Goal: Task Accomplishment & Management: Use online tool/utility

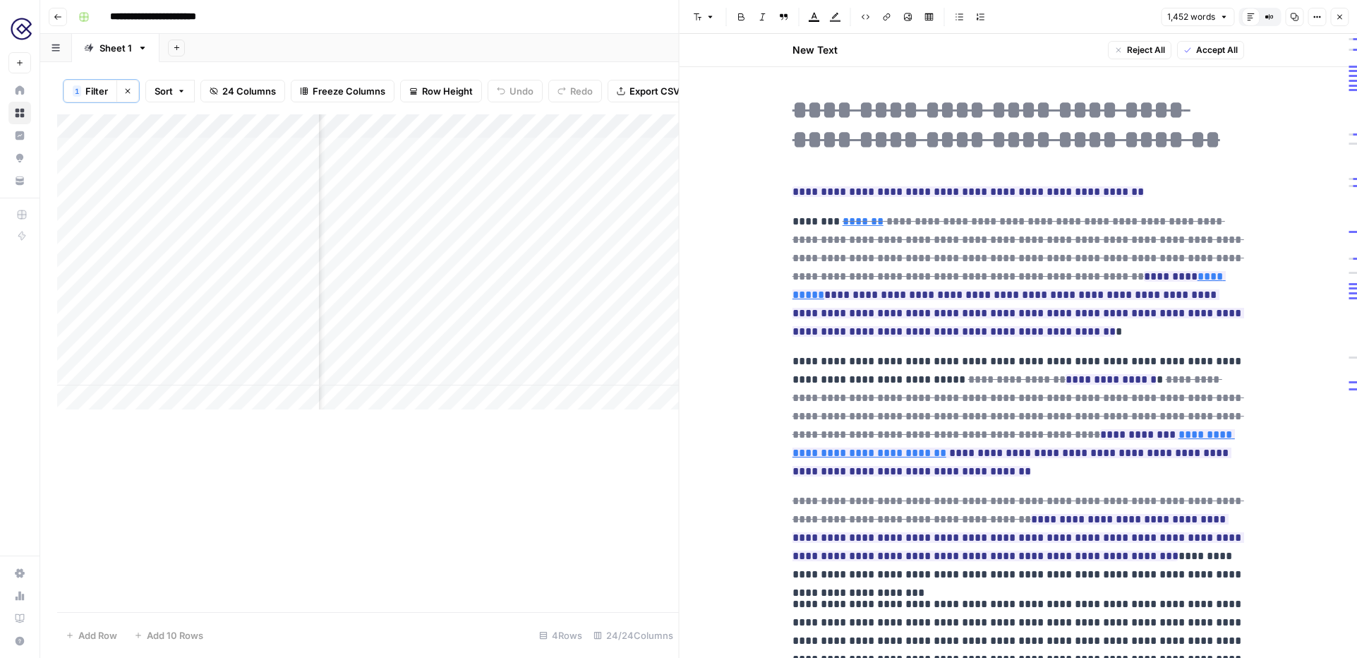
scroll to position [1504, 0]
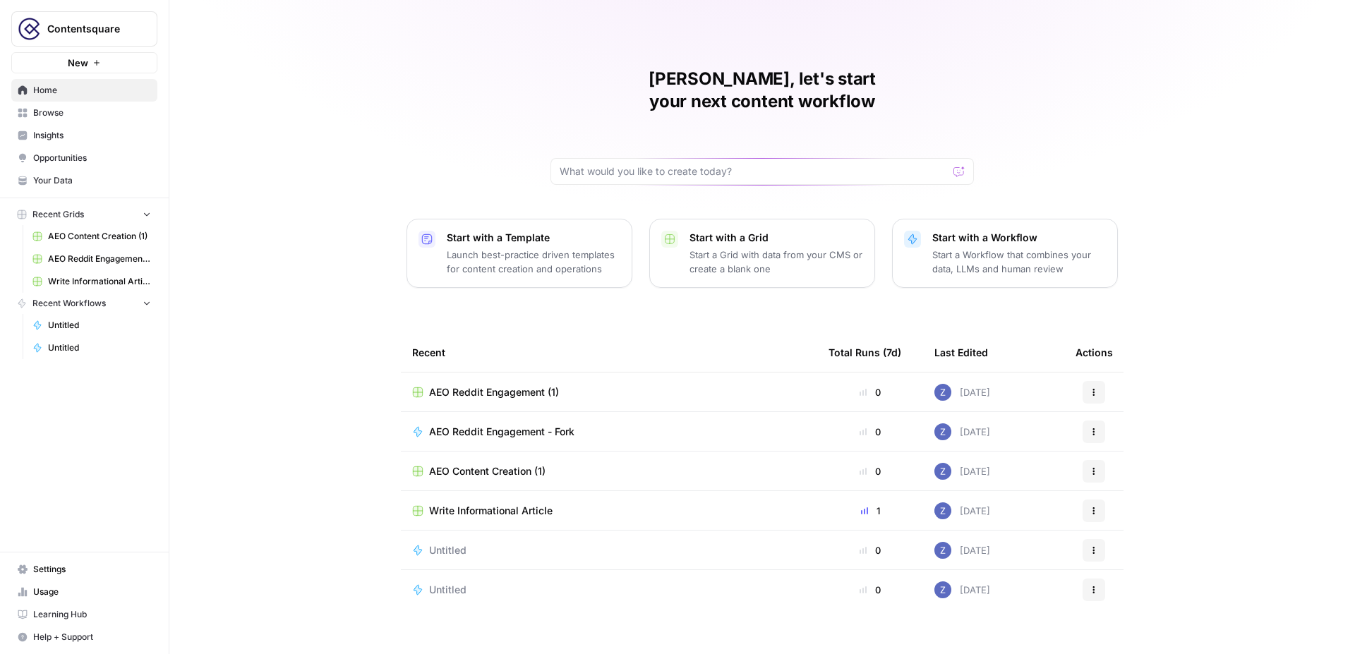
click at [96, 32] on span "Contentsquare" at bounding box center [89, 29] width 85 height 14
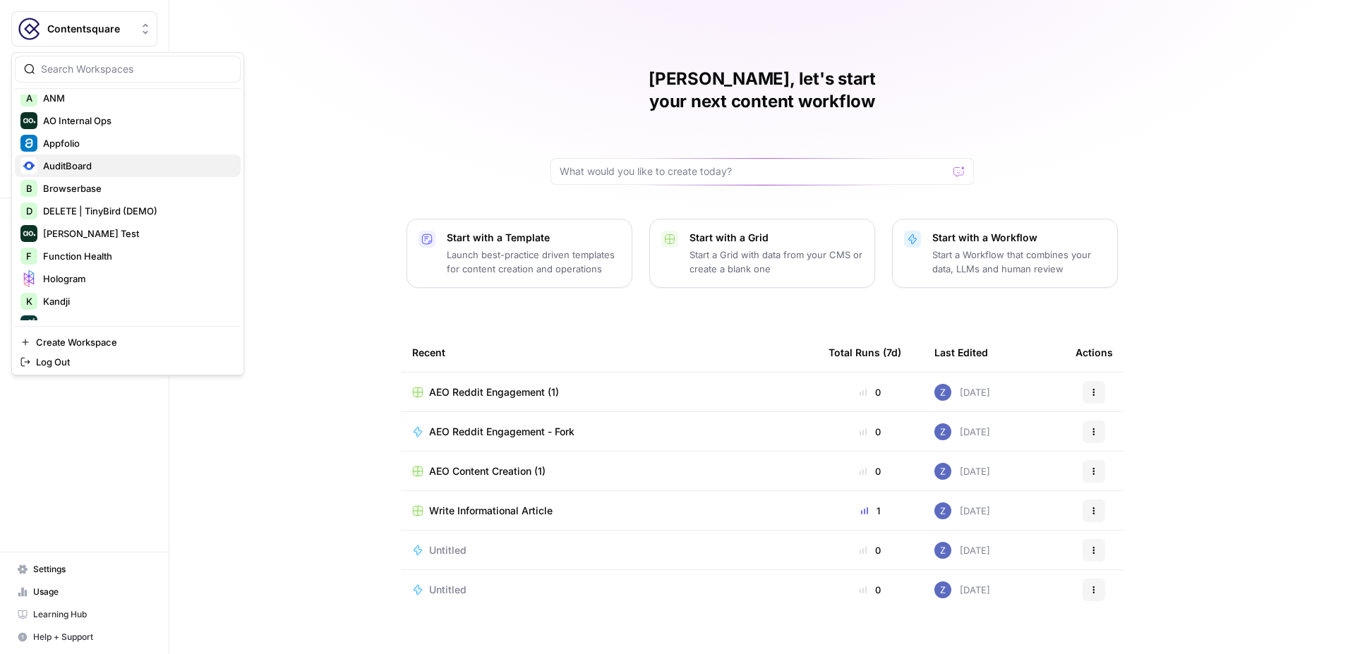
scroll to position [121, 0]
click at [582, 42] on div "Zoë, let's start your next content workflow Start with a Template Launch best-p…" at bounding box center [762, 336] width 1186 height 672
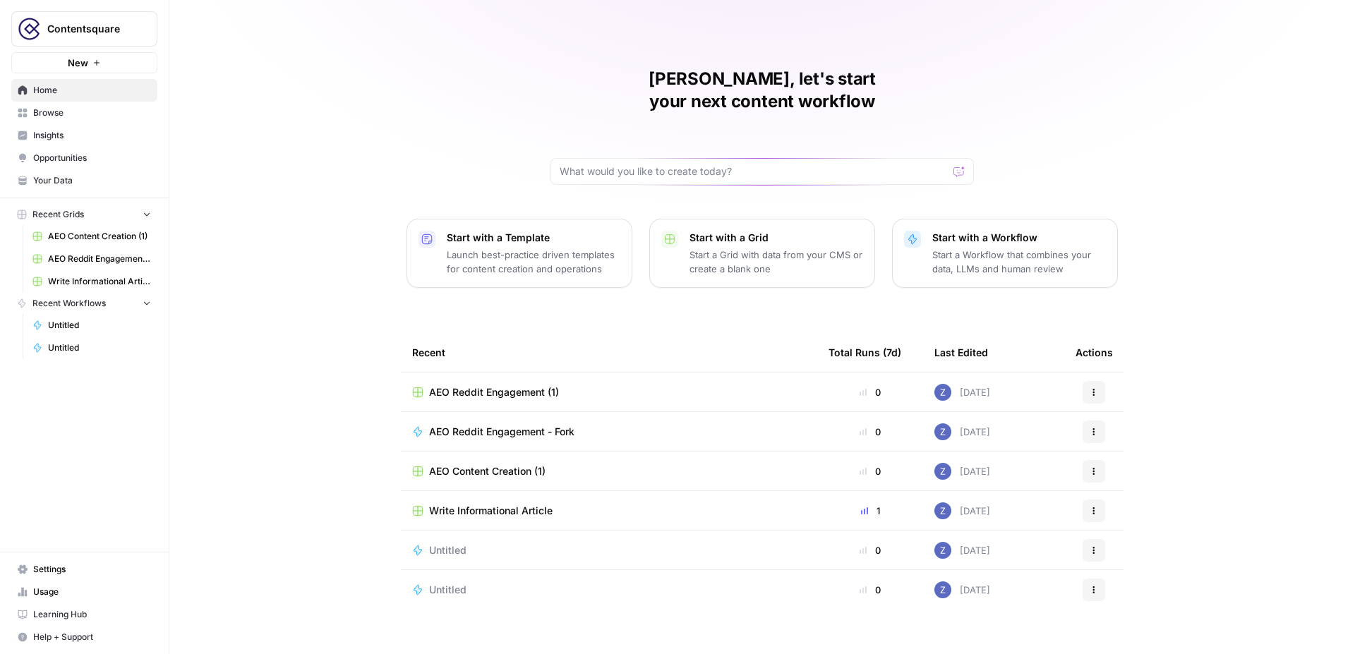
click at [122, 23] on span "Contentsquare" at bounding box center [89, 29] width 85 height 14
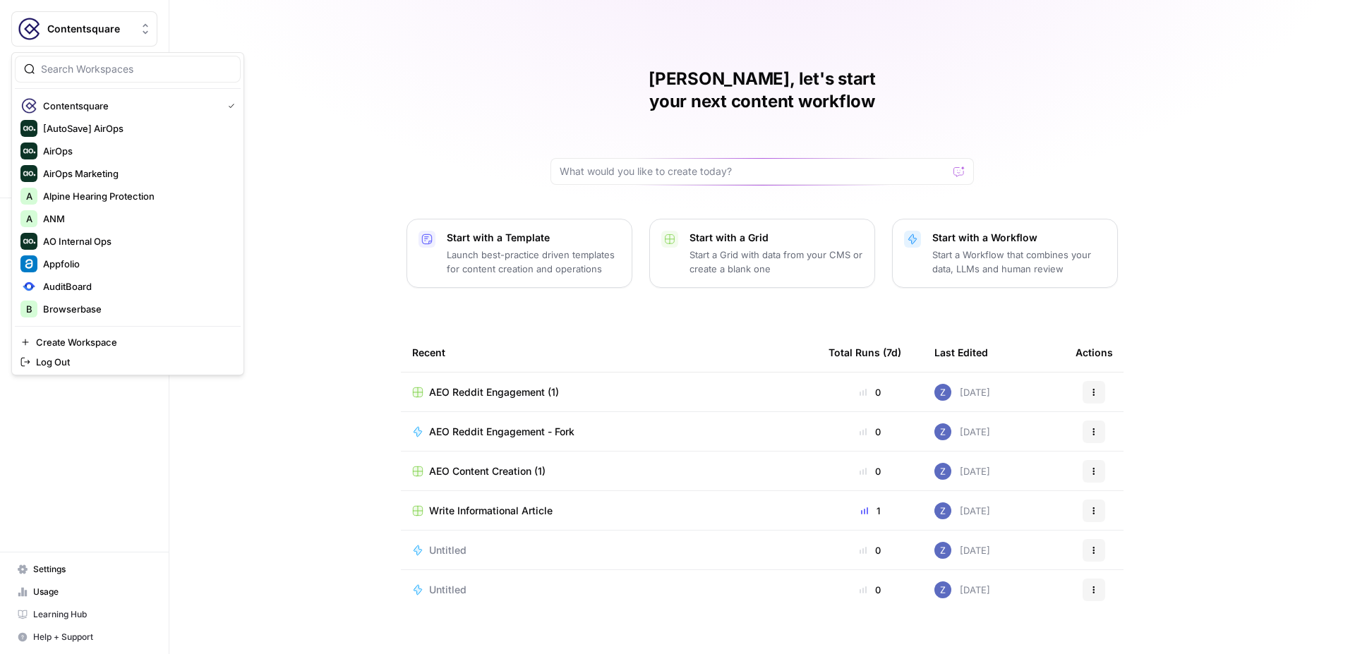
click at [360, 33] on div "Zoë, let's start your next content workflow Start with a Template Launch best-p…" at bounding box center [762, 336] width 1186 height 672
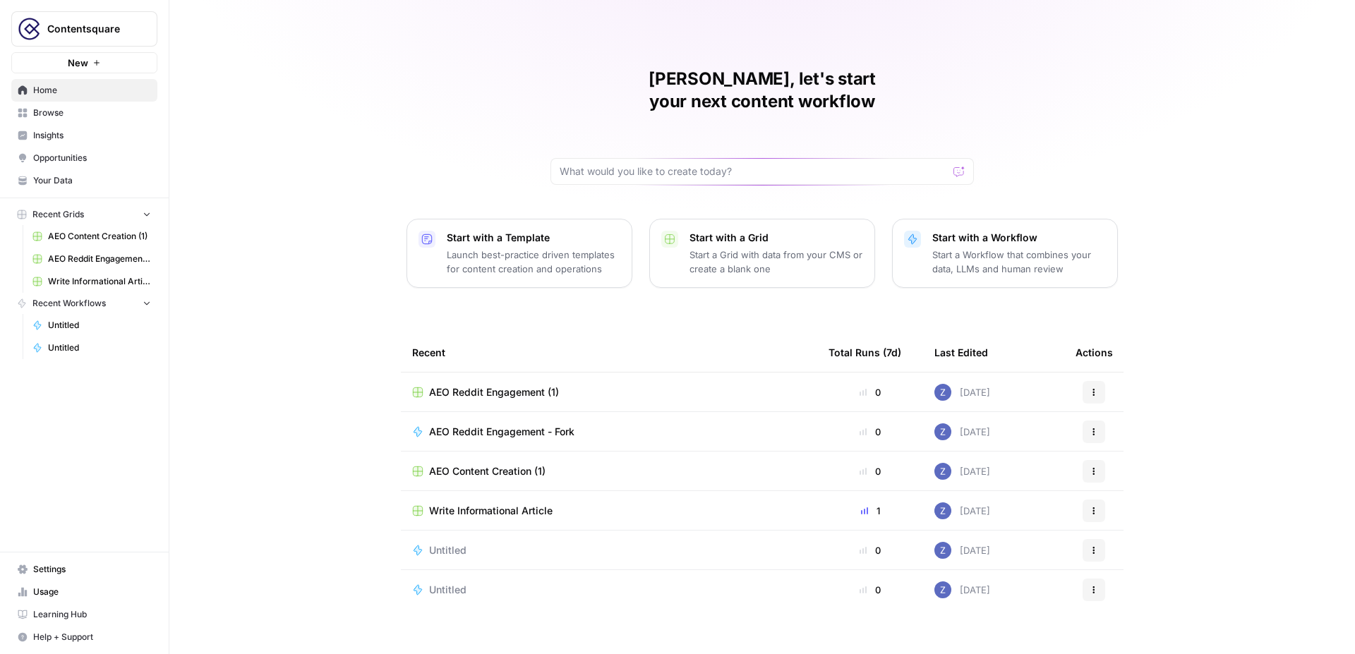
click at [136, 32] on div "Contentsquare" at bounding box center [99, 29] width 105 height 14
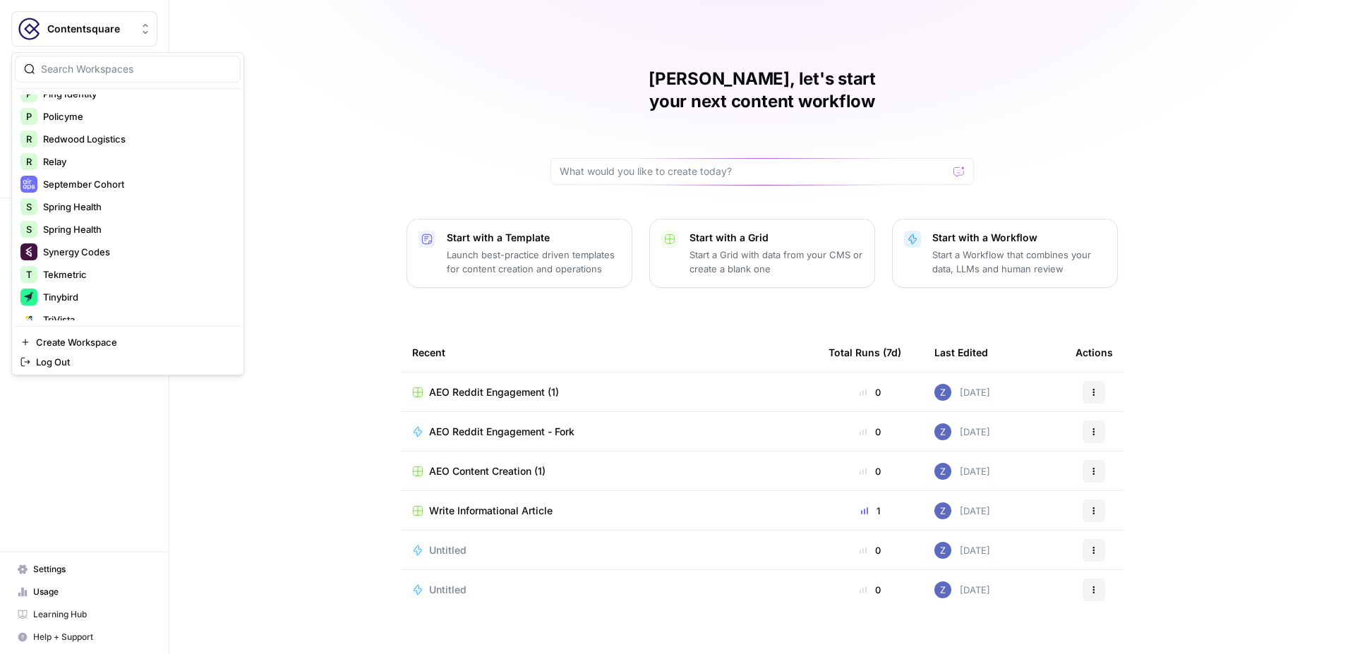
scroll to position [610, 0]
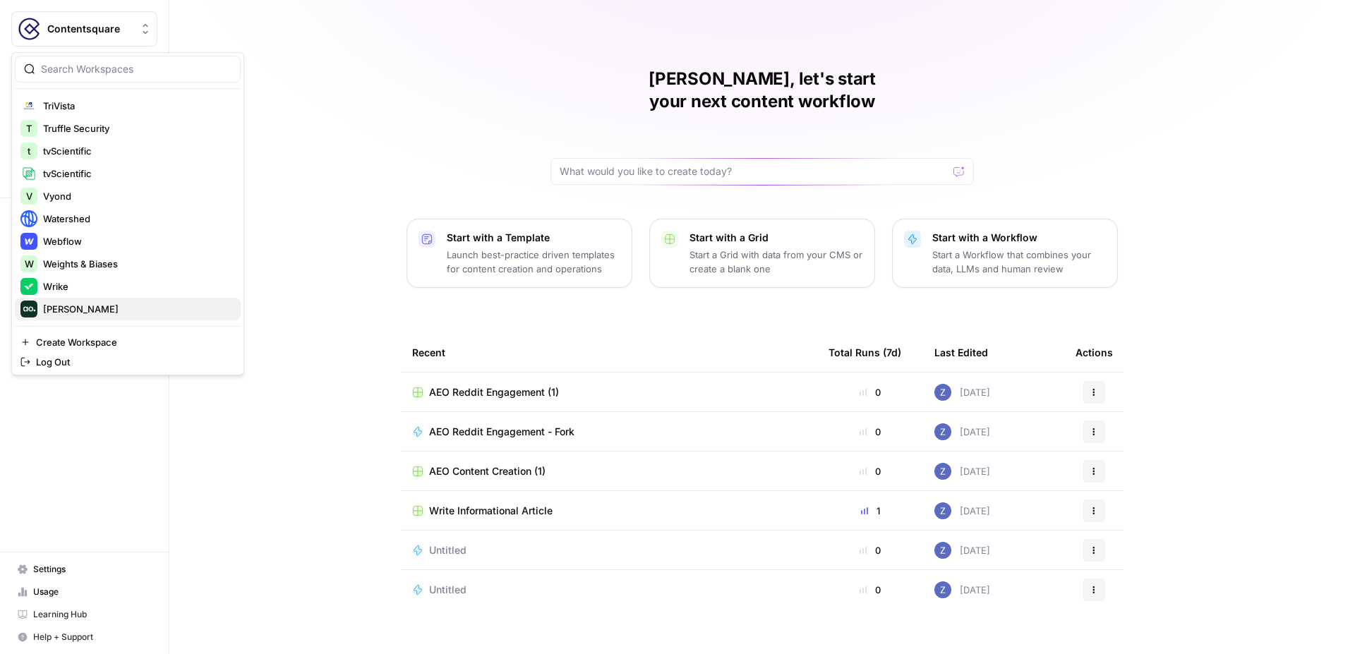
click at [85, 307] on span "[PERSON_NAME]" at bounding box center [136, 309] width 186 height 14
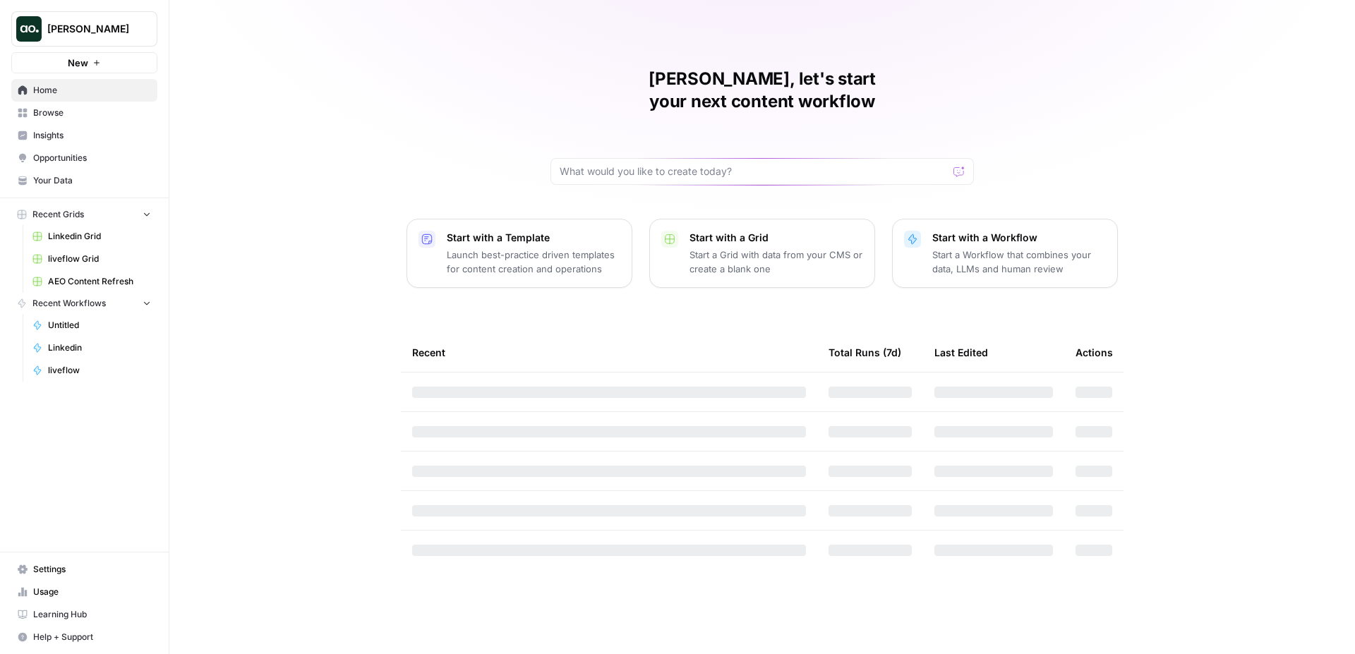
click at [55, 138] on span "Insights" at bounding box center [92, 135] width 118 height 13
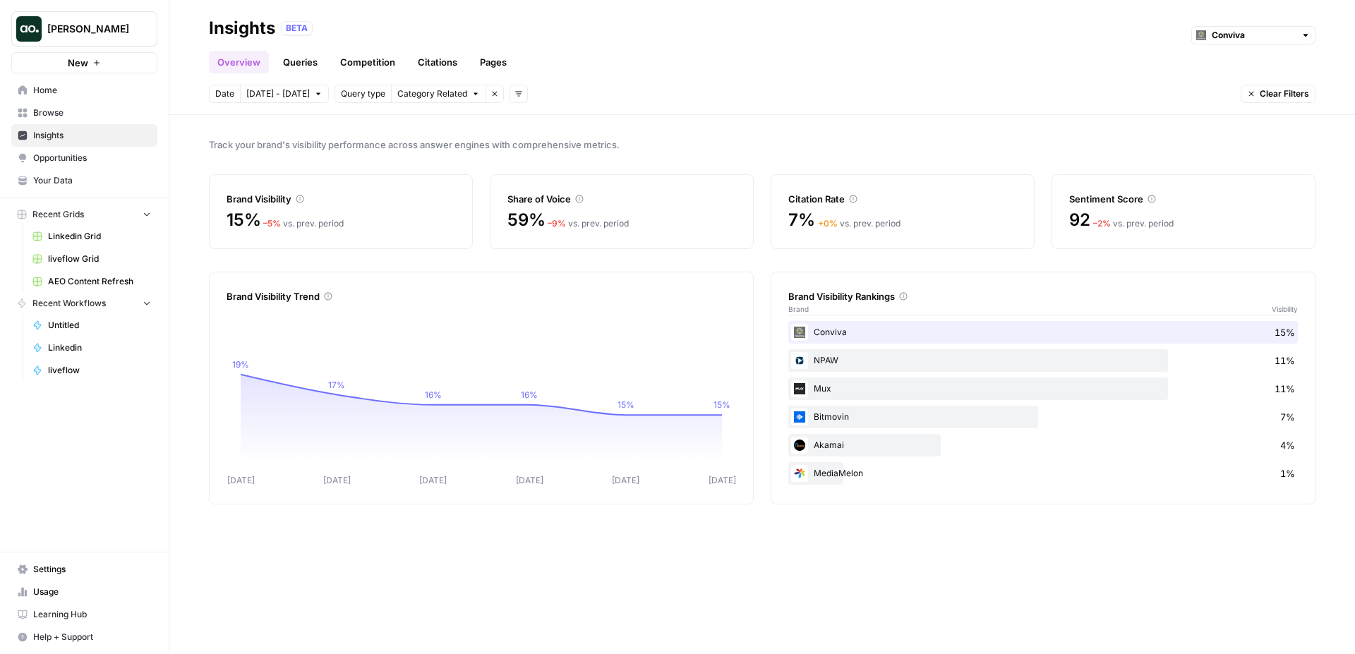
click at [80, 113] on span "Browse" at bounding box center [92, 113] width 118 height 13
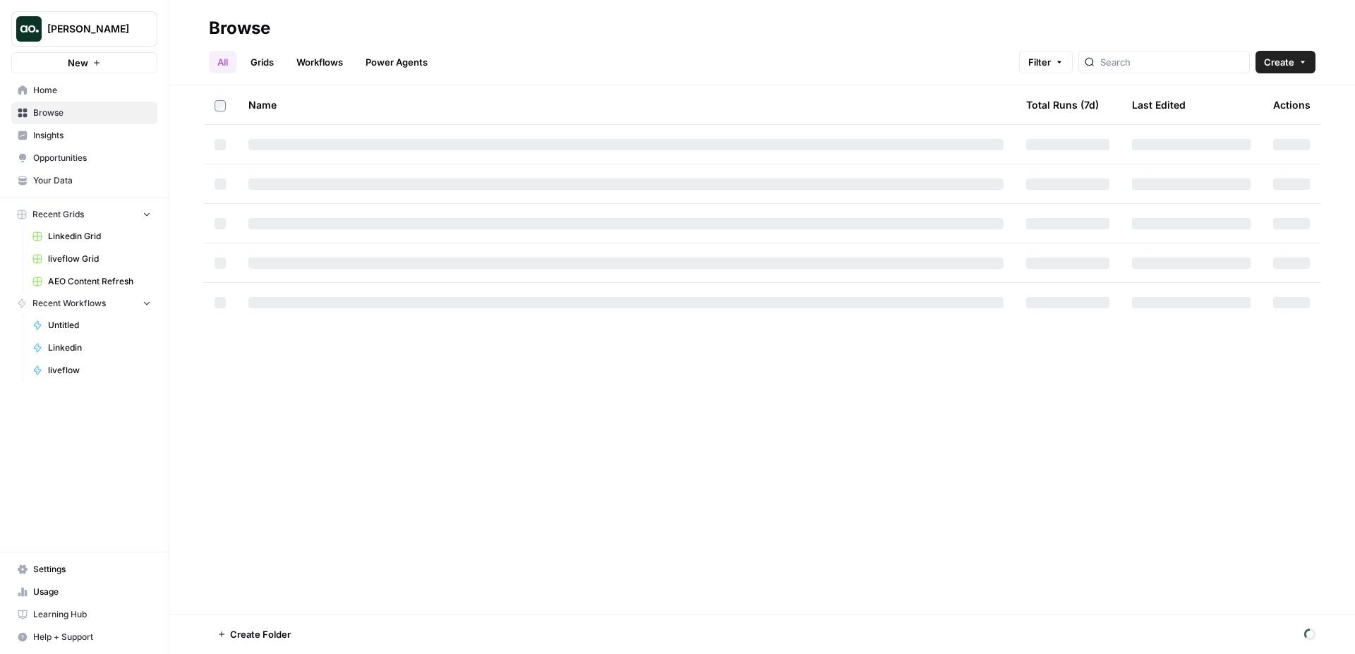
click at [71, 116] on span "Browse" at bounding box center [92, 113] width 118 height 13
click at [68, 129] on span "Insights" at bounding box center [92, 135] width 118 height 13
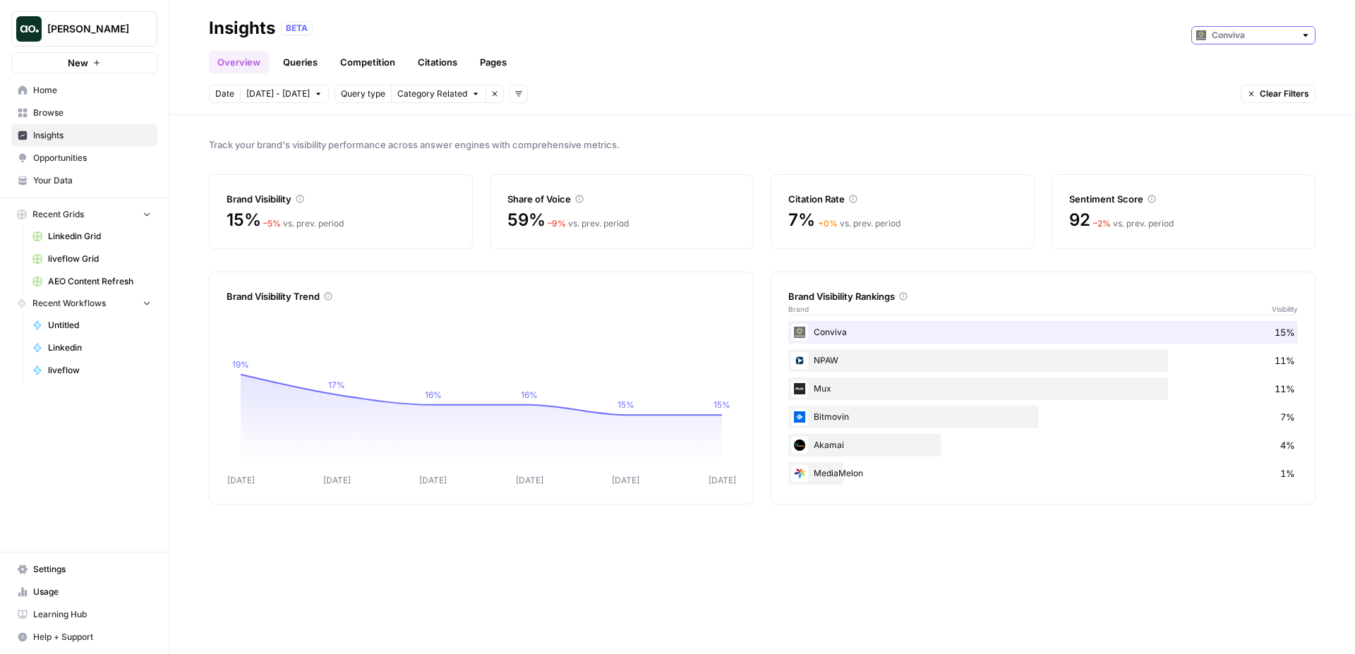
click at [1263, 35] on input "text" at bounding box center [1253, 35] width 83 height 14
click at [829, 115] on div "Track your brand's visibility performance across answer engines with comprehens…" at bounding box center [762, 384] width 1186 height 539
click at [104, 157] on span "Opportunities" at bounding box center [92, 158] width 118 height 13
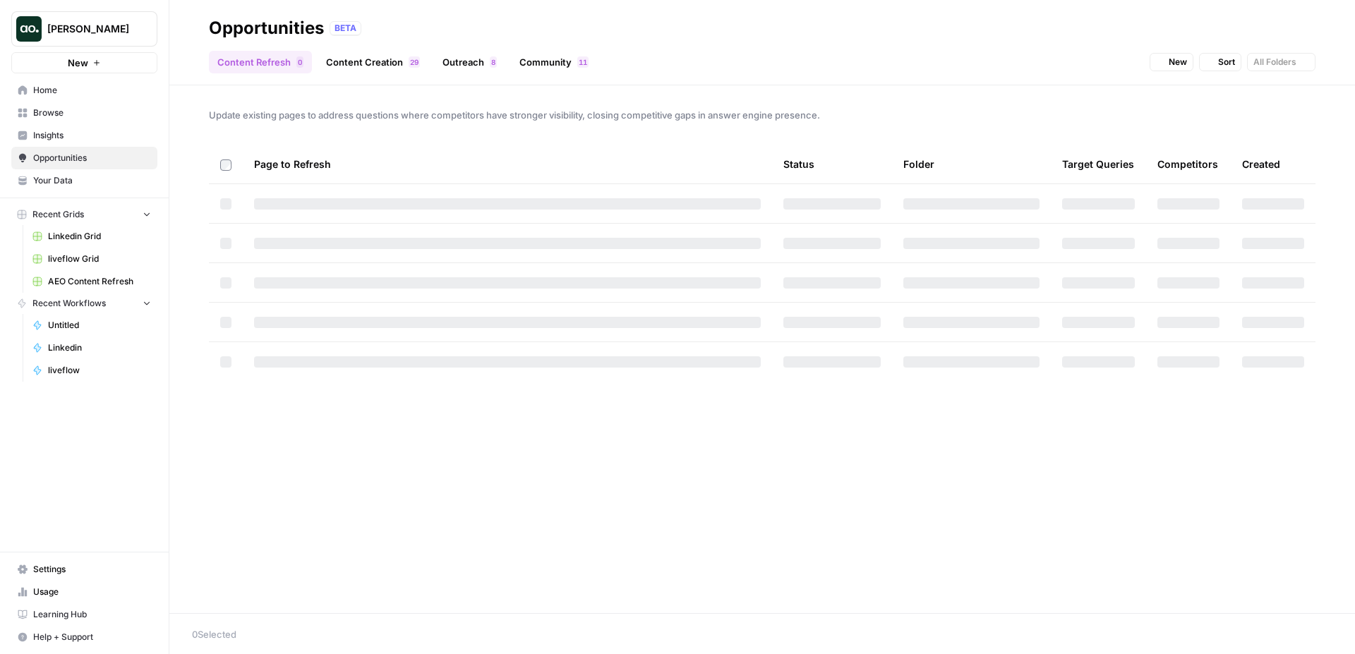
click at [95, 112] on span "Browse" at bounding box center [92, 113] width 118 height 13
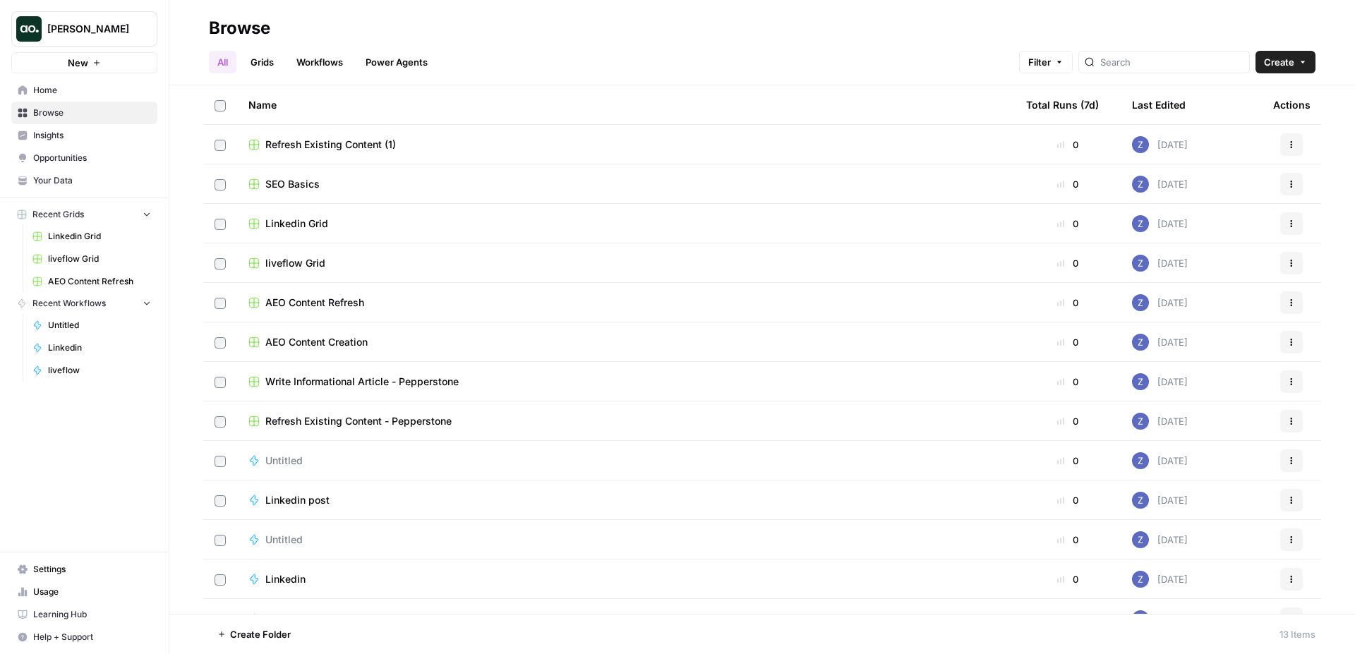
click at [78, 177] on span "Your Data" at bounding box center [92, 180] width 118 height 13
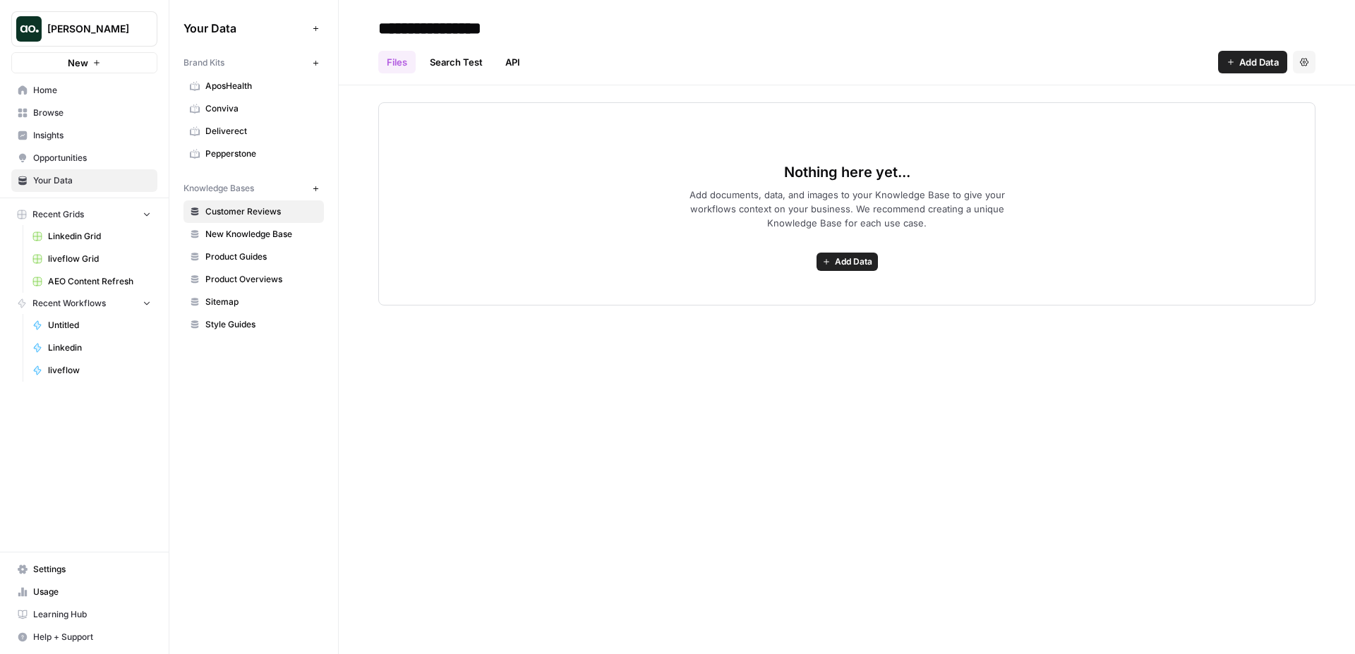
click at [109, 109] on span "Browse" at bounding box center [92, 113] width 118 height 13
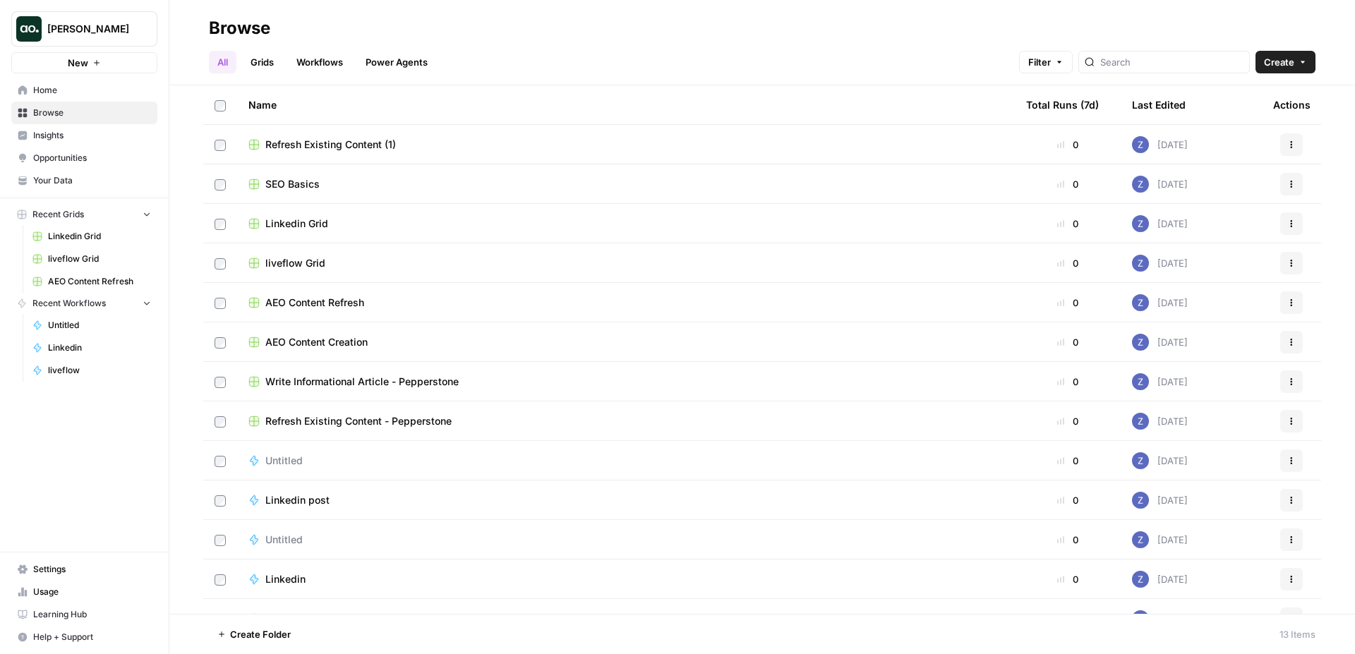
click at [78, 160] on span "Opportunities" at bounding box center [92, 158] width 118 height 13
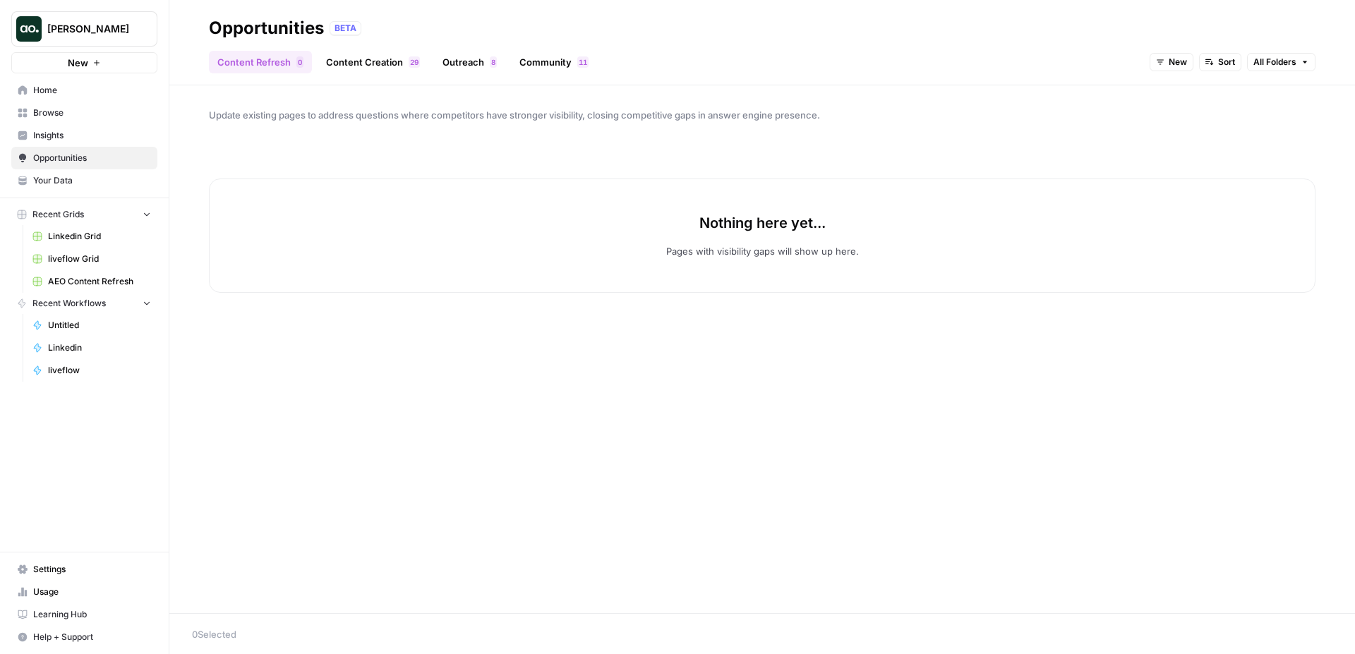
click at [80, 140] on span "Insights" at bounding box center [92, 135] width 118 height 13
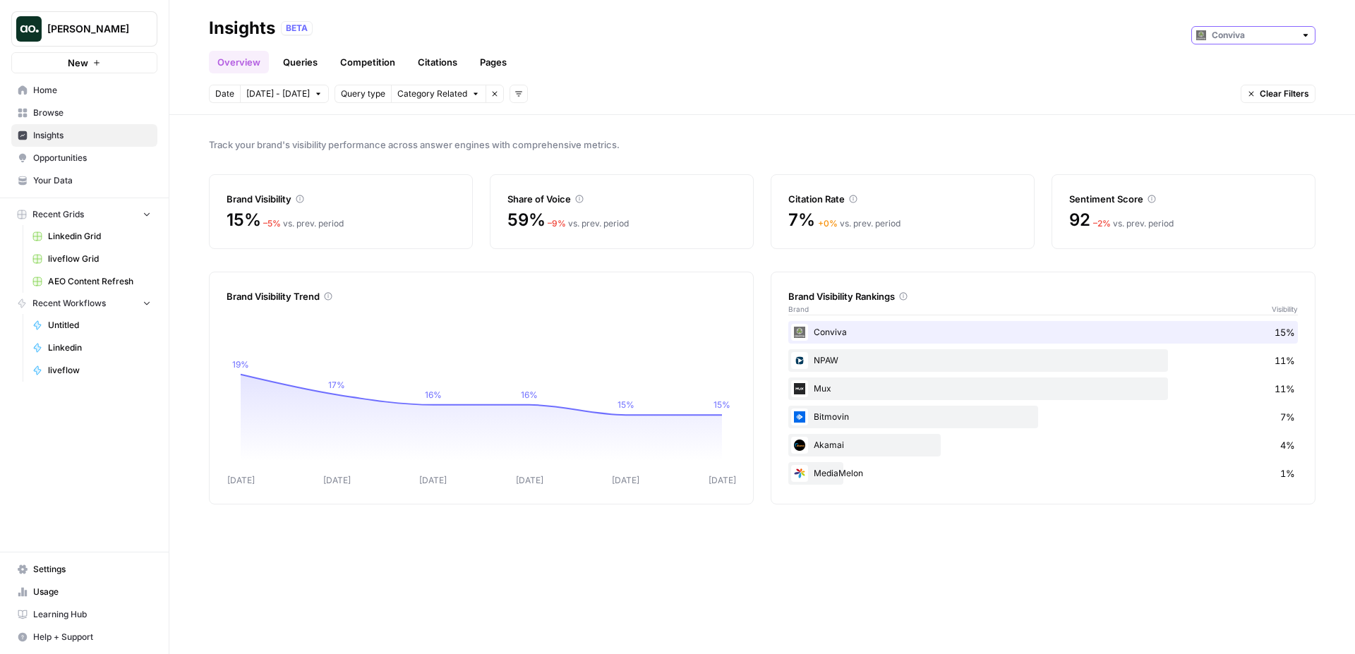
click at [1238, 34] on input "text" at bounding box center [1253, 35] width 83 height 14
click at [1231, 124] on span "Conviva" at bounding box center [1252, 126] width 66 height 14
type input "Conviva"
click at [86, 180] on span "Your Data" at bounding box center [92, 180] width 118 height 13
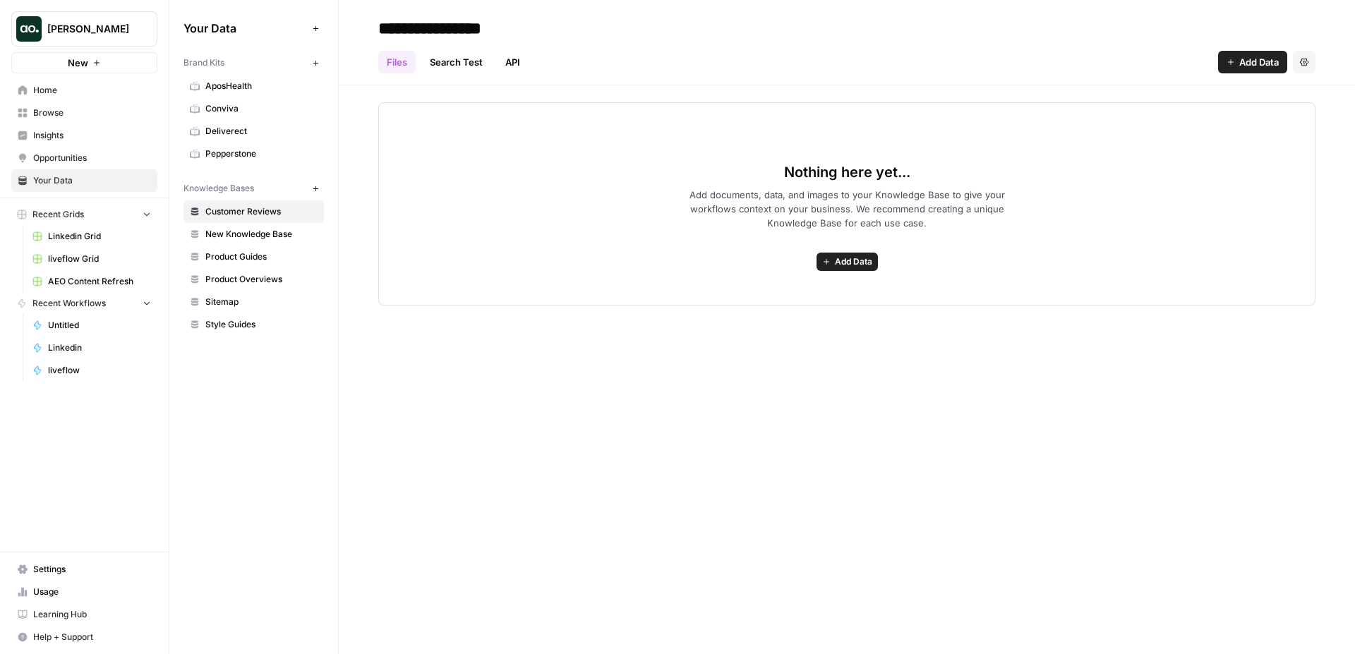
click at [251, 150] on span "Pepperstone" at bounding box center [261, 154] width 112 height 13
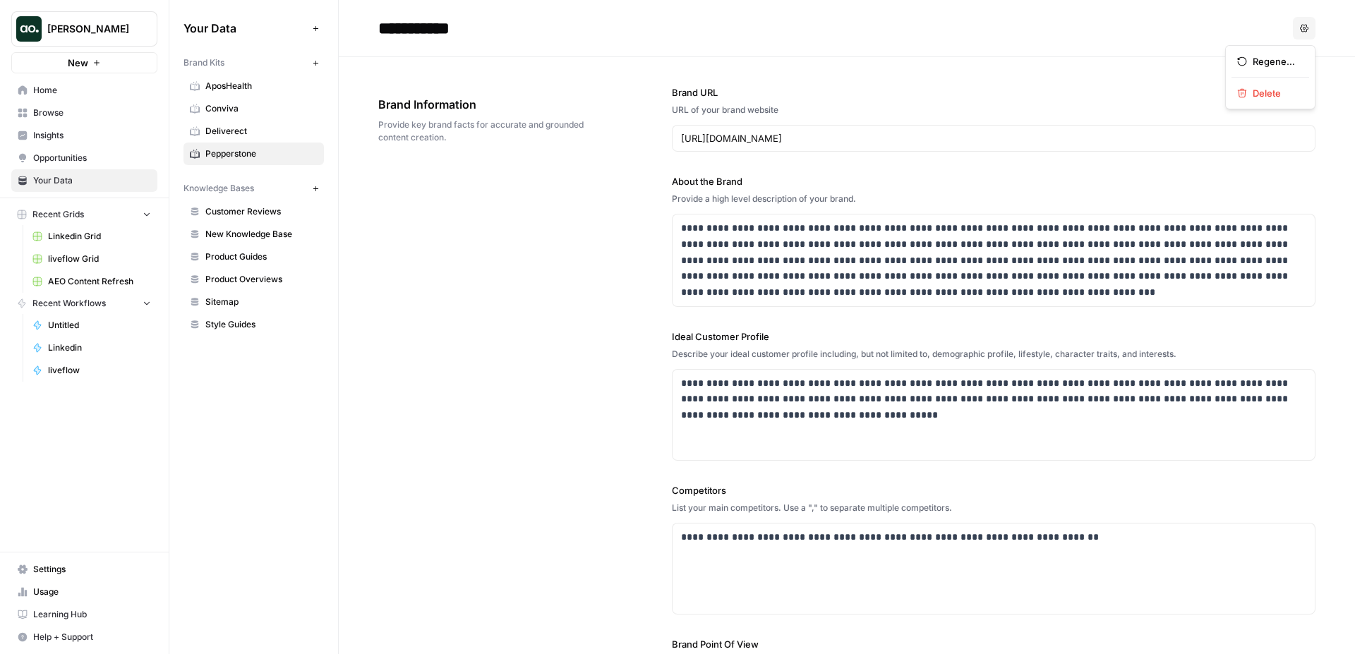
click at [1303, 28] on icon "button" at bounding box center [1304, 28] width 8 height 8
click at [1286, 92] on span "Delete" at bounding box center [1275, 93] width 45 height 14
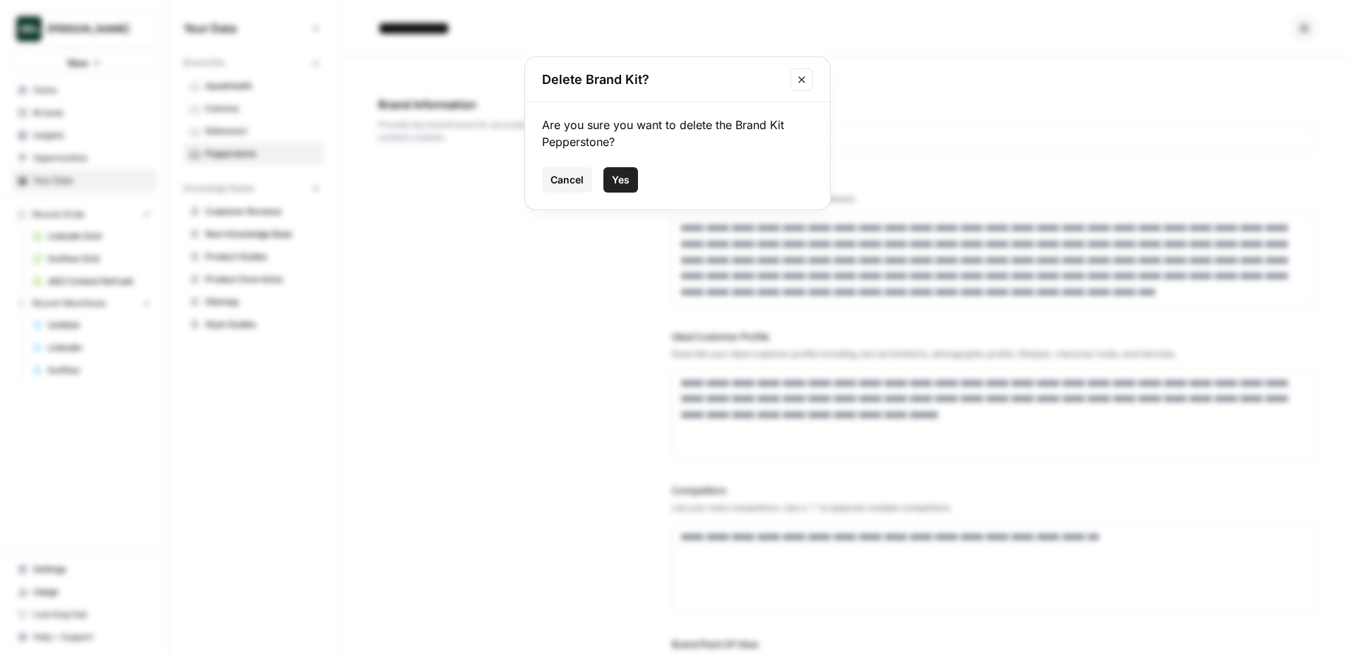
click at [628, 174] on span "Yes" at bounding box center [621, 180] width 18 height 14
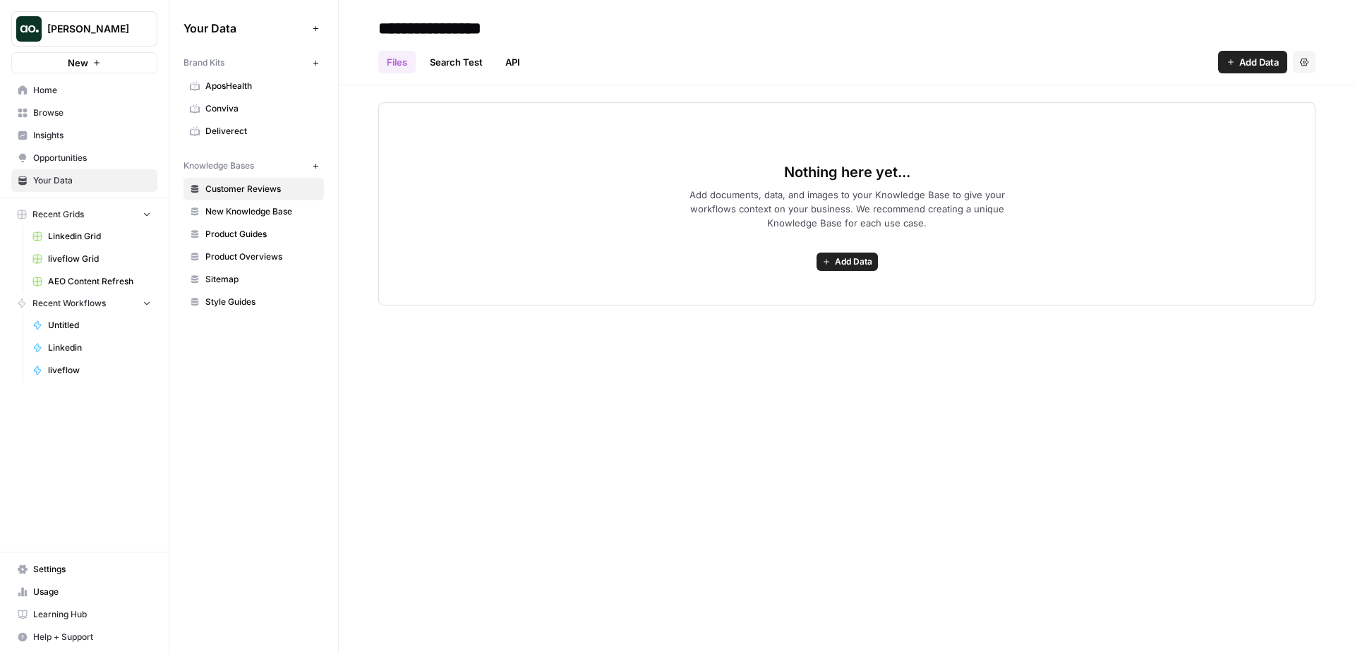
click at [232, 131] on span "Deliverect" at bounding box center [261, 131] width 112 height 13
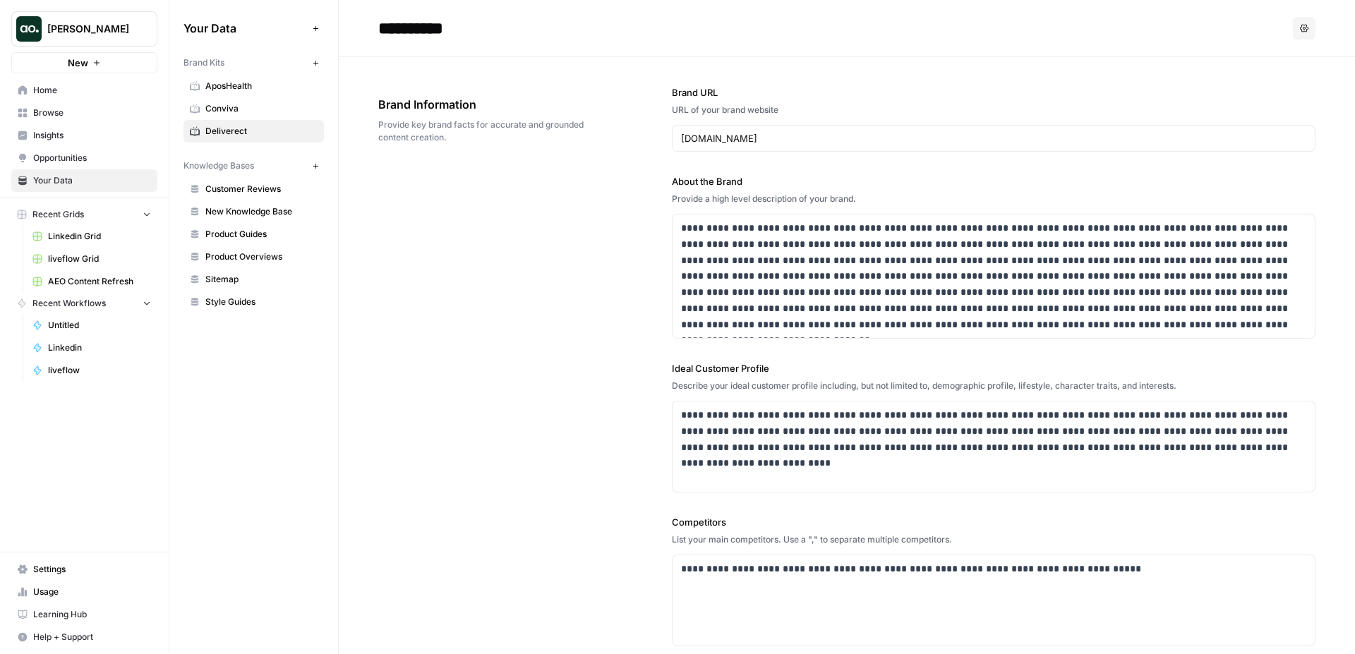
click at [1297, 24] on button "Options" at bounding box center [1304, 28] width 23 height 23
click at [1269, 92] on span "Delete" at bounding box center [1275, 93] width 45 height 14
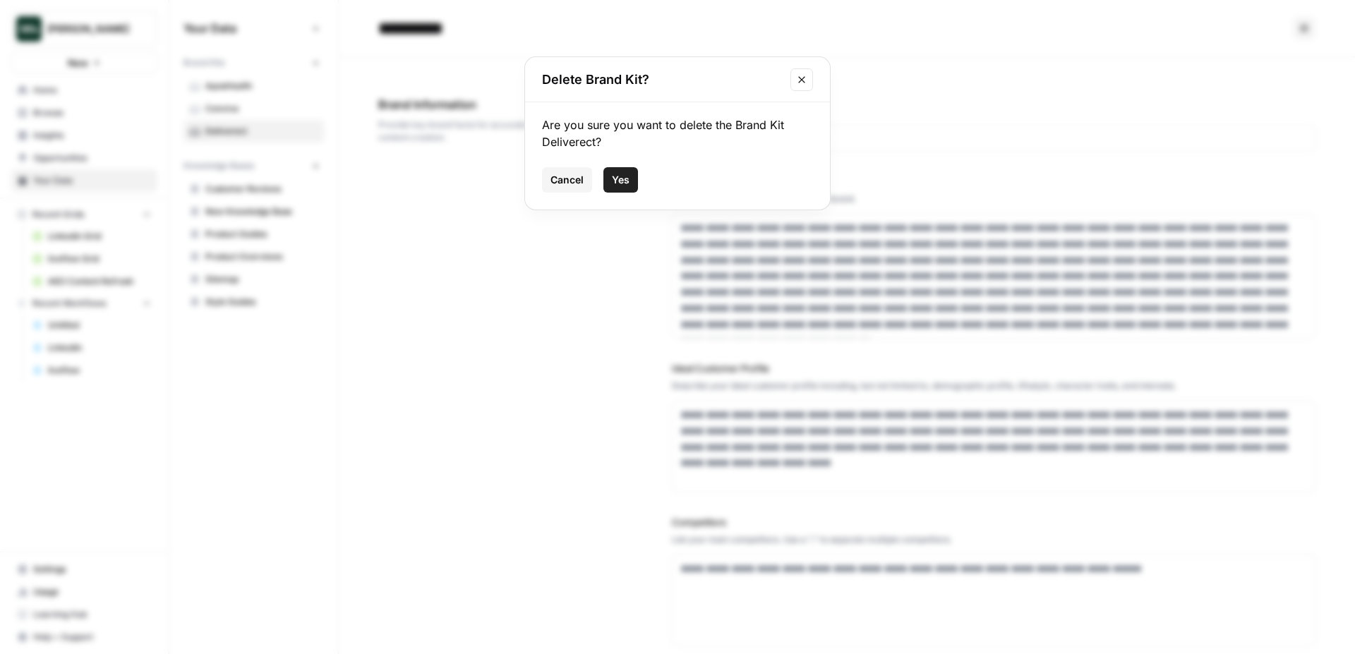
click at [623, 181] on span "Yes" at bounding box center [621, 180] width 18 height 14
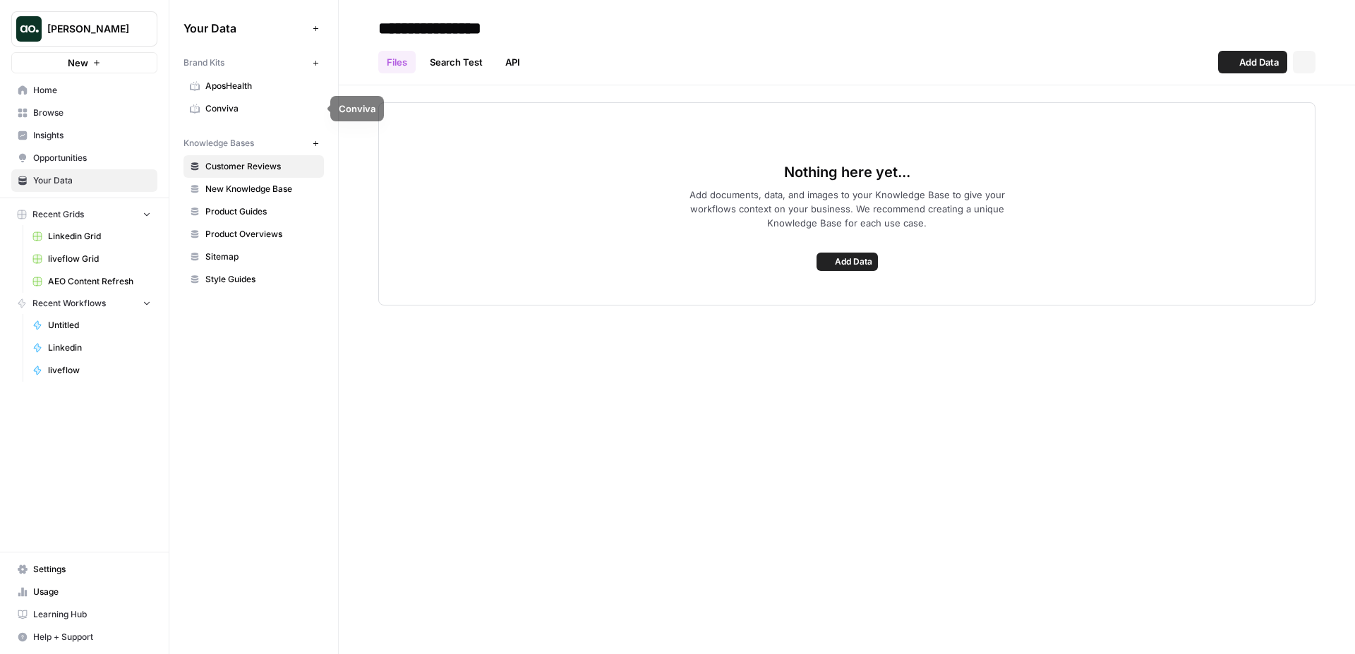
click at [238, 92] on link "AposHealth" at bounding box center [254, 86] width 140 height 23
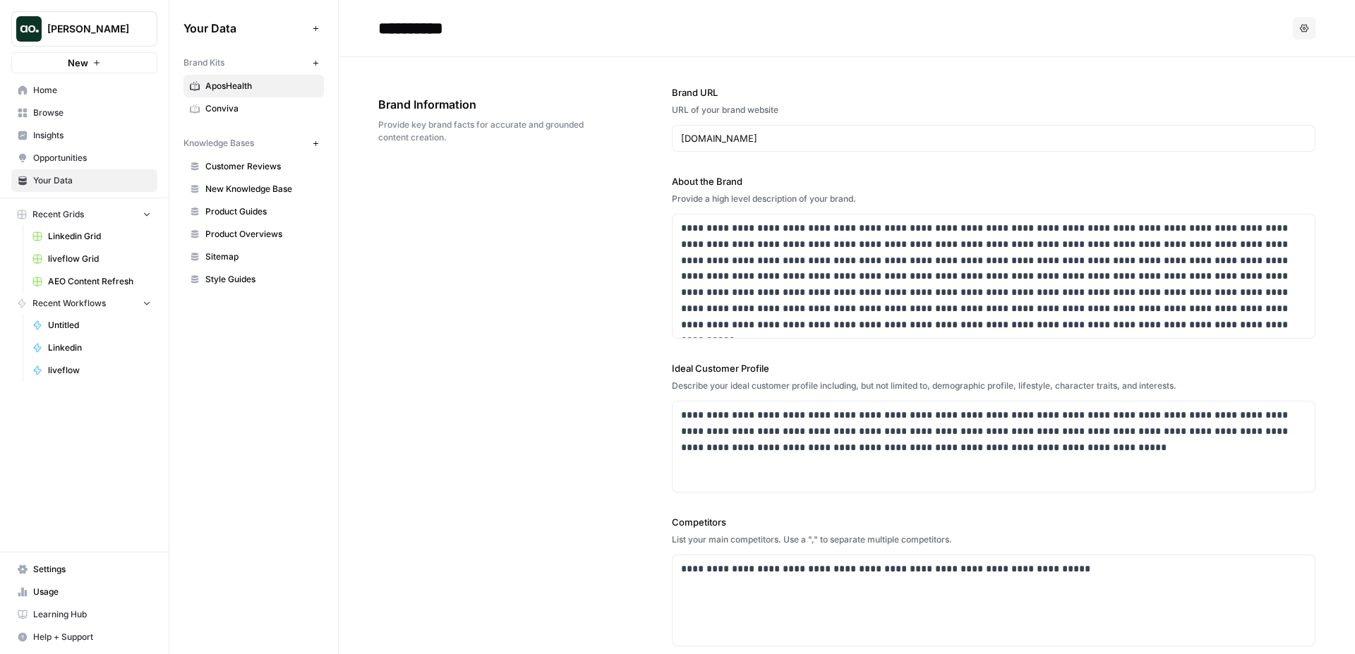
click at [1307, 30] on icon "button" at bounding box center [1304, 28] width 8 height 8
click at [1265, 91] on span "Delete" at bounding box center [1275, 93] width 45 height 14
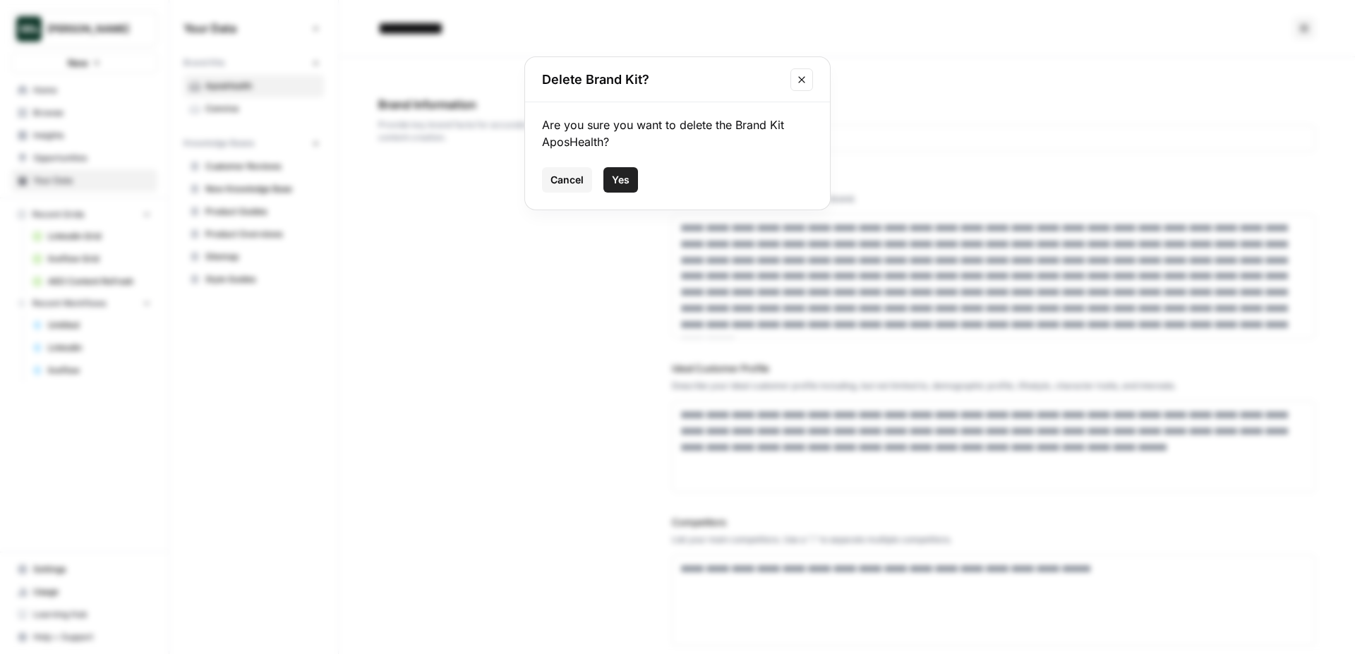
click at [622, 184] on span "Yes" at bounding box center [621, 180] width 18 height 14
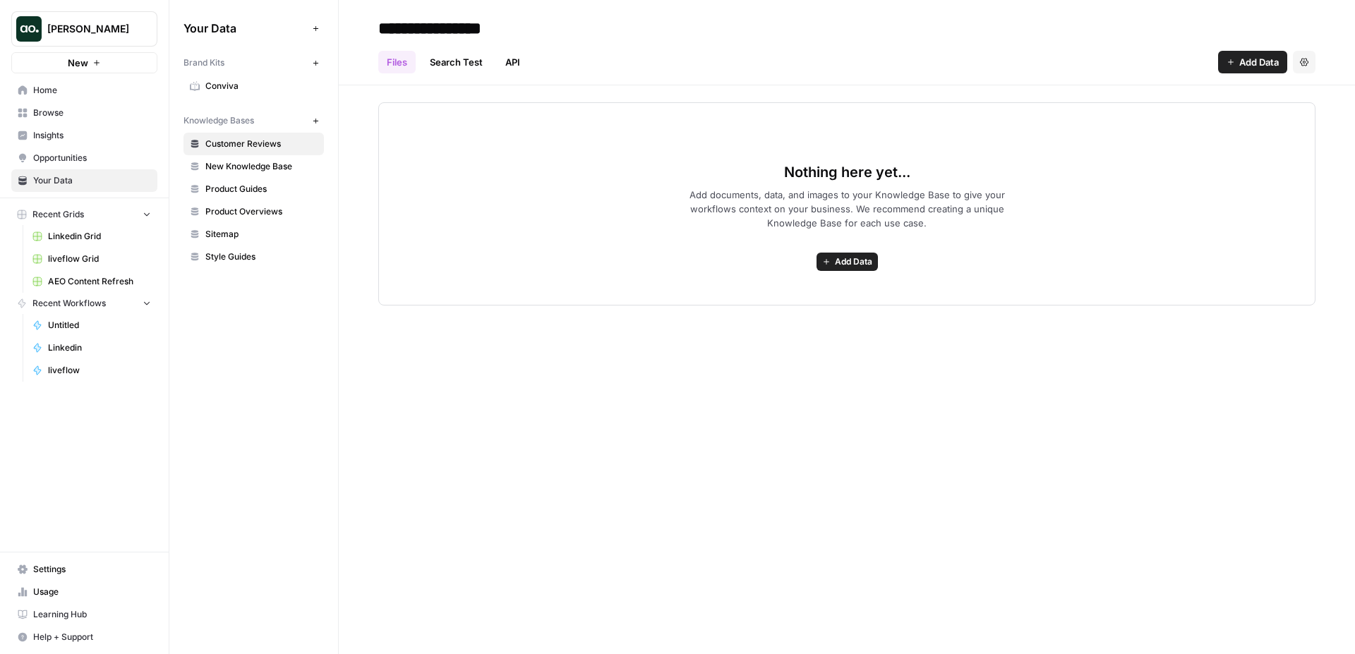
click at [108, 60] on button "New" at bounding box center [84, 62] width 146 height 21
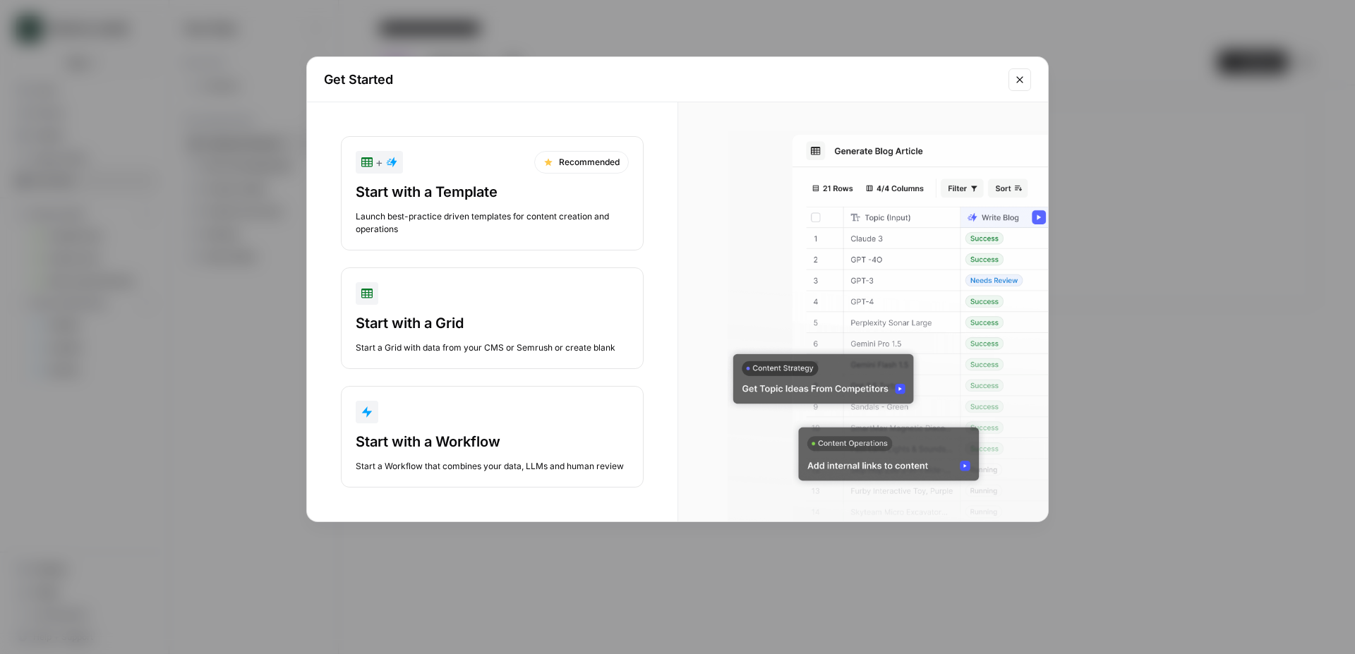
click at [526, 212] on div "Launch best-practice driven templates for content creation and operations" at bounding box center [492, 222] width 273 height 25
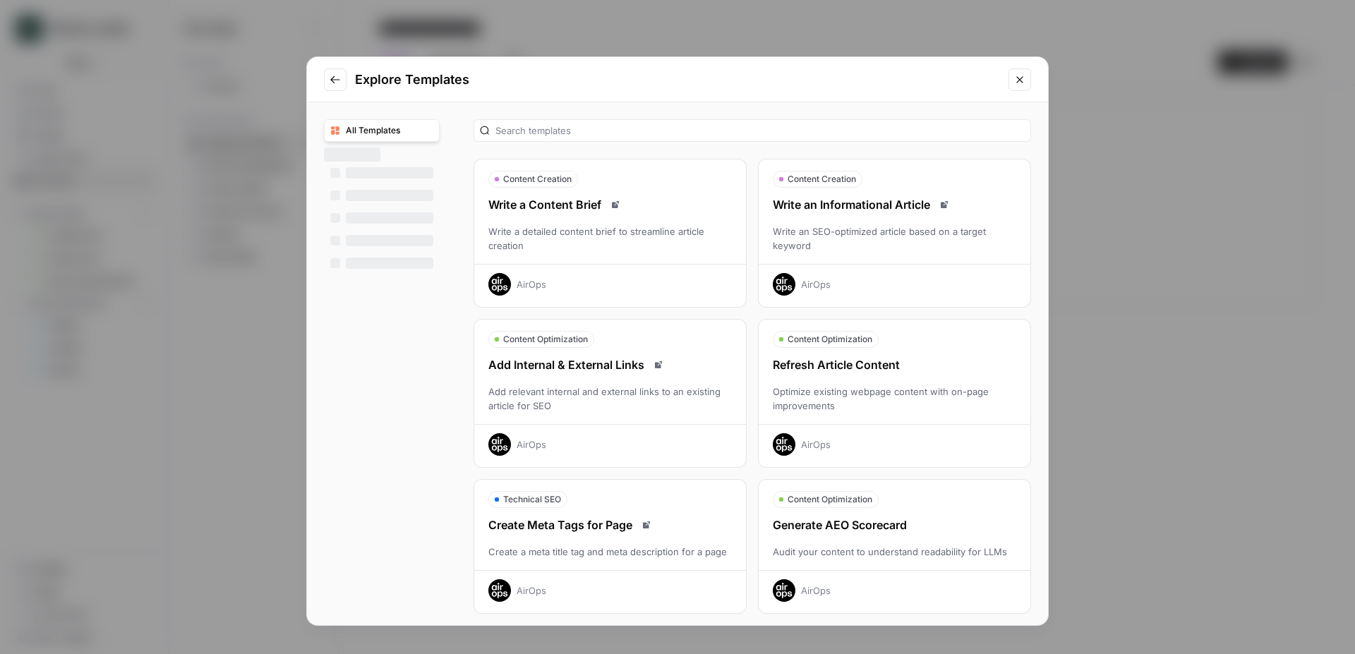
click at [887, 243] on div "Write an SEO-optimized article based on a target keyword" at bounding box center [895, 238] width 272 height 28
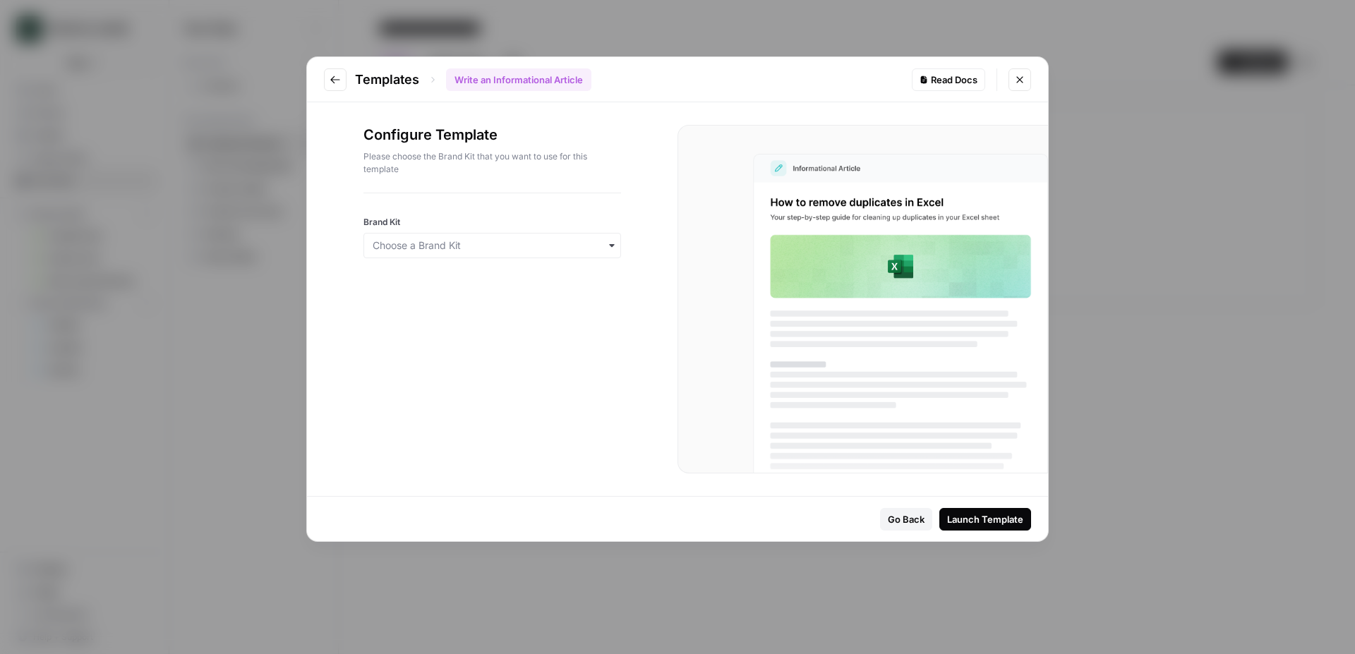
click at [478, 254] on div "button" at bounding box center [492, 245] width 258 height 25
click at [470, 284] on div "Conviva" at bounding box center [492, 283] width 256 height 27
click at [982, 514] on div "Launch Template" at bounding box center [985, 519] width 76 height 14
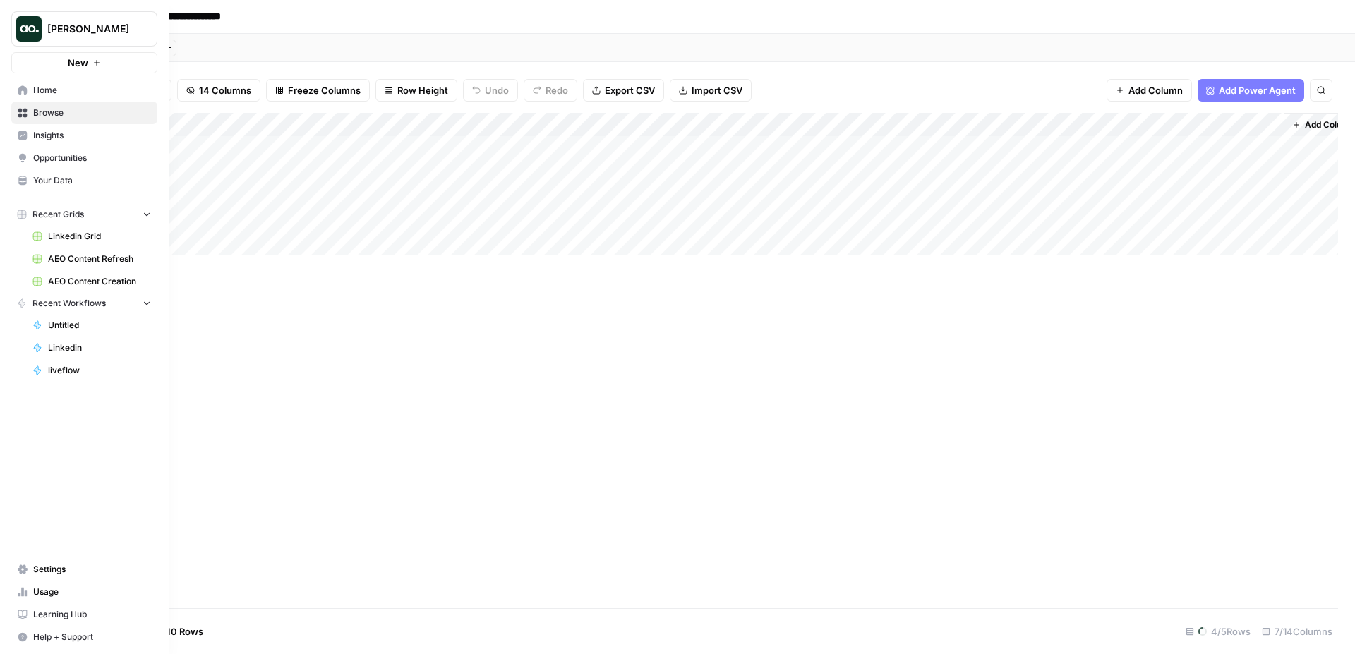
click at [111, 65] on button "New" at bounding box center [84, 62] width 146 height 21
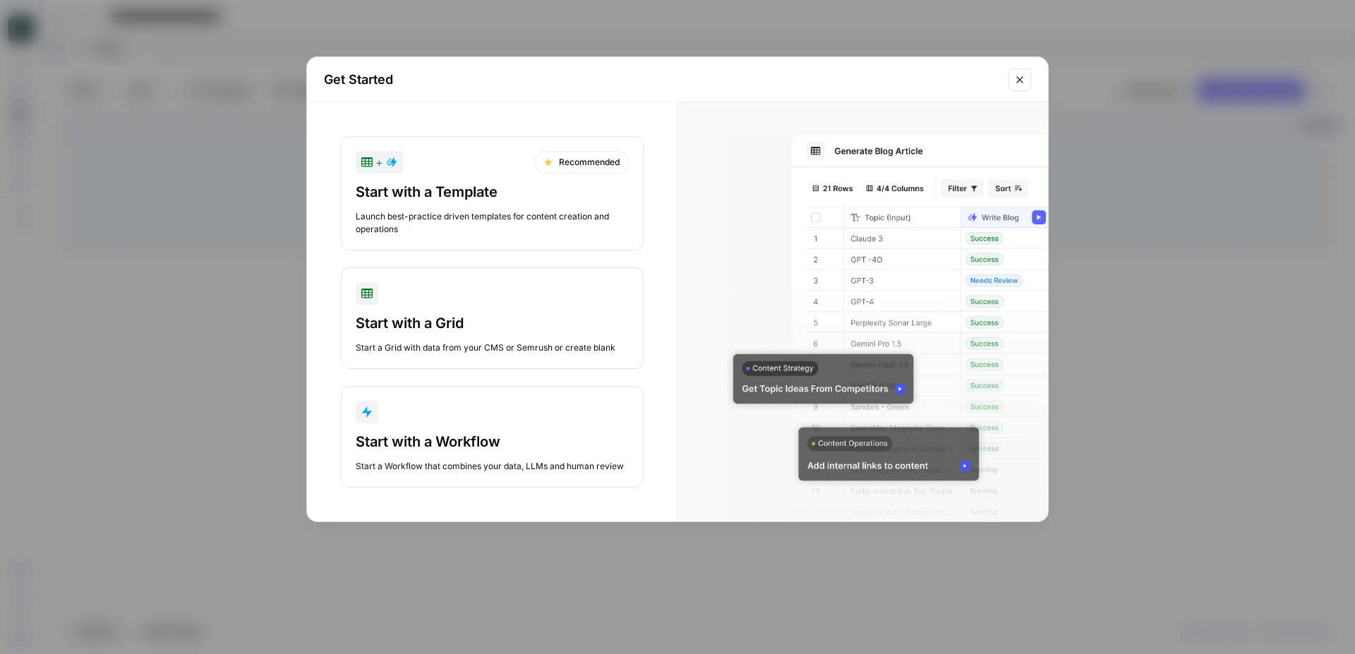
click at [505, 227] on div "Launch best-practice driven templates for content creation and operations" at bounding box center [492, 222] width 273 height 25
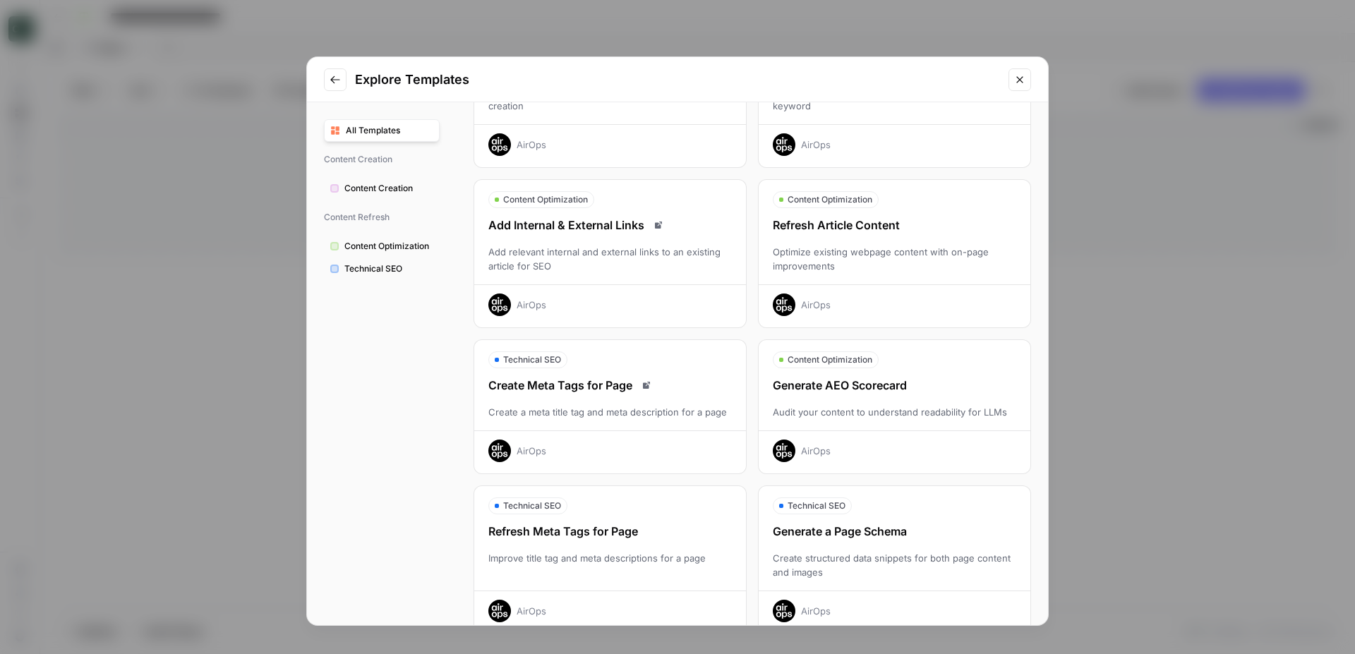
scroll to position [143, 0]
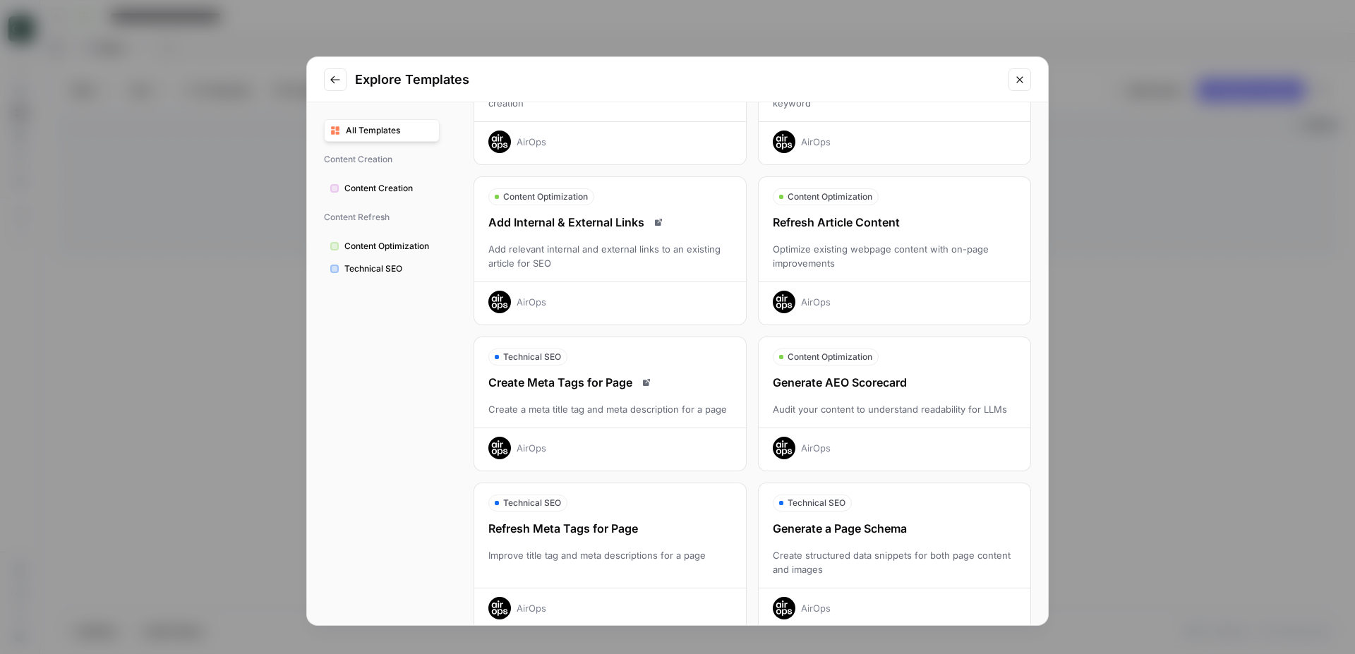
click at [891, 263] on div "Optimize existing webpage content with on-page improvements" at bounding box center [895, 256] width 272 height 28
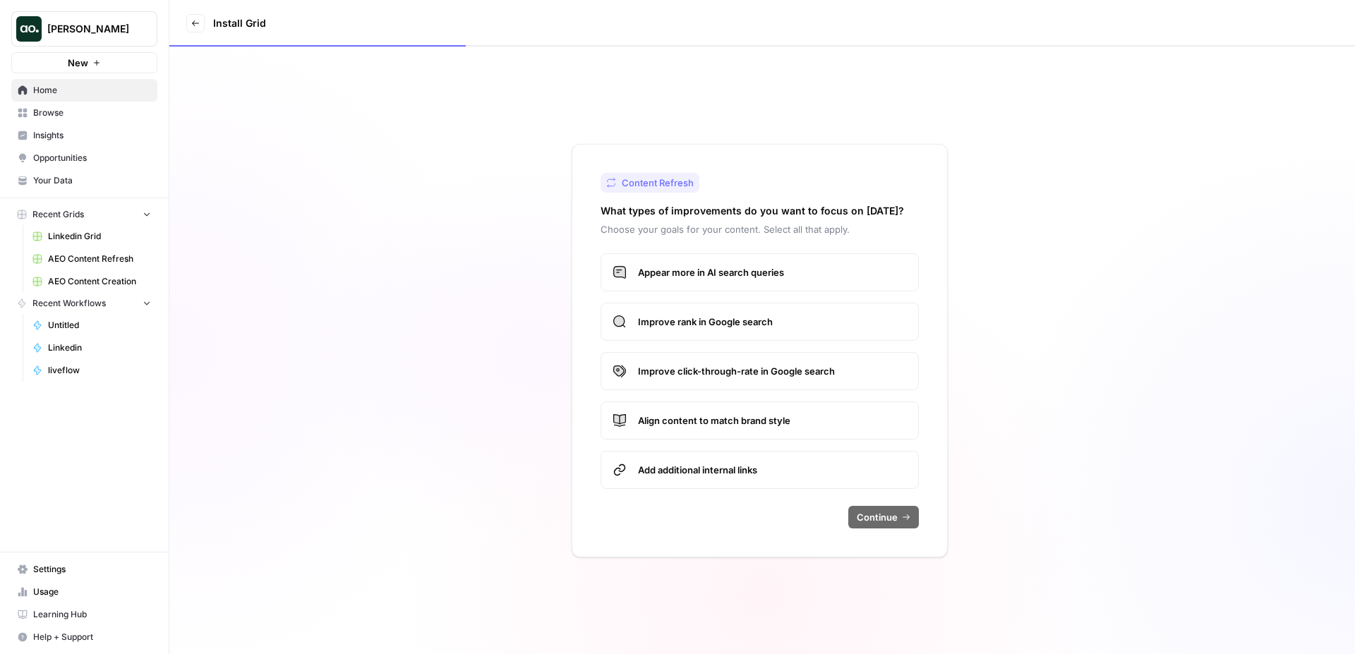
click at [728, 271] on span "Appear more in AI search queries" at bounding box center [772, 272] width 269 height 14
click at [719, 313] on label "Improve rank in Google search" at bounding box center [760, 322] width 318 height 38
click at [699, 368] on span "Improve click-through-rate in Google search" at bounding box center [772, 371] width 269 height 14
click at [690, 411] on label "Align content to match brand style" at bounding box center [760, 421] width 318 height 38
click at [692, 474] on span "Add additional internal links" at bounding box center [772, 470] width 269 height 14
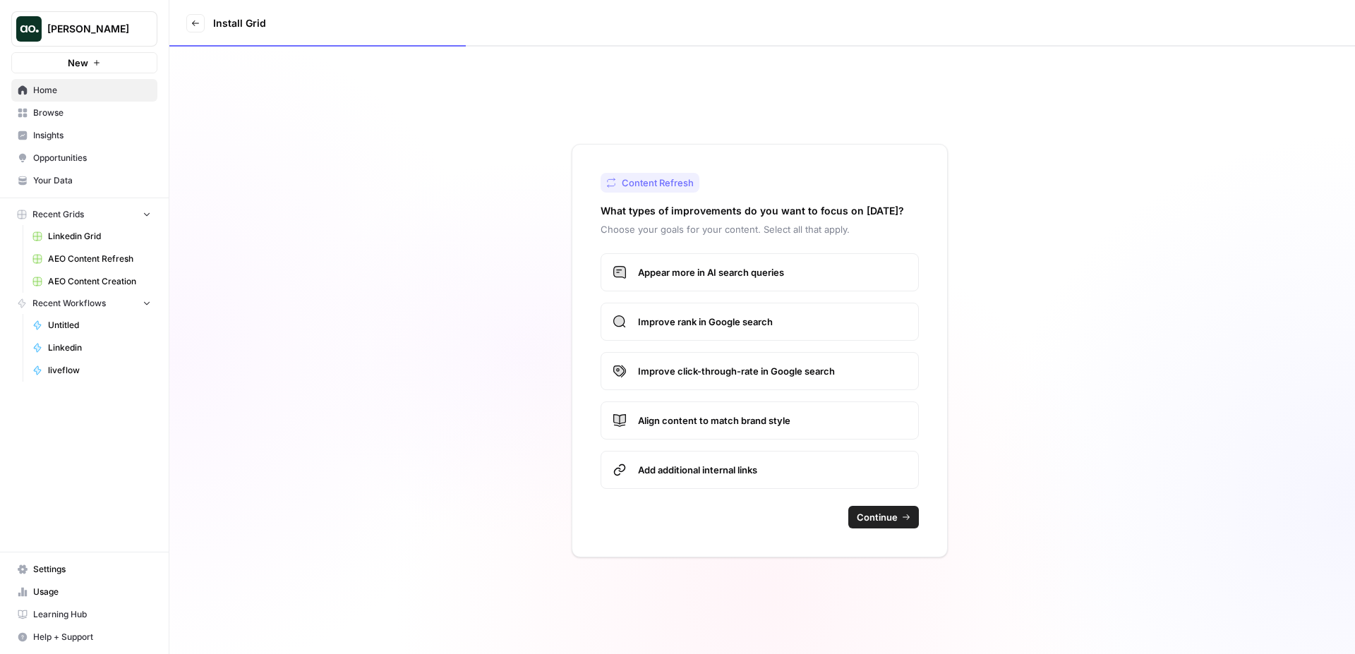
click at [718, 269] on span "Appear more in AI search queries" at bounding box center [772, 272] width 269 height 14
click at [699, 440] on div "Appear more in AI search queries Improve rank in Google search Improve click-th…" at bounding box center [760, 371] width 318 height 236
click at [701, 433] on label "Align content to match brand style" at bounding box center [760, 421] width 318 height 38
click at [896, 520] on span "Continue" at bounding box center [877, 517] width 41 height 14
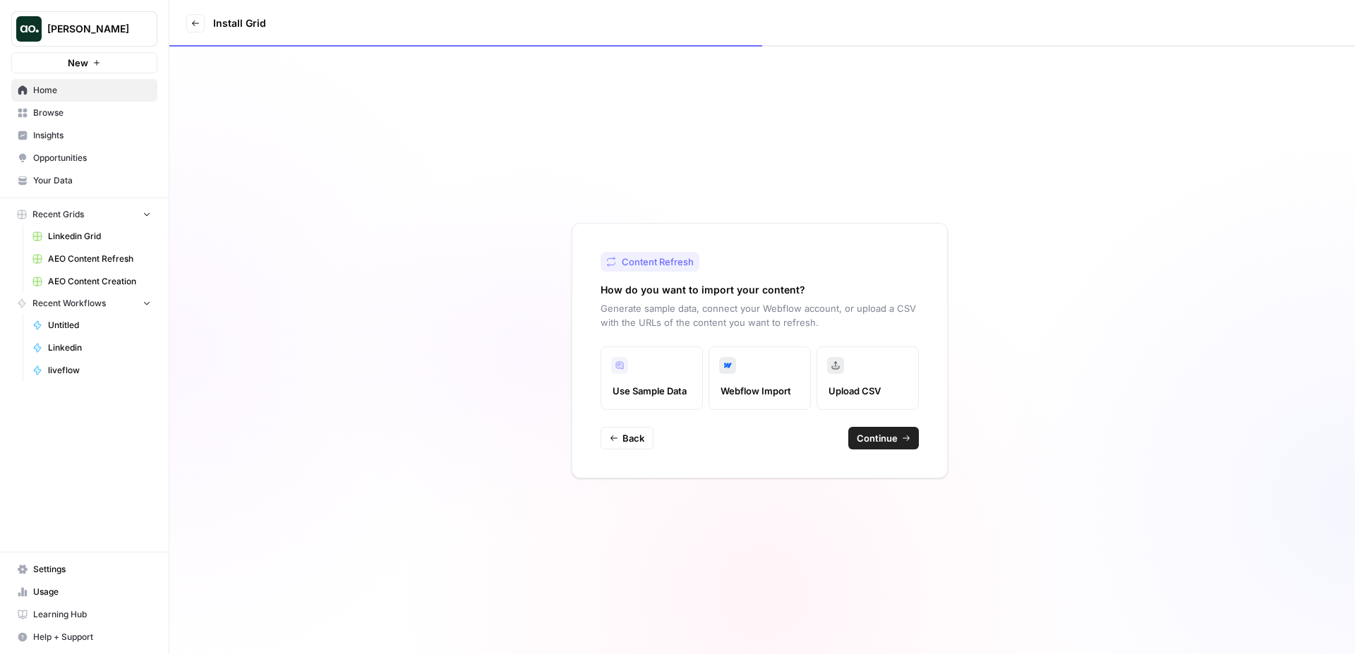
click at [871, 435] on span "Continue" at bounding box center [877, 438] width 41 height 14
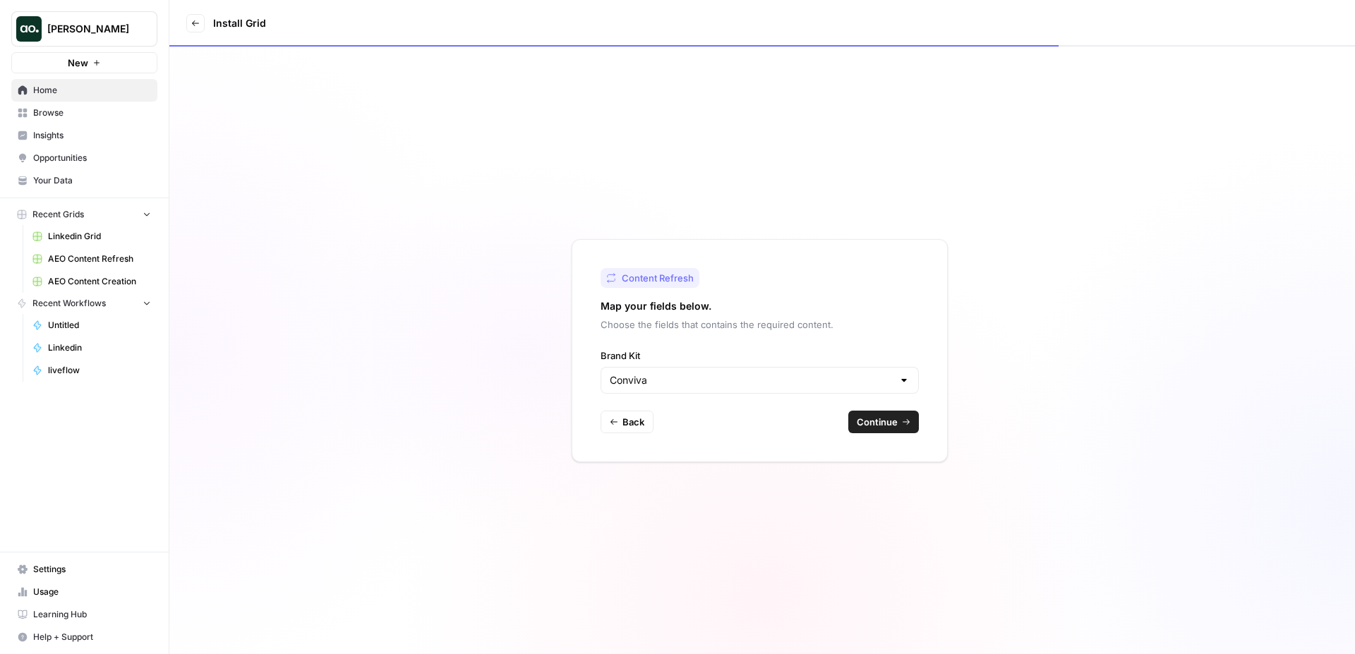
click at [881, 422] on span "Continue" at bounding box center [877, 422] width 41 height 14
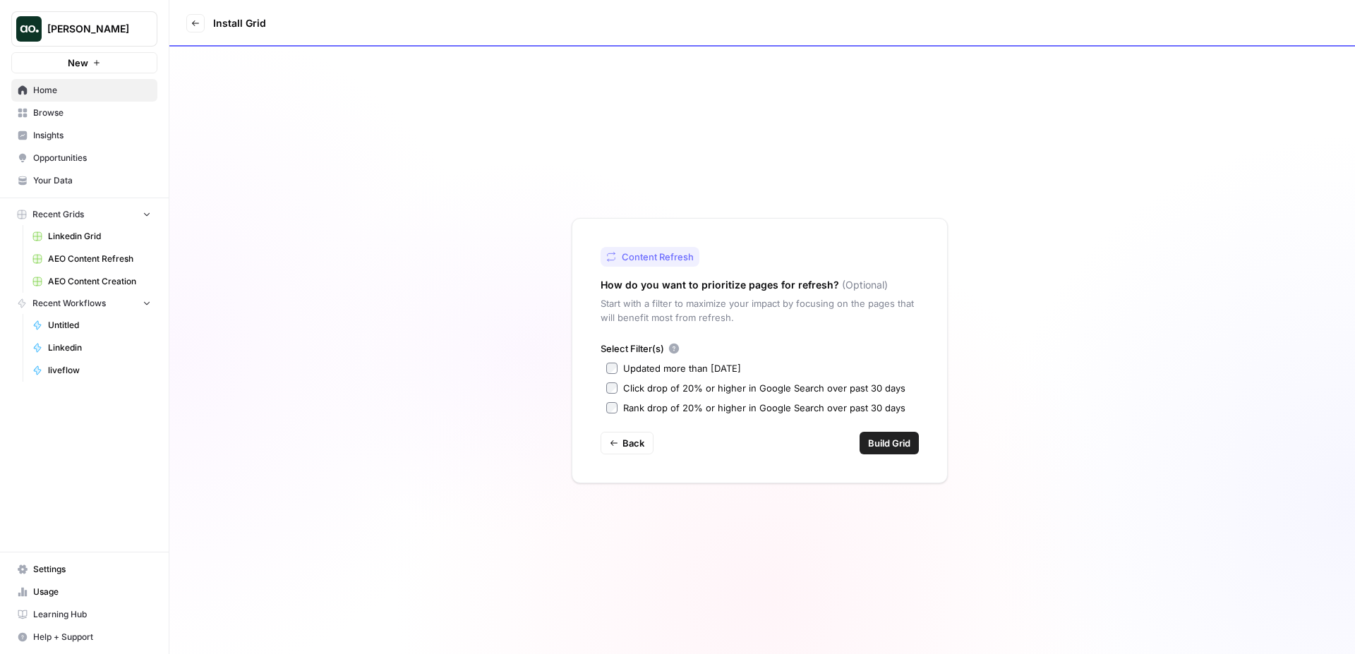
click at [689, 365] on div "Updated more than 90 days ago" at bounding box center [682, 368] width 118 height 14
click at [896, 439] on span "Build Grid" at bounding box center [889, 443] width 42 height 14
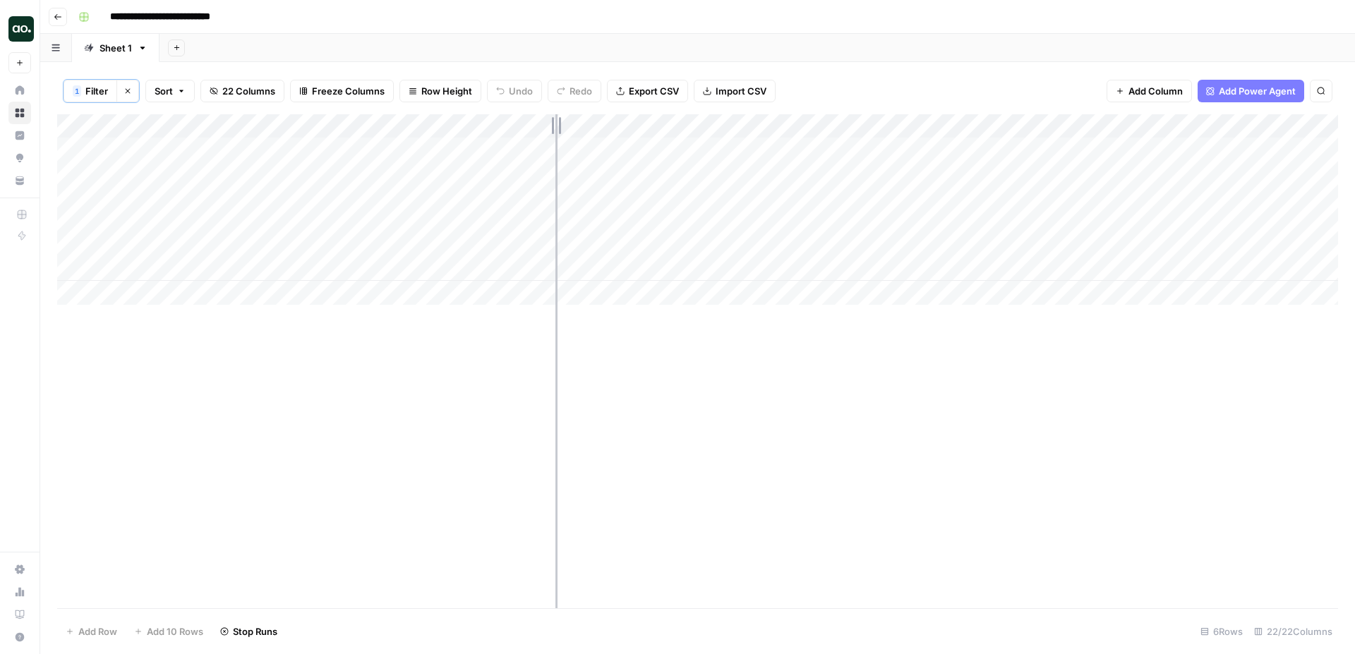
drag, startPoint x: 235, startPoint y: 121, endPoint x: 556, endPoint y: 120, distance: 321.1
click at [556, 120] on div "Add Column" at bounding box center [697, 209] width 1281 height 191
drag, startPoint x: 231, startPoint y: 121, endPoint x: 330, endPoint y: 121, distance: 98.8
click at [330, 121] on div "Add Column" at bounding box center [697, 209] width 1281 height 191
click at [419, 93] on button "Row Height" at bounding box center [440, 91] width 82 height 23
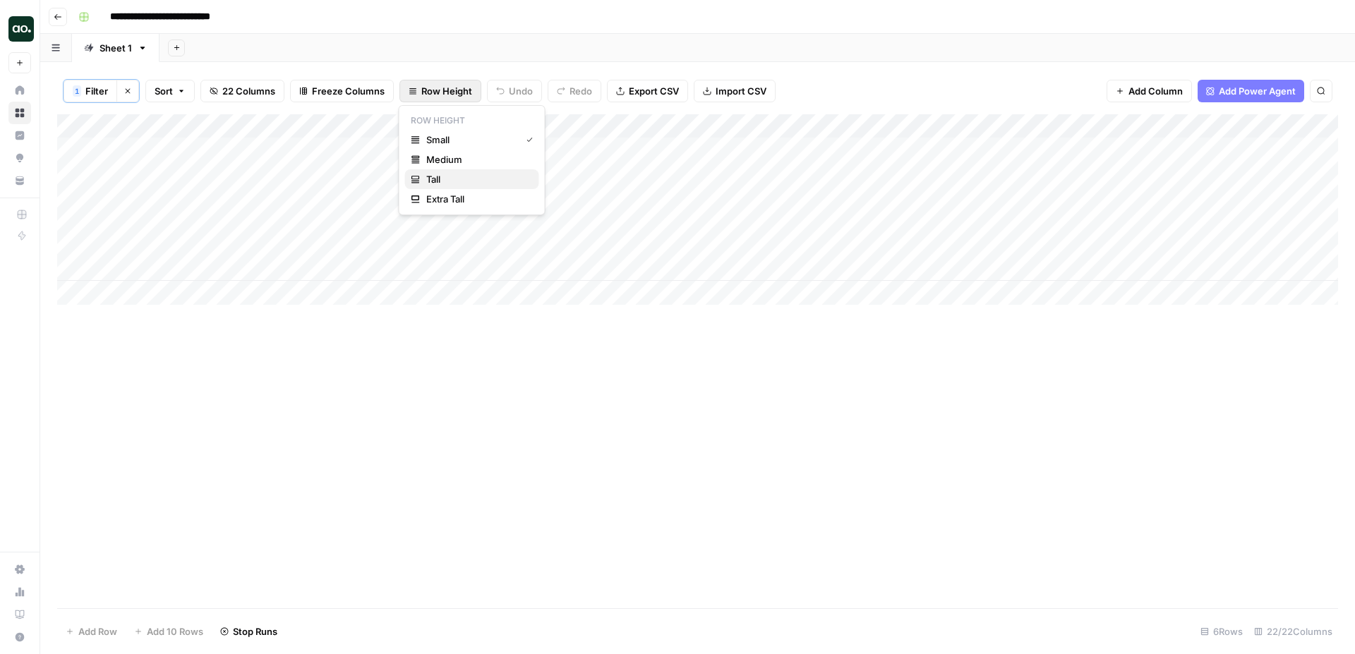
click at [442, 181] on span "Tall" at bounding box center [477, 179] width 102 height 14
click at [339, 92] on span "Freeze Columns" at bounding box center [348, 91] width 73 height 14
click at [374, 142] on span "First 1 Column" at bounding box center [361, 140] width 117 height 14
drag, startPoint x: 270, startPoint y: 130, endPoint x: 547, endPoint y: 130, distance: 276.7
click at [547, 130] on div "Add Column" at bounding box center [697, 323] width 1281 height 419
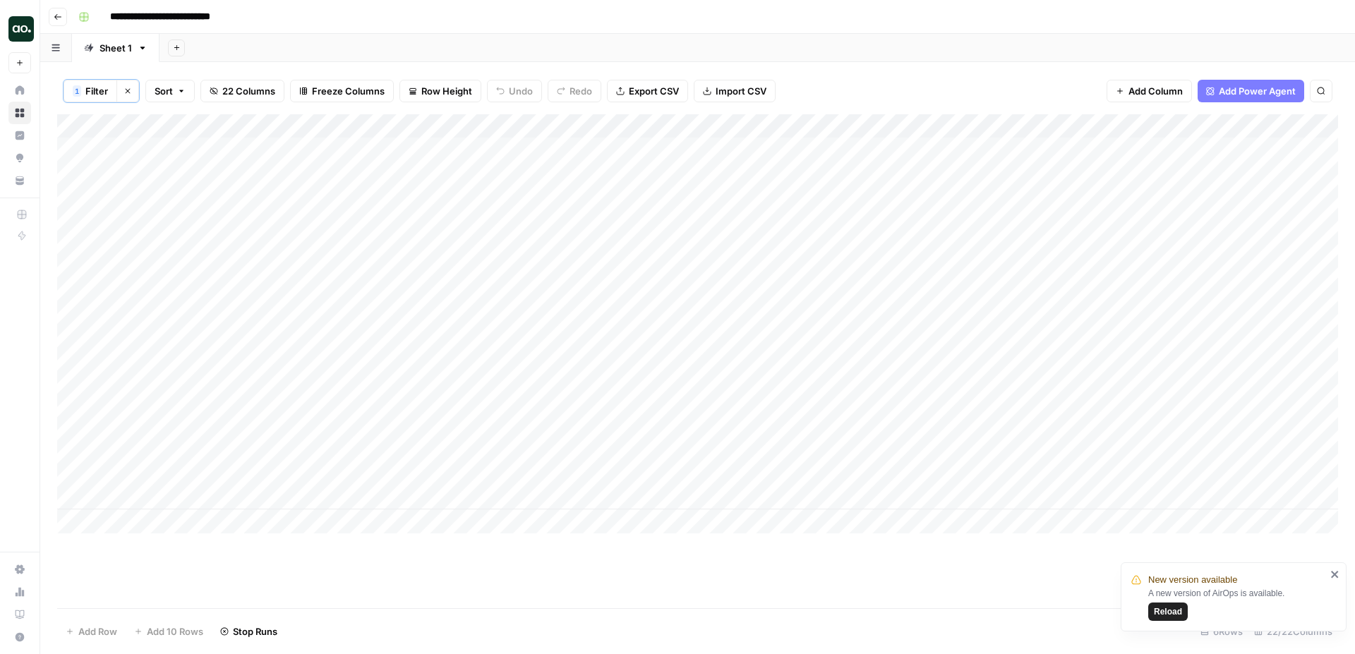
click at [331, 157] on div "Add Column" at bounding box center [697, 323] width 1281 height 419
click at [331, 157] on input "**********" at bounding box center [225, 153] width 226 height 17
click at [215, 153] on input at bounding box center [225, 153] width 226 height 17
paste input "**********"
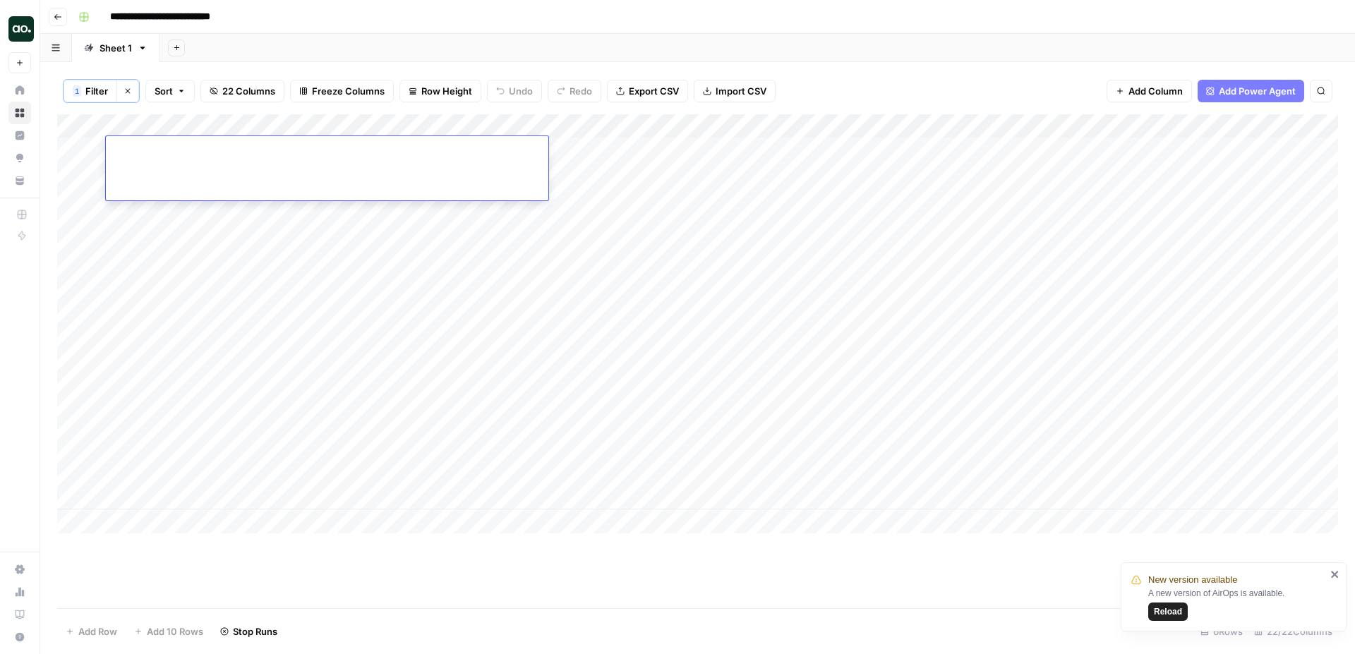
type input "**********"
click at [263, 215] on div "Add Column" at bounding box center [697, 323] width 1281 height 419
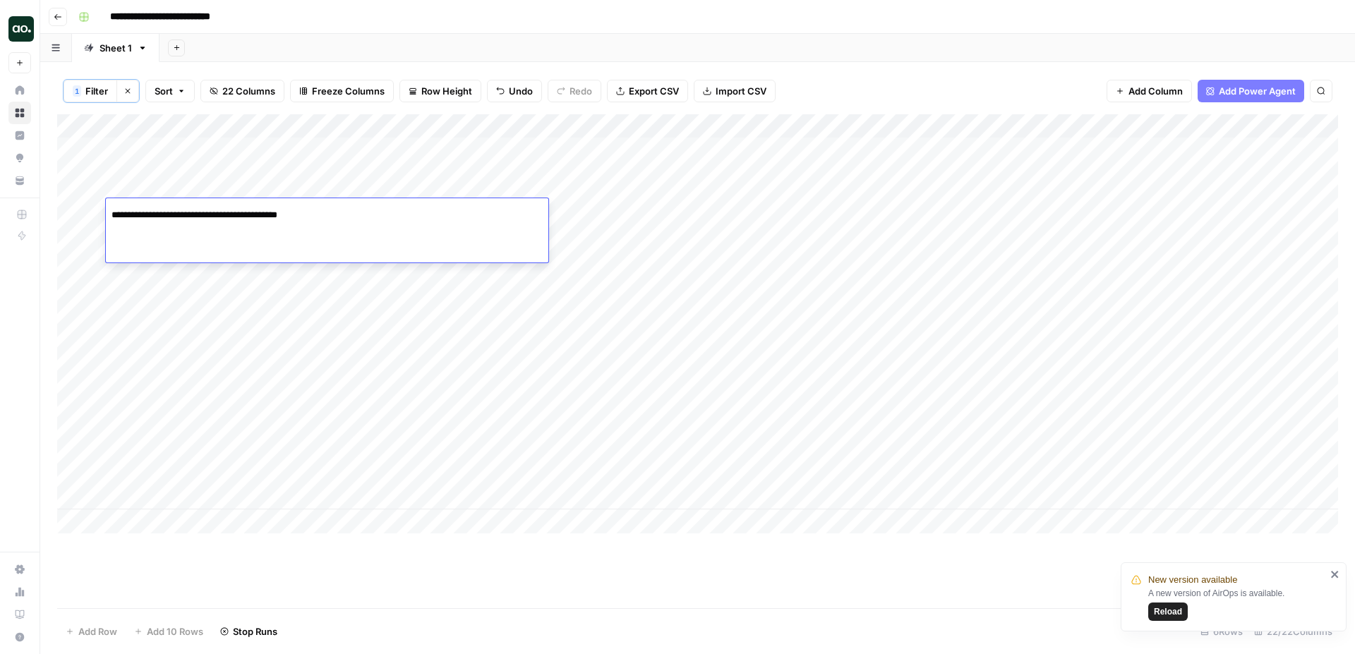
click at [263, 215] on input "**********" at bounding box center [225, 215] width 226 height 17
type input "**********"
click at [282, 279] on div "Add Column" at bounding box center [697, 323] width 1281 height 419
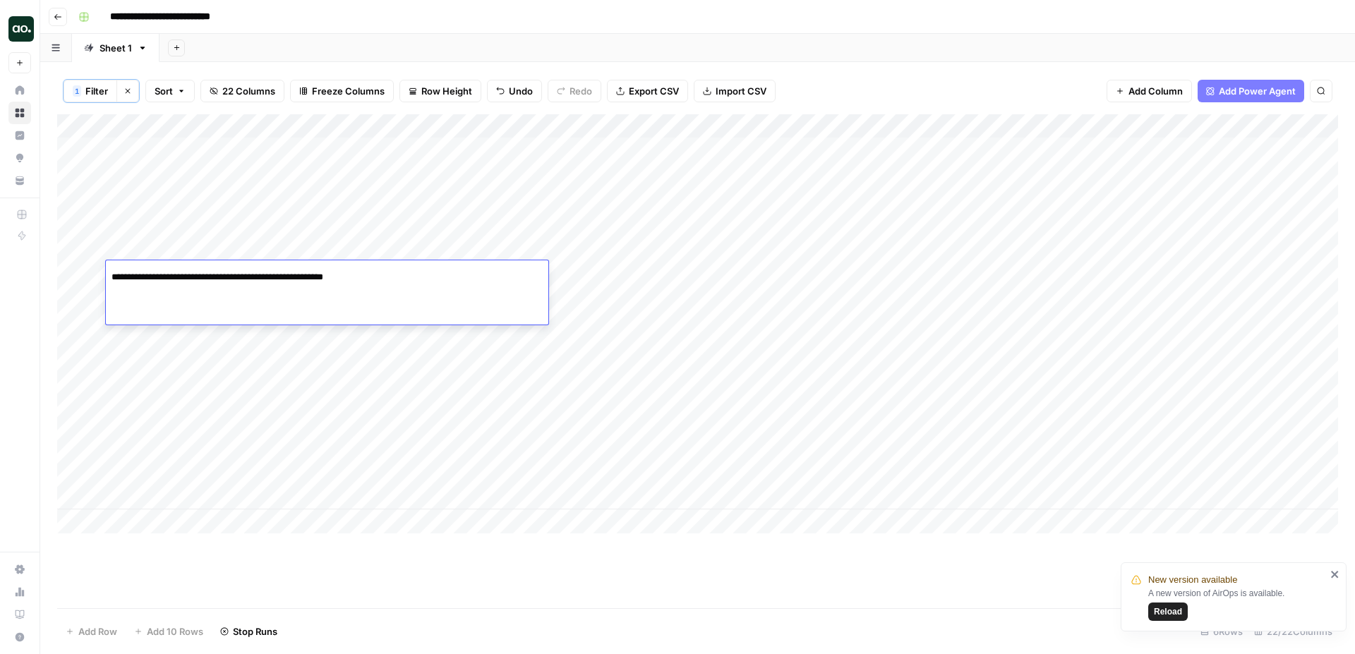
click at [282, 279] on input "**********" at bounding box center [225, 277] width 226 height 17
type input "**********"
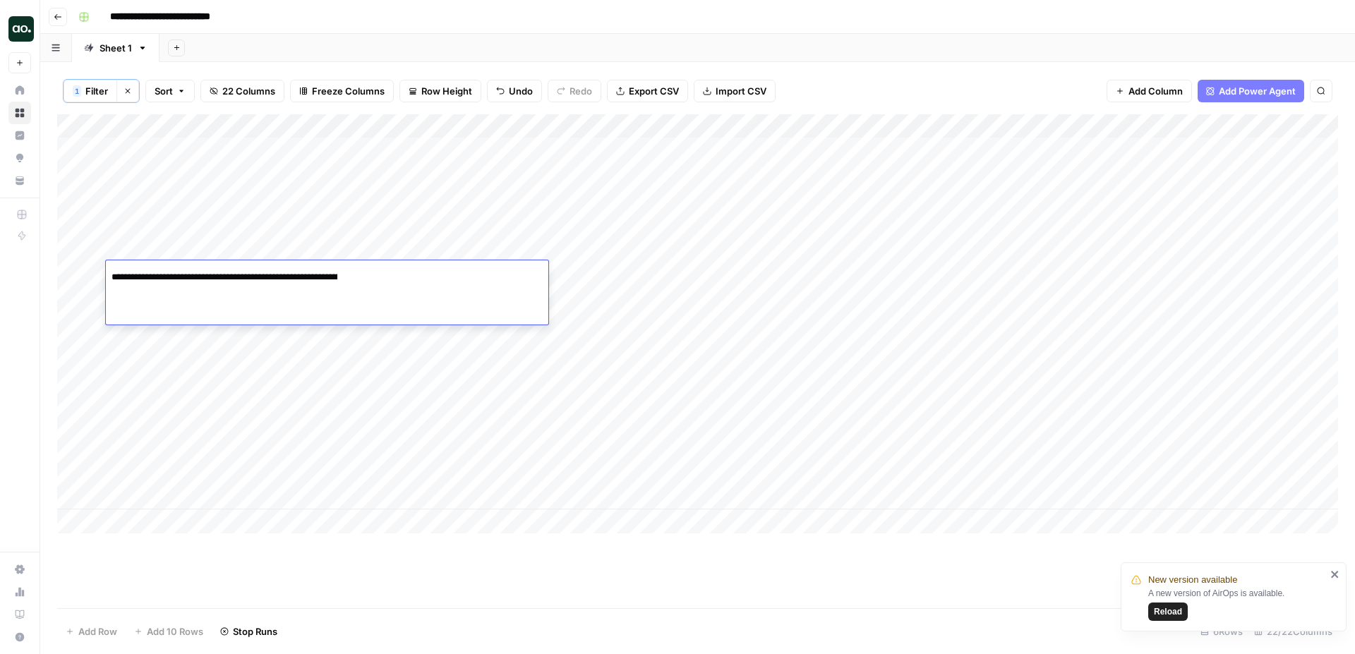
scroll to position [0, 257]
click at [247, 332] on div "Add Column" at bounding box center [697, 323] width 1281 height 419
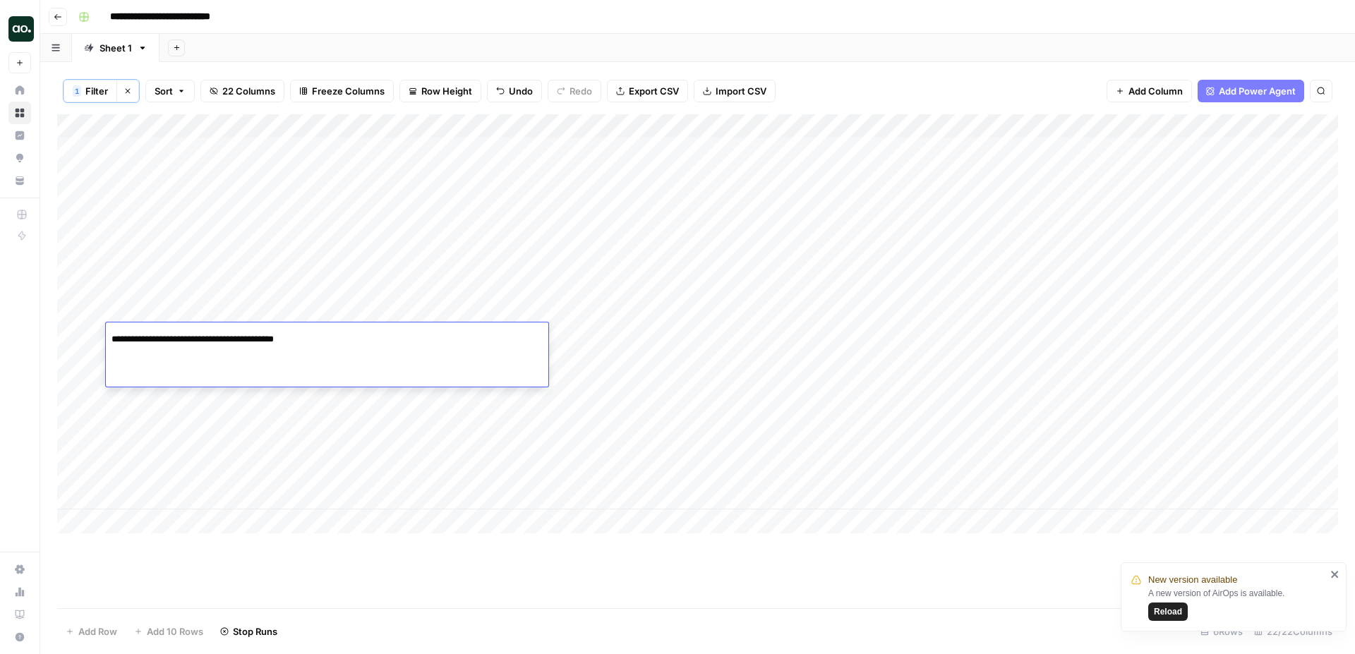
click at [247, 332] on input "**********" at bounding box center [225, 339] width 226 height 17
type input "**********"
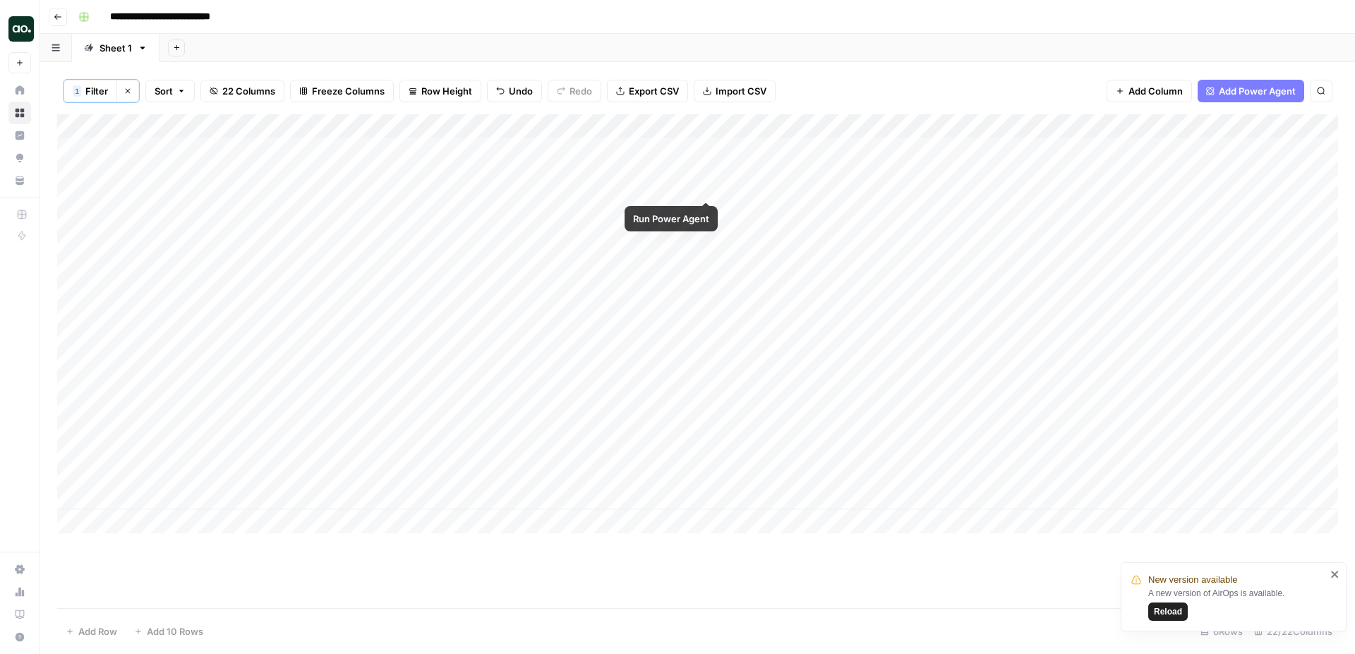
click at [706, 147] on div "Add Column" at bounding box center [697, 323] width 1281 height 419
click at [706, 209] on div "Add Column" at bounding box center [697, 323] width 1281 height 419
click at [705, 272] on div "Add Column" at bounding box center [697, 323] width 1281 height 419
click at [701, 329] on div "Add Column" at bounding box center [697, 323] width 1281 height 419
click at [707, 335] on div "Add Column" at bounding box center [697, 323] width 1281 height 419
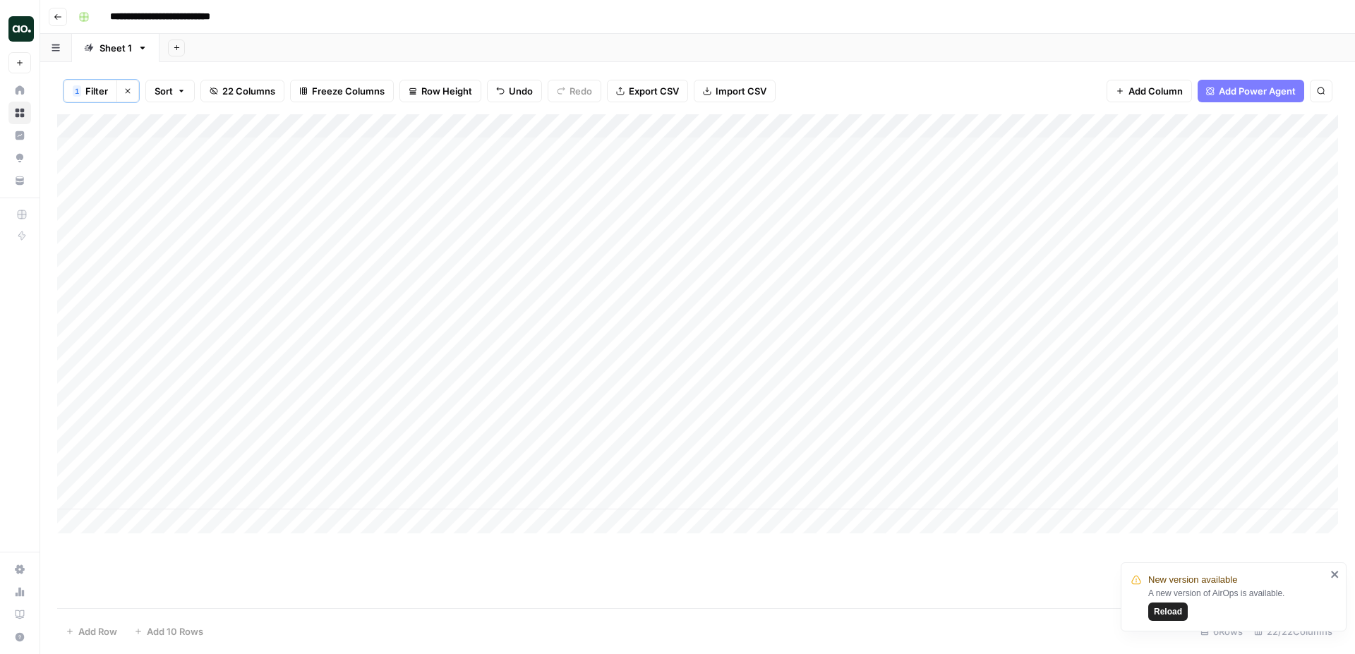
click at [706, 333] on div "Add Column" at bounding box center [697, 323] width 1281 height 419
click at [709, 397] on div "Add Column" at bounding box center [697, 323] width 1281 height 419
click at [705, 389] on div "Add Column" at bounding box center [697, 323] width 1281 height 419
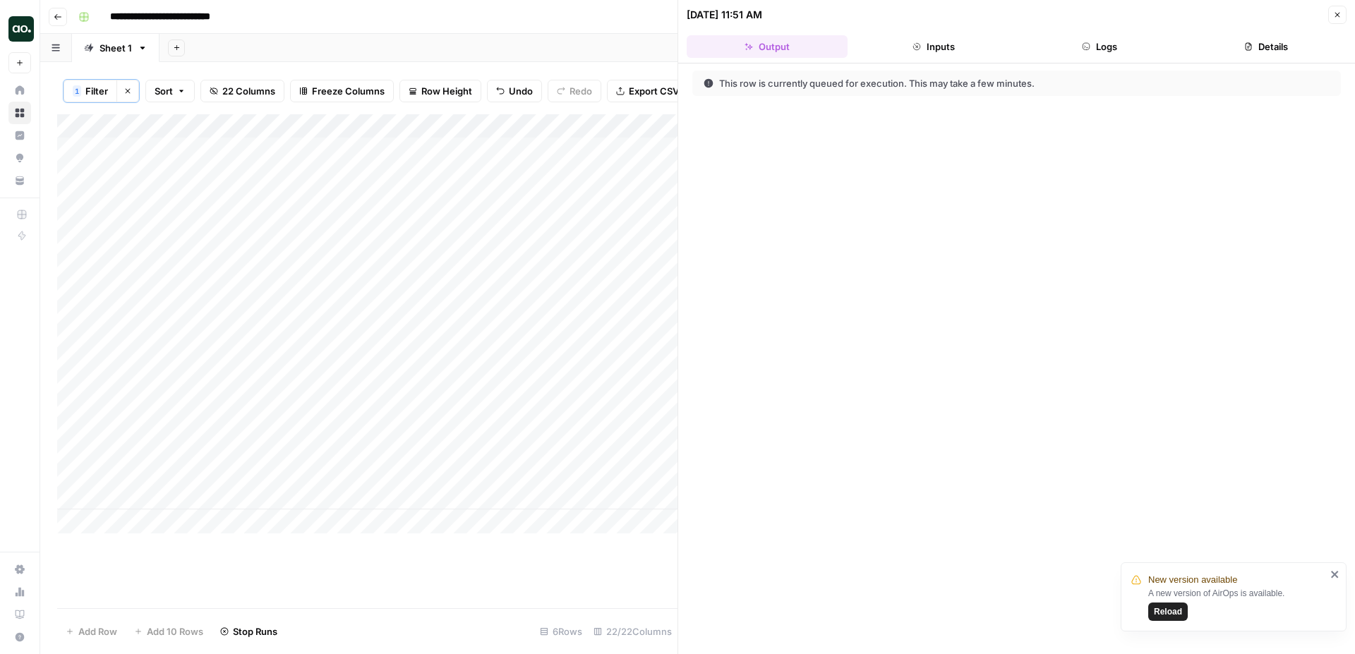
click at [1340, 11] on icon "button" at bounding box center [1337, 15] width 8 height 8
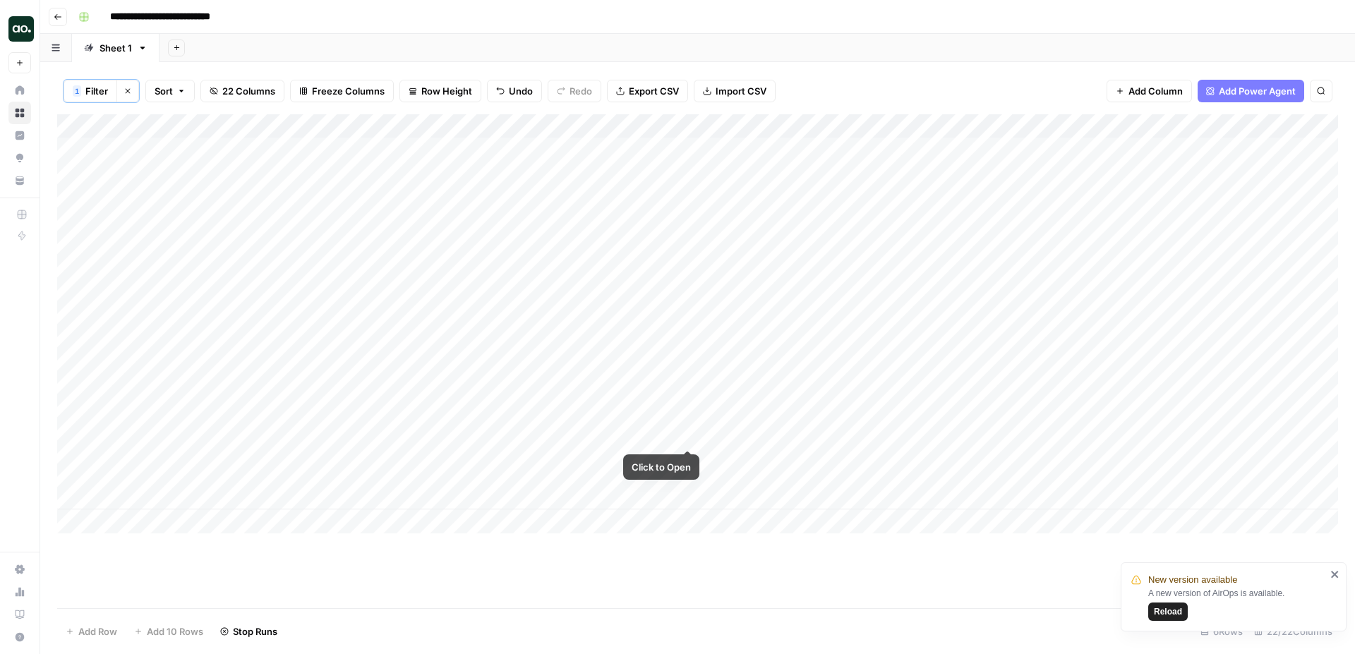
click at [657, 414] on div "Add Column" at bounding box center [697, 323] width 1281 height 419
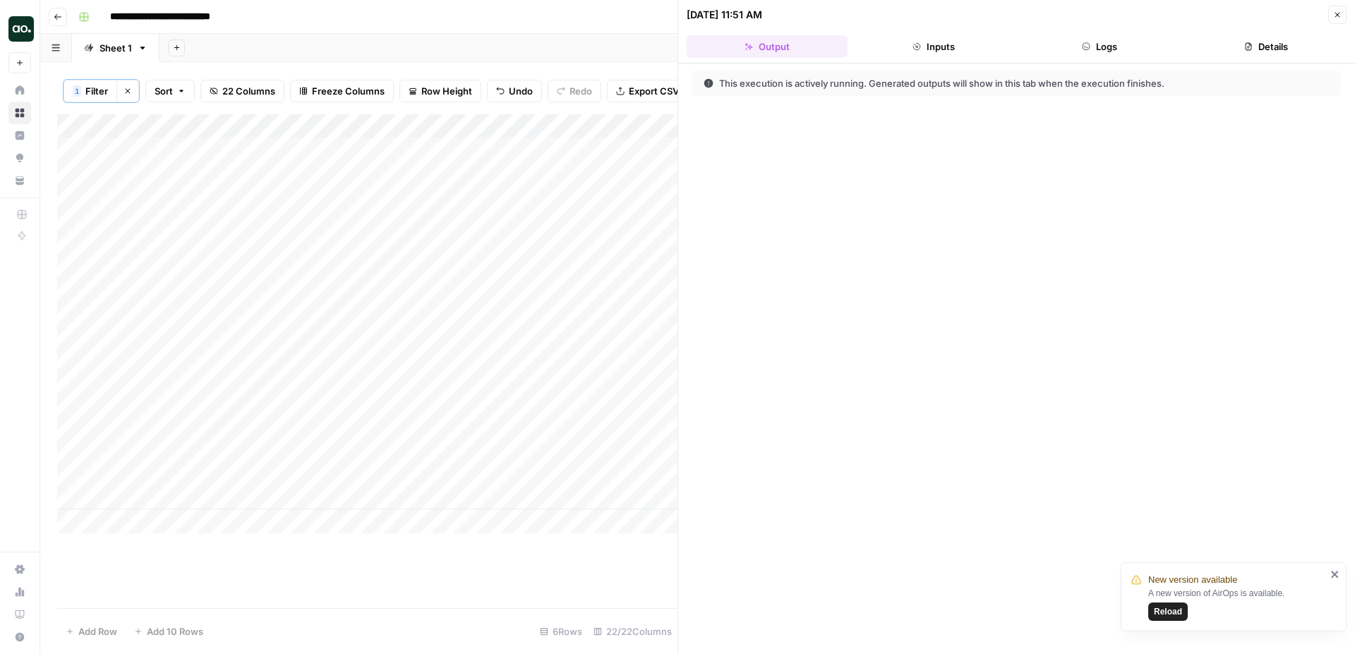
click at [1341, 15] on span "Close" at bounding box center [1341, 15] width 1 height 1
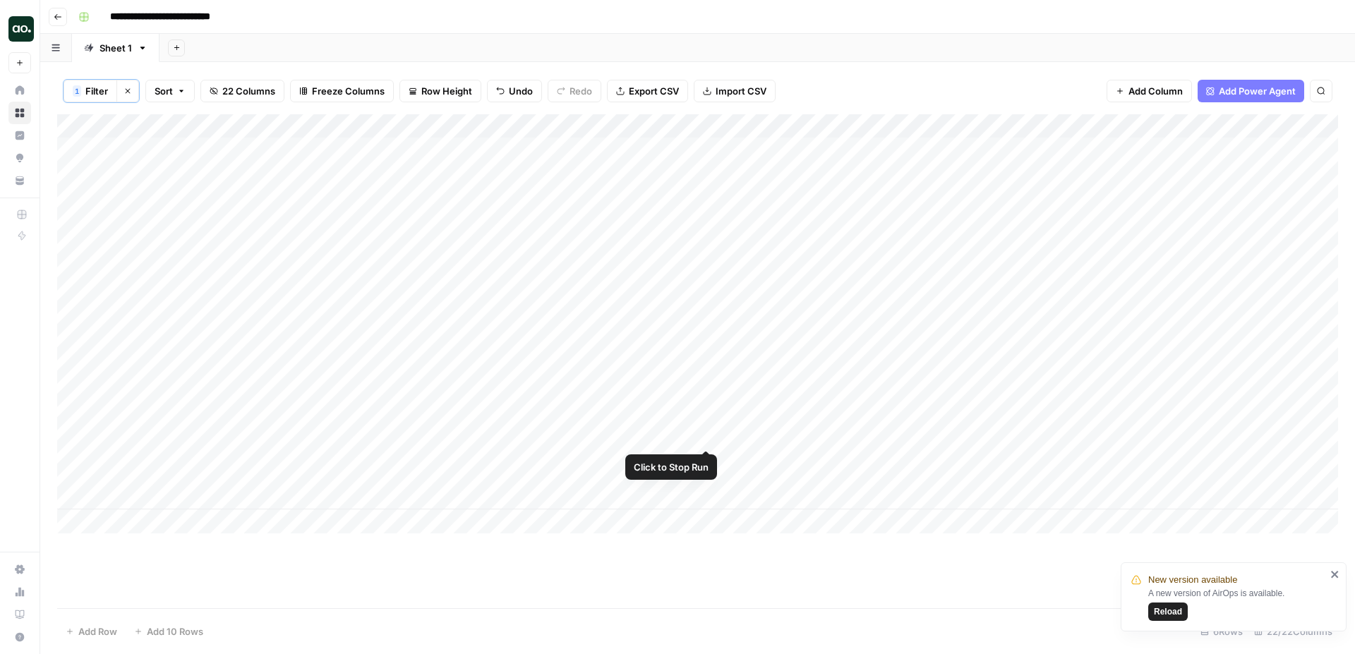
click at [711, 401] on div "Add Column" at bounding box center [697, 323] width 1281 height 419
click at [706, 394] on div "Add Column" at bounding box center [697, 323] width 1281 height 419
click at [705, 396] on div "Add Column" at bounding box center [697, 323] width 1281 height 419
click at [704, 396] on div "Add Column" at bounding box center [697, 323] width 1281 height 419
click at [68, 477] on div "Add Column" at bounding box center [697, 323] width 1281 height 419
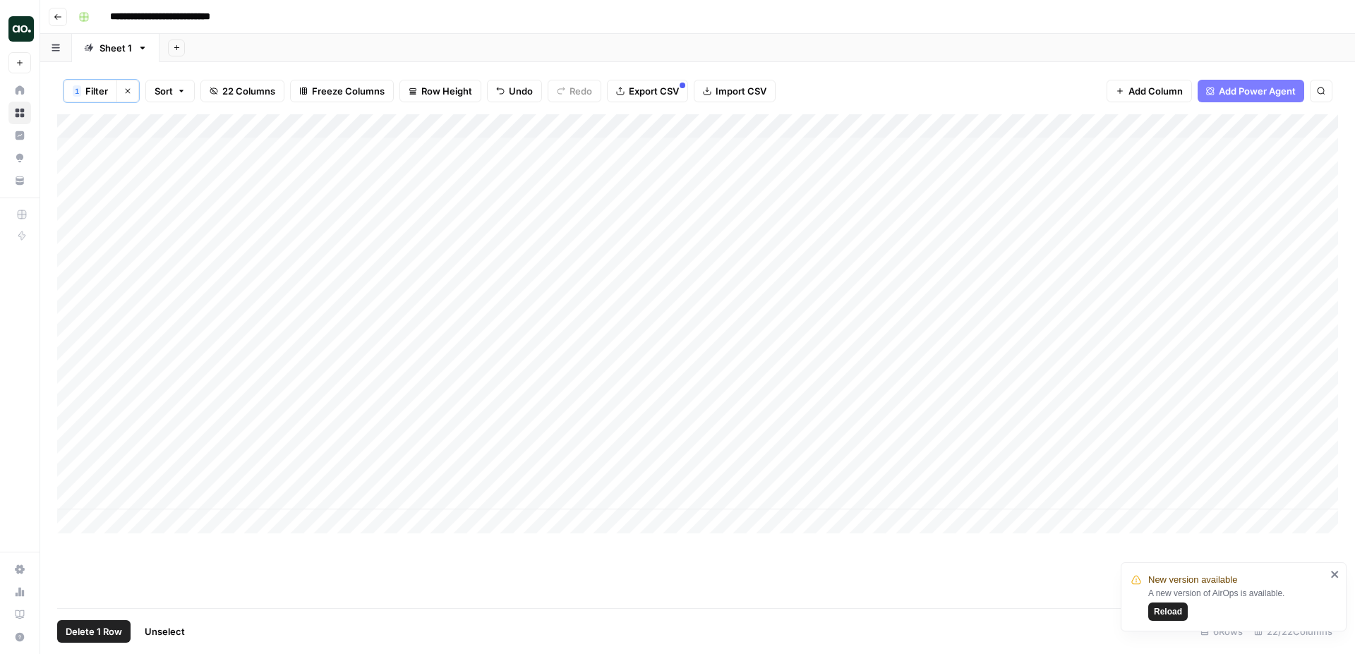
click at [99, 635] on span "Delete 1 Row" at bounding box center [94, 632] width 56 height 14
click at [626, 160] on span "Delete" at bounding box center [627, 163] width 30 height 14
click at [294, 388] on div "Add Column" at bounding box center [697, 292] width 1281 height 357
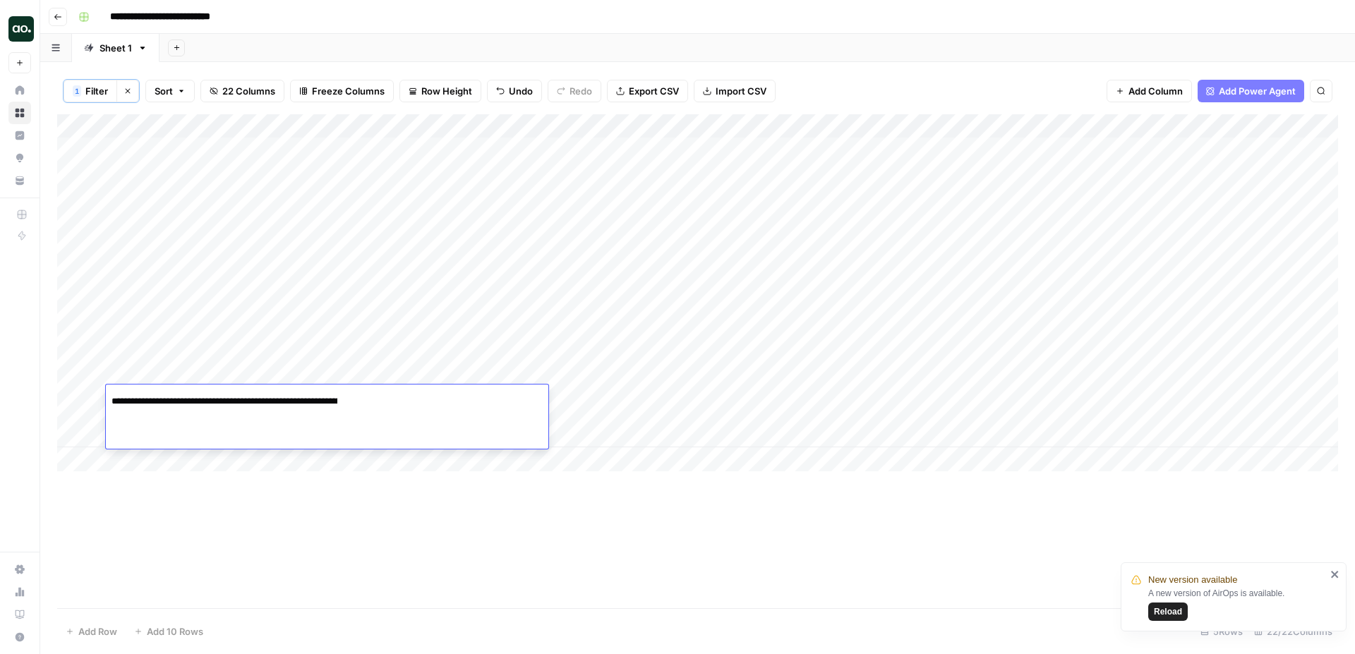
click at [294, 389] on div "**********" at bounding box center [327, 401] width 443 height 24
click at [319, 401] on input "**********" at bounding box center [225, 401] width 226 height 17
paste input "**********"
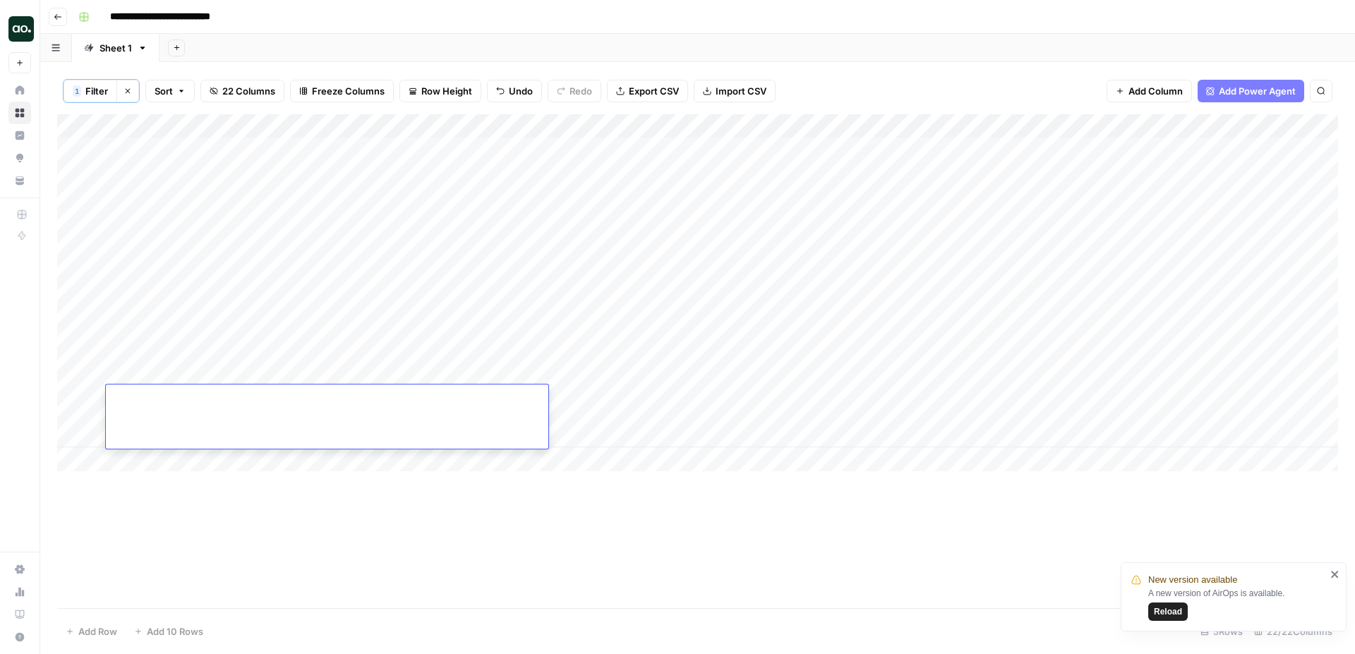
type input "**********"
click at [706, 397] on div "Add Column" at bounding box center [697, 292] width 1281 height 357
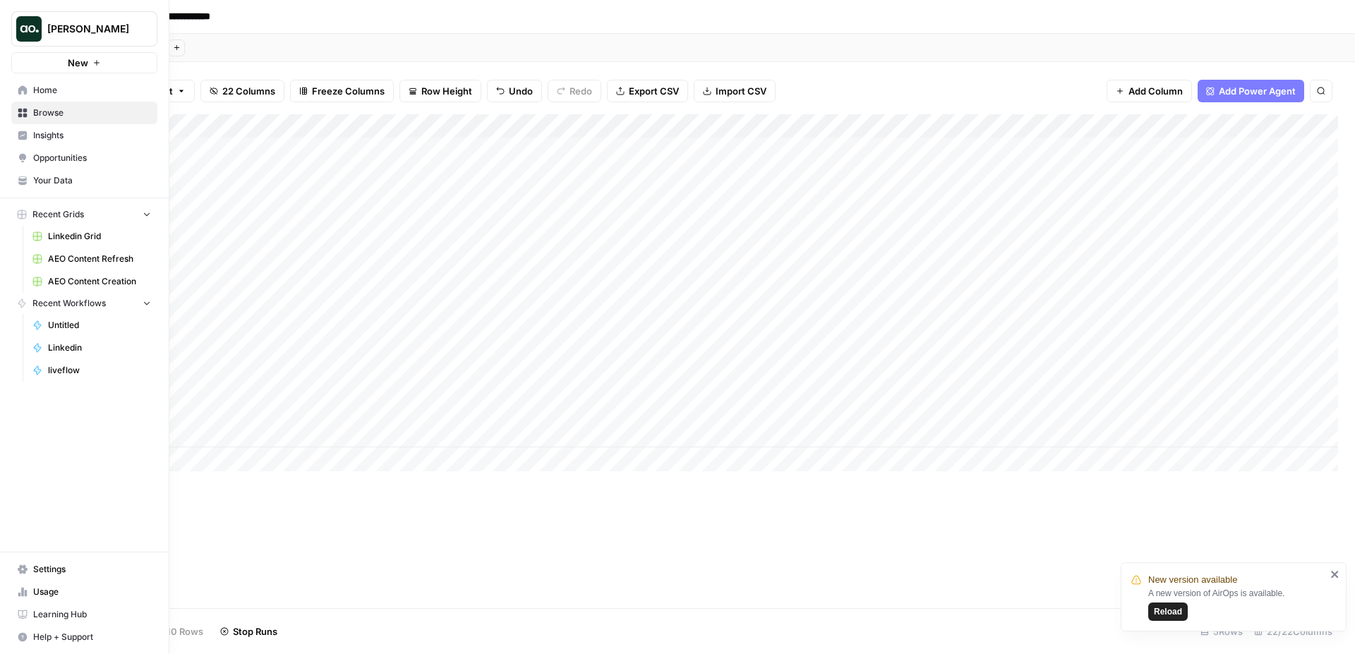
click at [60, 174] on span "Your Data" at bounding box center [92, 180] width 118 height 13
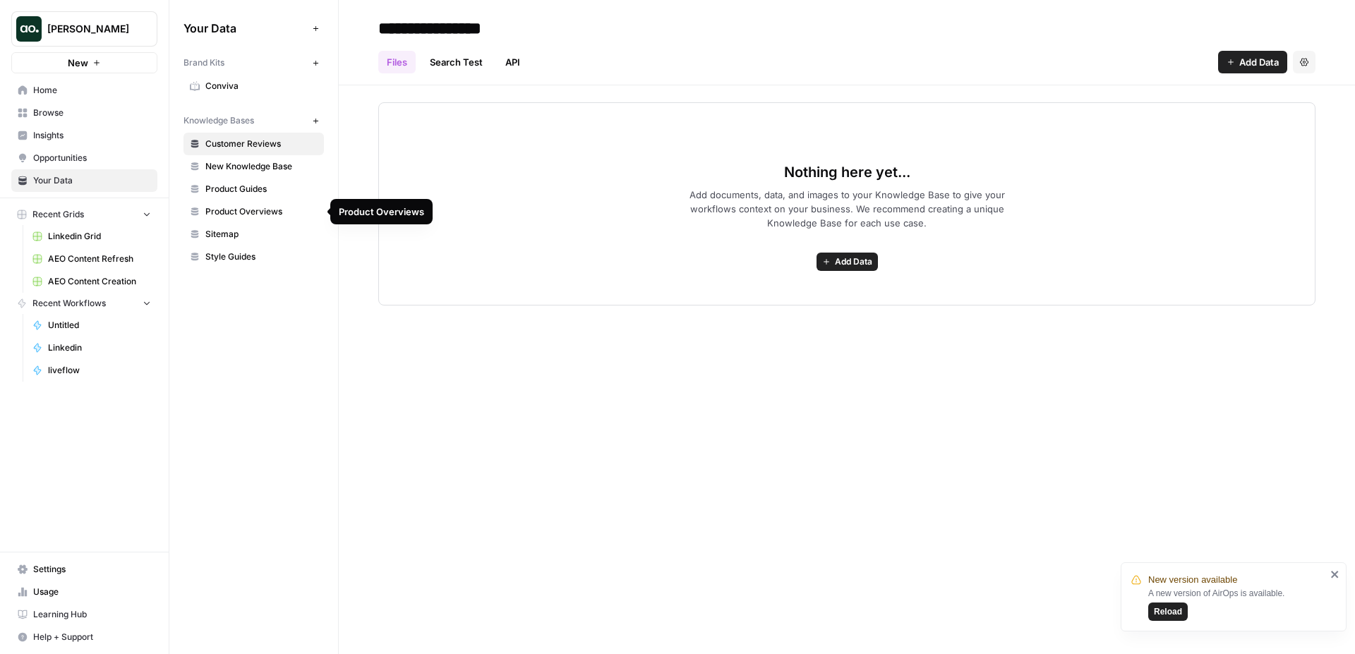
click at [282, 196] on link "Product Guides" at bounding box center [254, 189] width 140 height 23
click at [1301, 64] on icon "button" at bounding box center [1304, 62] width 8 height 8
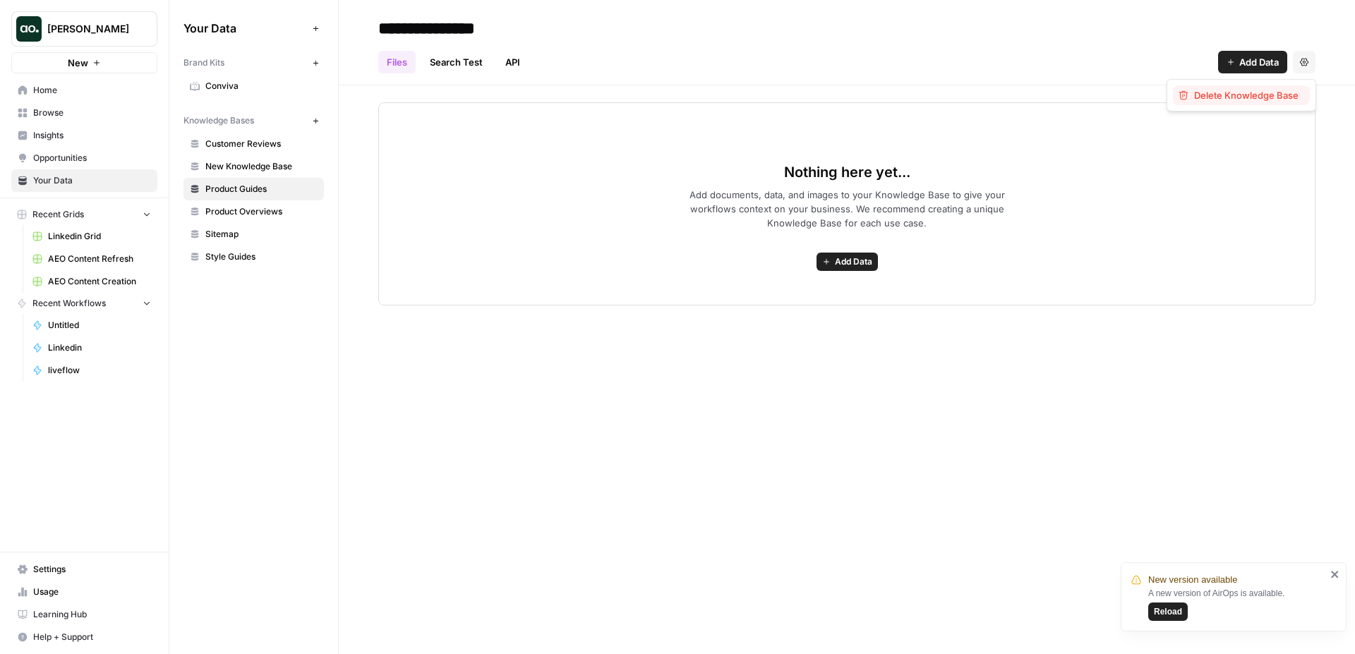
click at [1246, 91] on span "Delete Knowledge Base" at bounding box center [1246, 95] width 104 height 14
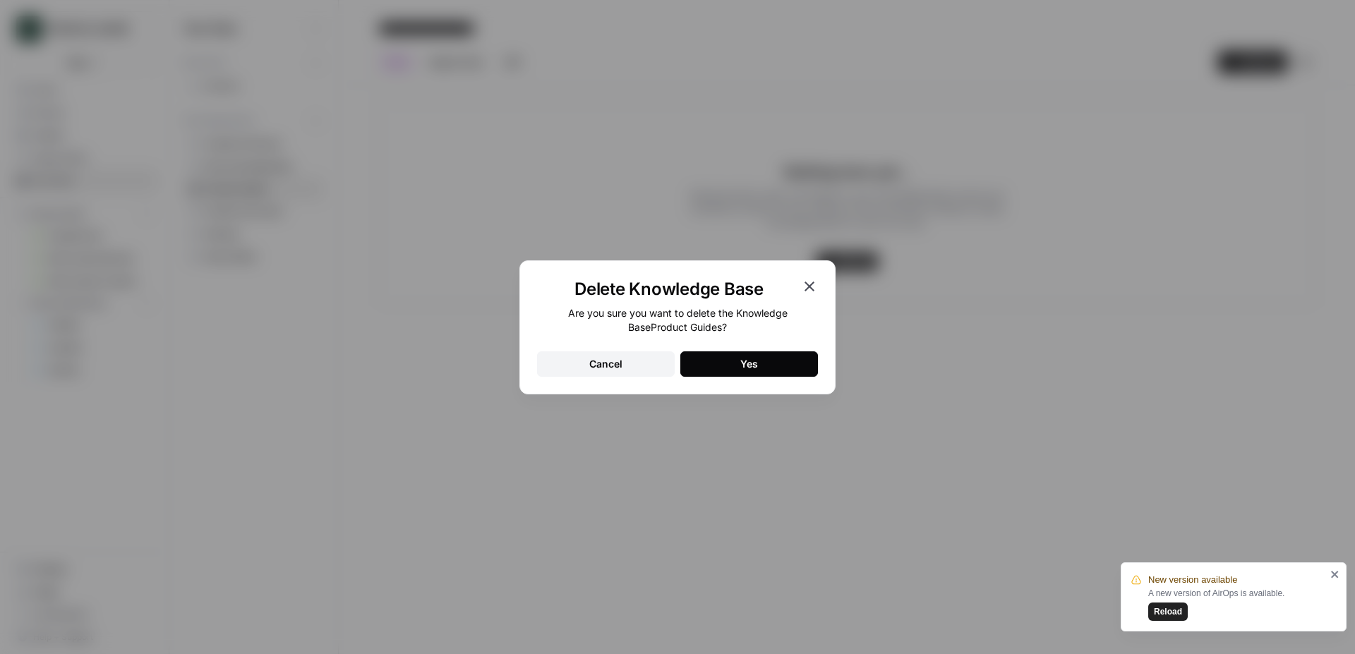
click at [740, 366] on button "Yes" at bounding box center [749, 363] width 138 height 25
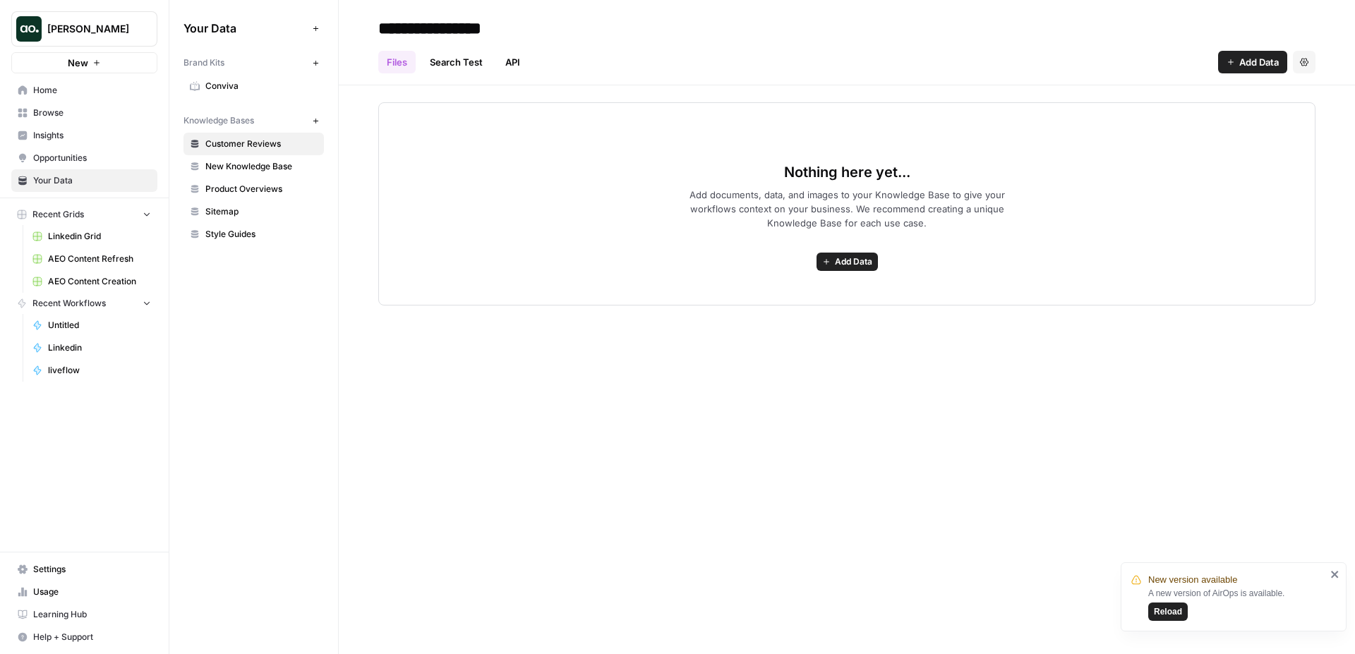
click at [122, 114] on span "Browse" at bounding box center [92, 113] width 118 height 13
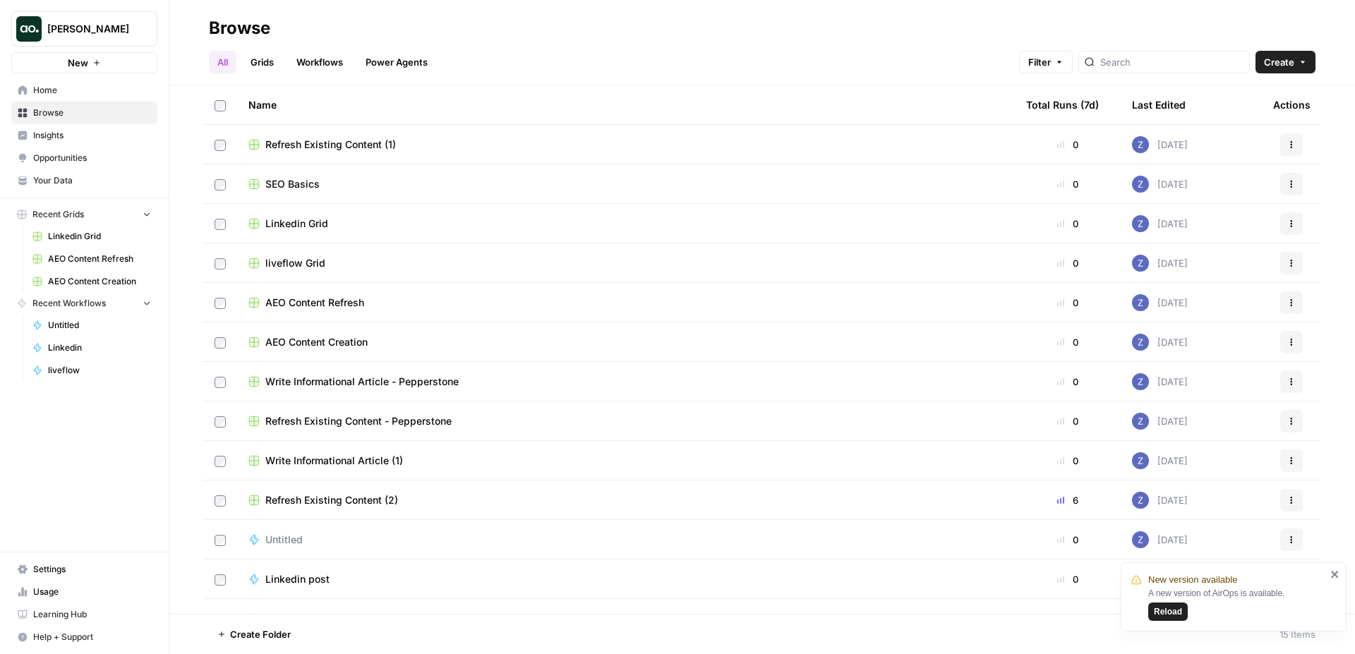
click at [349, 143] on span "Refresh Existing Content (1)" at bounding box center [330, 145] width 131 height 14
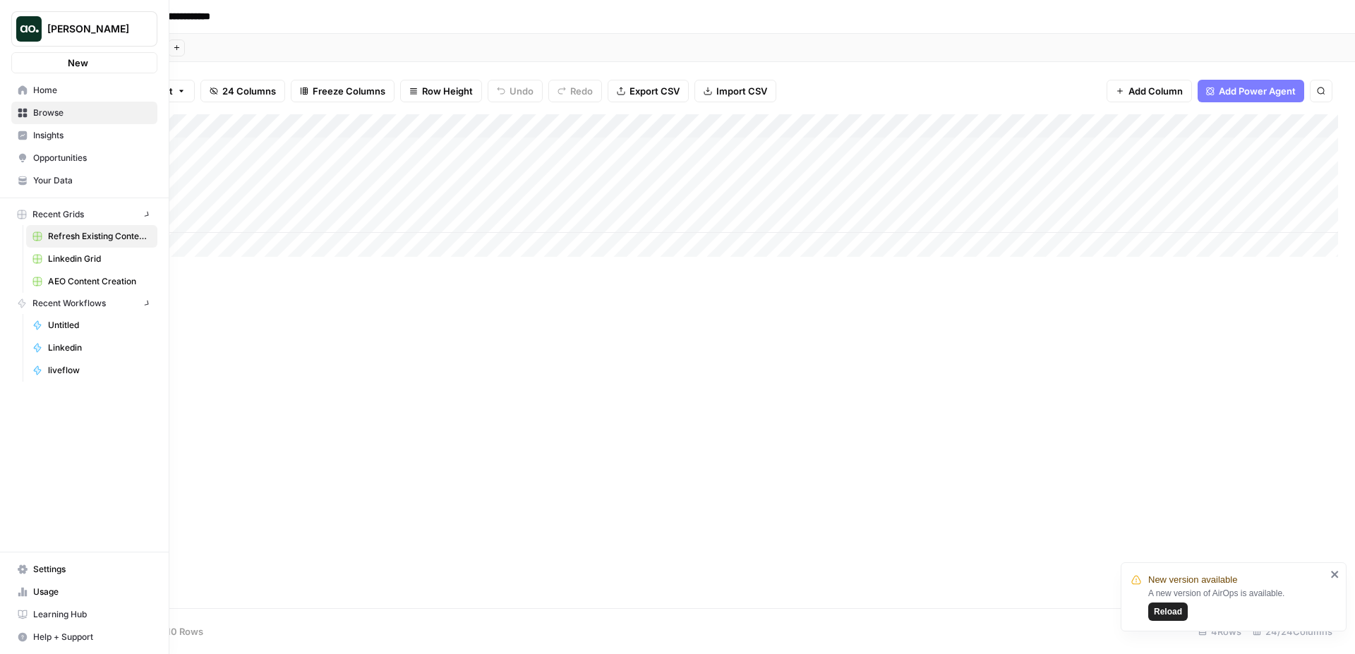
click at [21, 89] on icon at bounding box center [22, 89] width 9 height 9
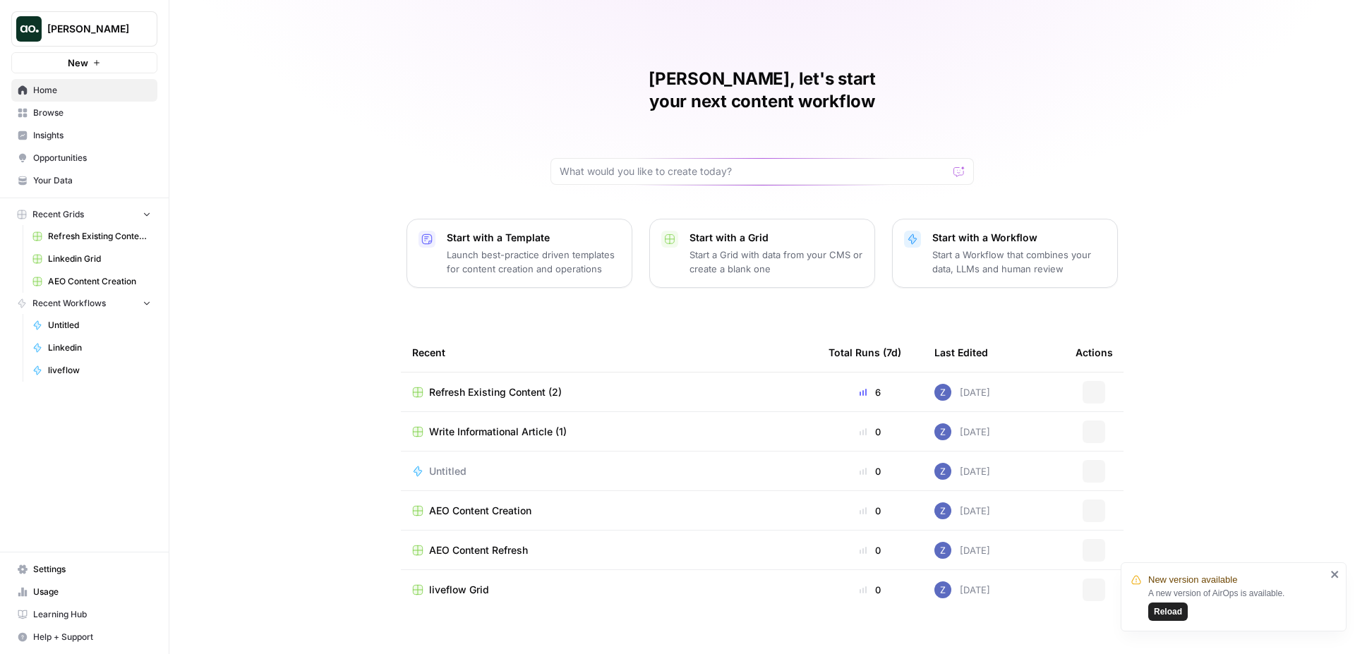
click at [62, 107] on span "Browse" at bounding box center [92, 113] width 118 height 13
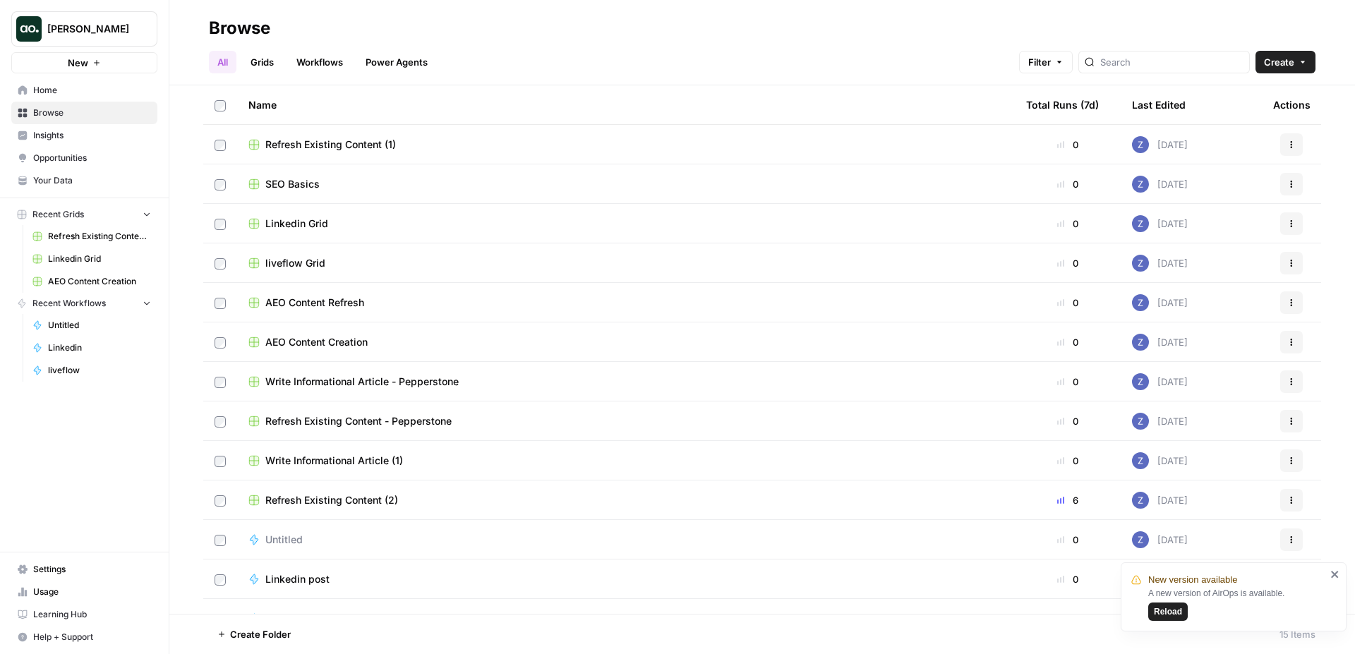
click at [347, 498] on span "Refresh Existing Content (2)" at bounding box center [331, 500] width 133 height 14
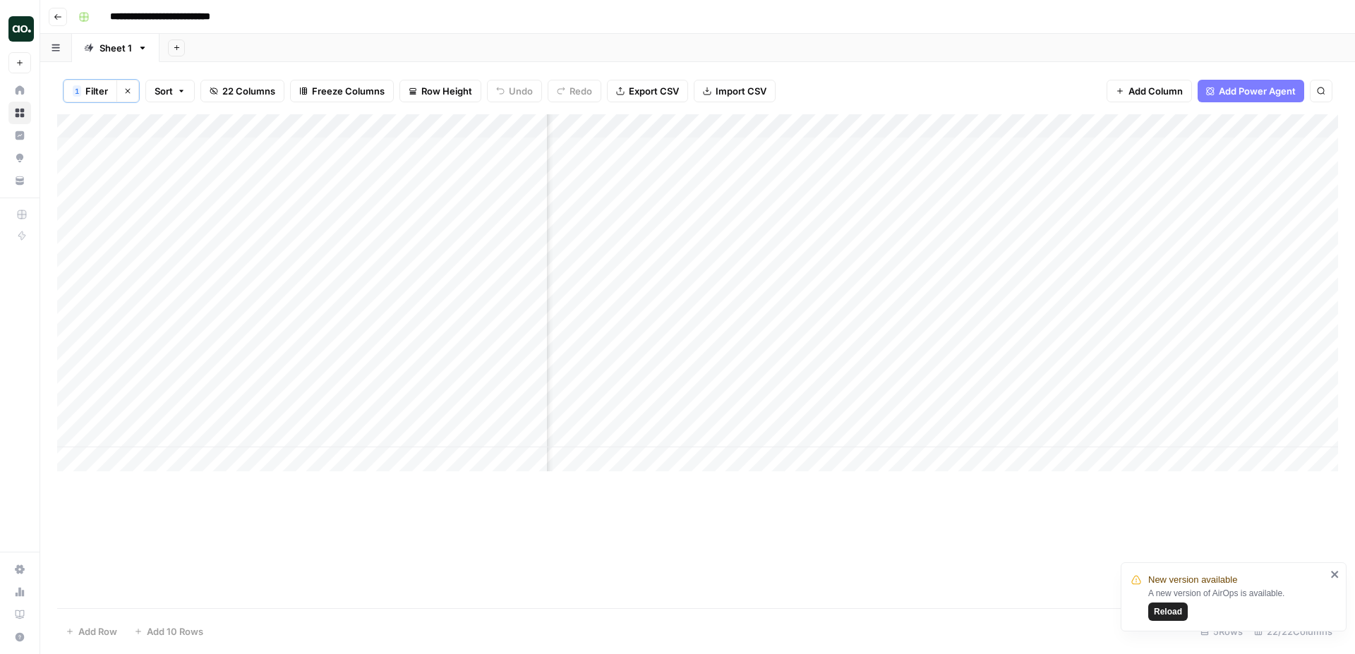
scroll to position [0, 488]
click at [941, 127] on div "Add Column" at bounding box center [697, 292] width 1281 height 357
click at [1078, 149] on div "Add Column" at bounding box center [697, 292] width 1281 height 357
click at [1076, 210] on div "Add Column" at bounding box center [697, 292] width 1281 height 357
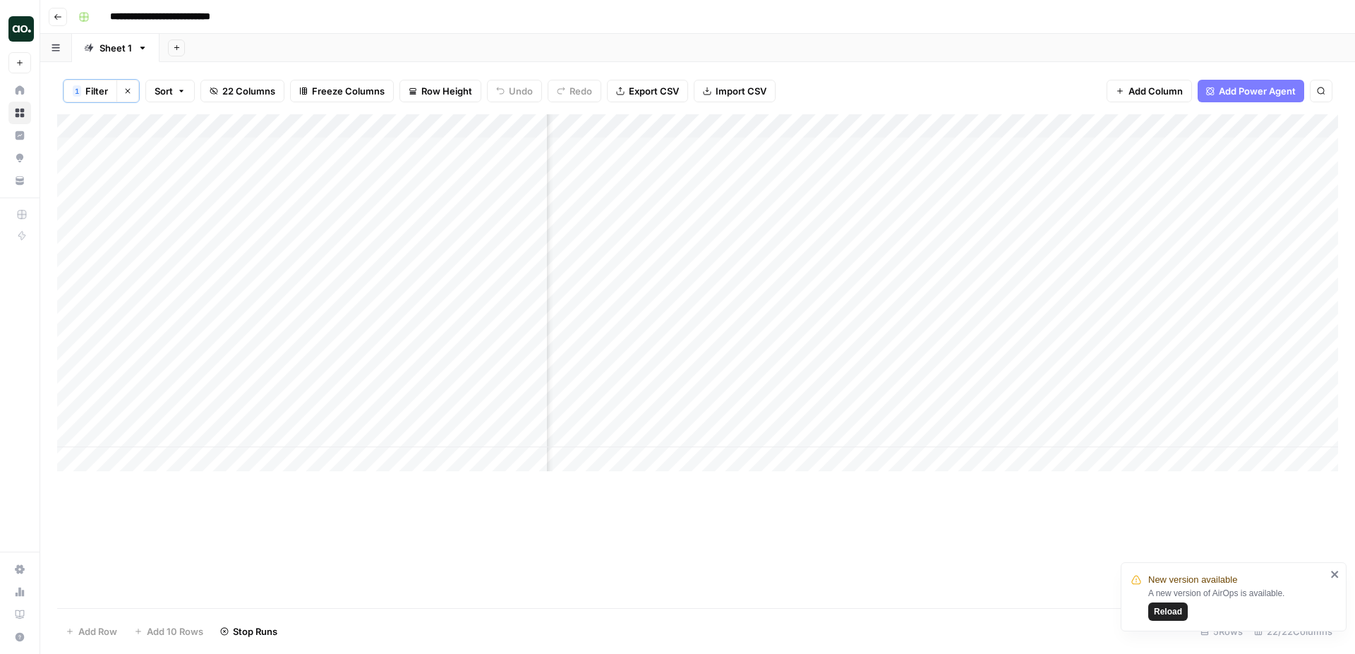
click at [1076, 272] on div "Add Column" at bounding box center [697, 292] width 1281 height 357
click at [1077, 332] on div "Add Column" at bounding box center [697, 292] width 1281 height 357
click at [1080, 394] on div "Add Column" at bounding box center [697, 292] width 1281 height 357
click at [1207, 123] on div "Add Column" at bounding box center [697, 292] width 1281 height 357
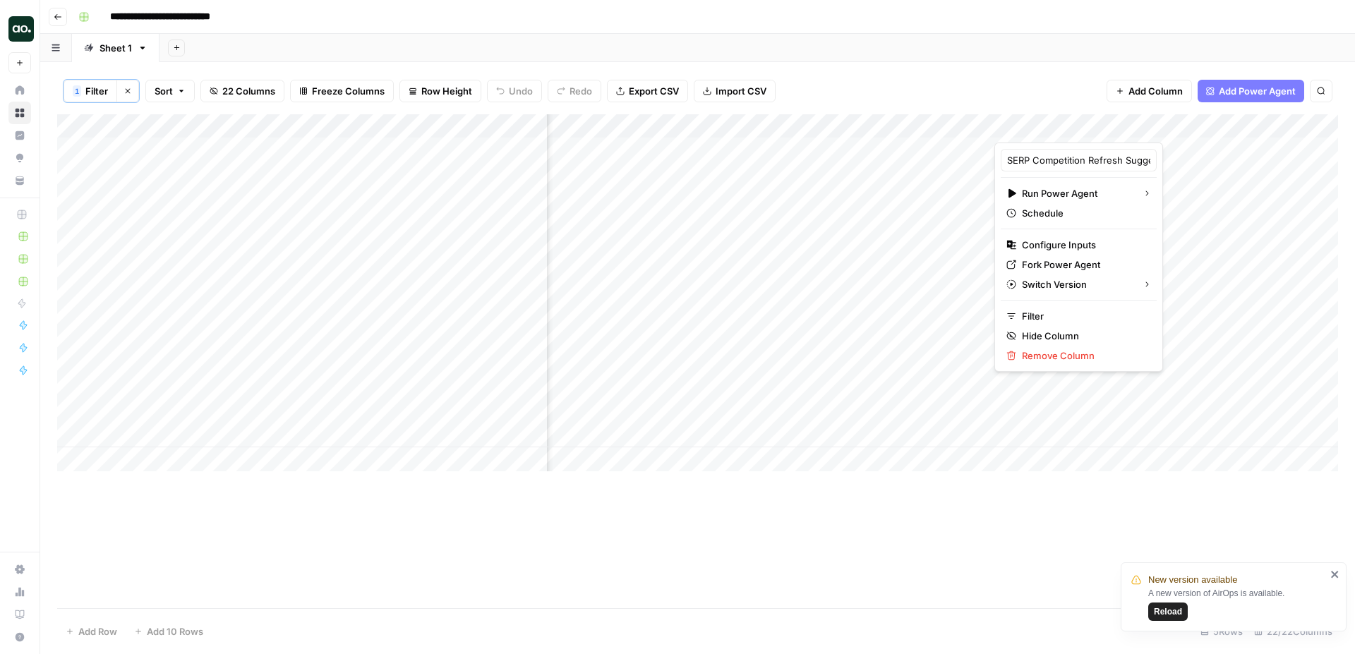
click at [711, 128] on div "Add Column" at bounding box center [697, 292] width 1281 height 357
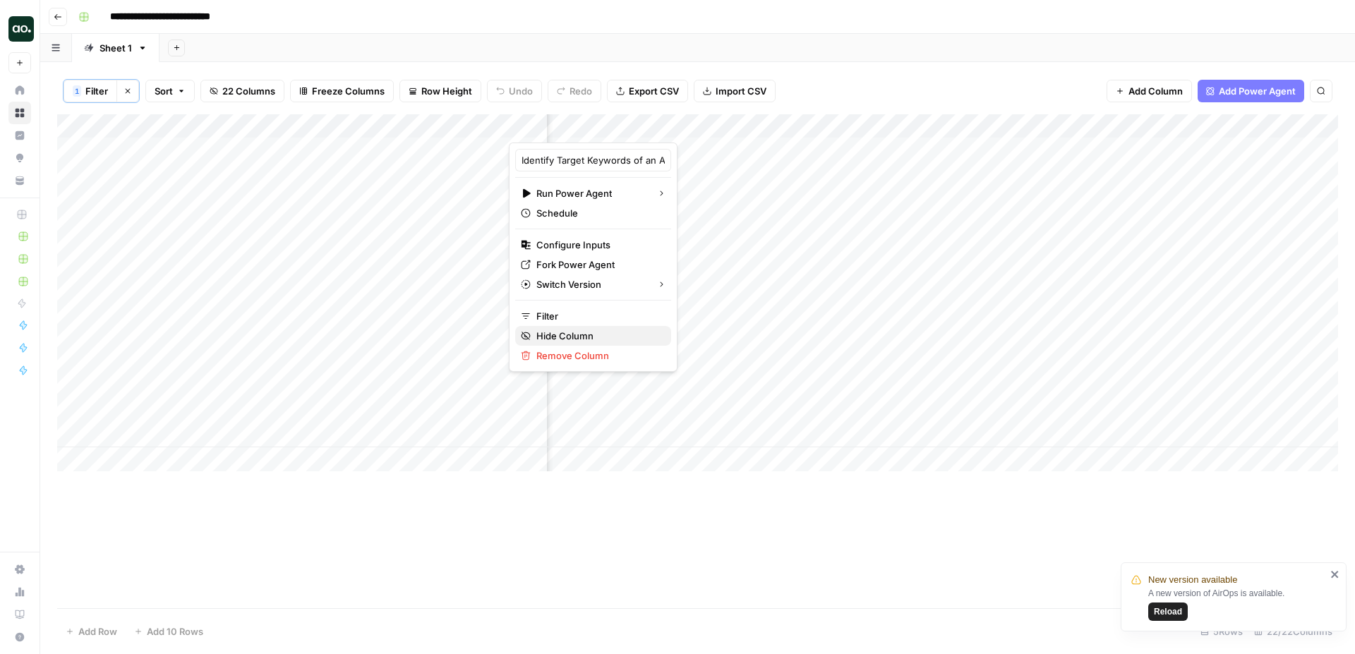
click at [579, 330] on span "Hide Column" at bounding box center [598, 336] width 124 height 14
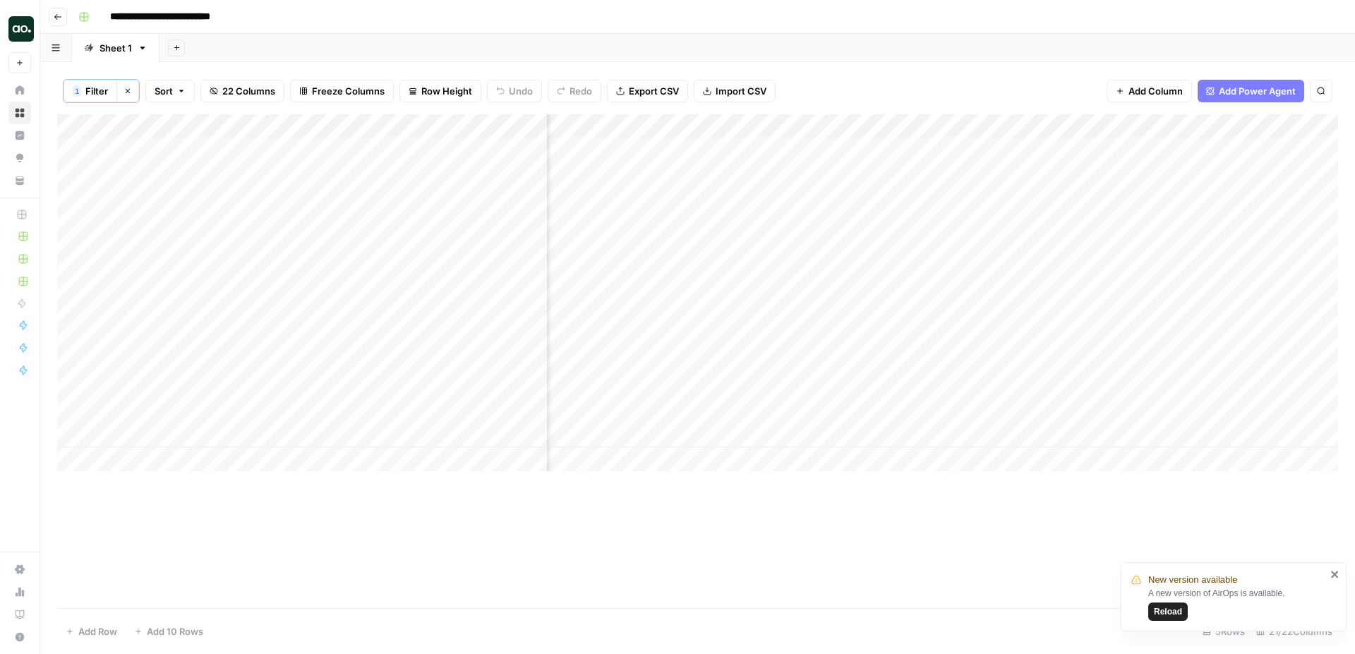
scroll to position [0, 517]
click at [826, 127] on div "Add Column" at bounding box center [697, 292] width 1281 height 357
click at [767, 243] on span "Hide Column" at bounding box center [800, 245] width 124 height 14
click at [828, 127] on div "Add Column" at bounding box center [697, 292] width 1281 height 357
click at [776, 246] on span "Hide Column" at bounding box center [800, 245] width 124 height 14
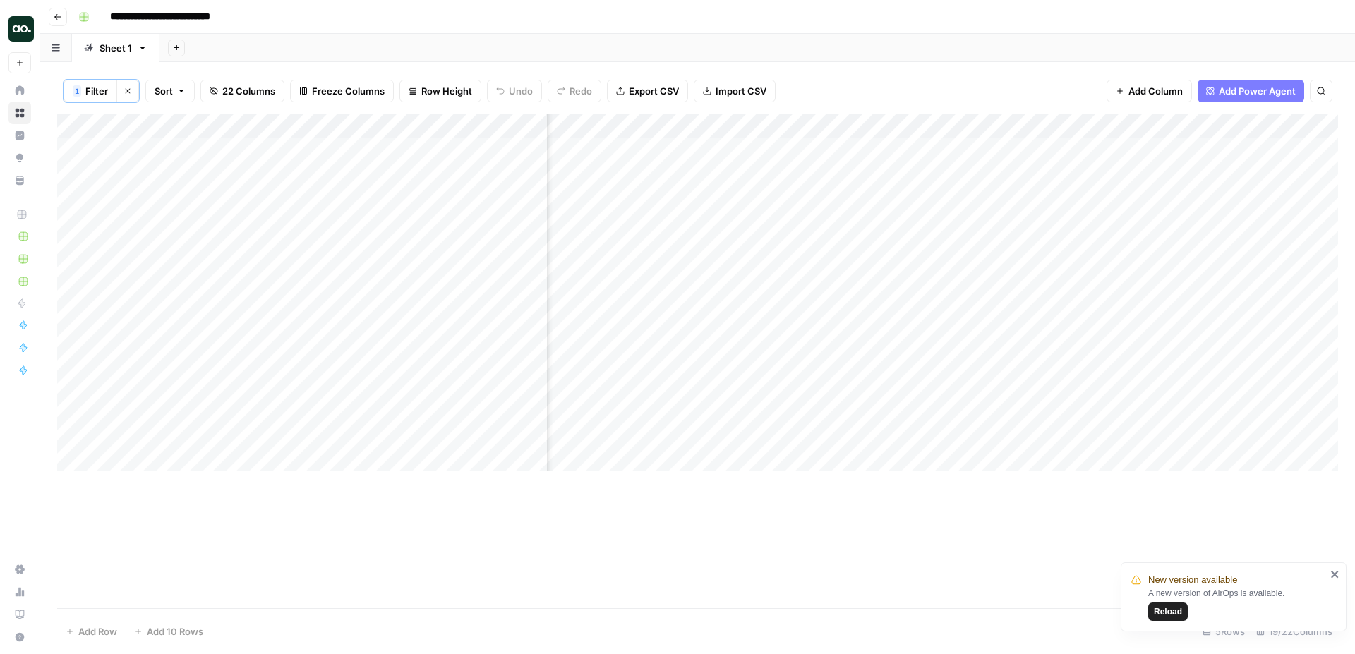
scroll to position [0, 1063]
click at [987, 145] on div "Add Column" at bounding box center [697, 292] width 1281 height 357
click at [1062, 130] on div "Add Column" at bounding box center [697, 292] width 1281 height 357
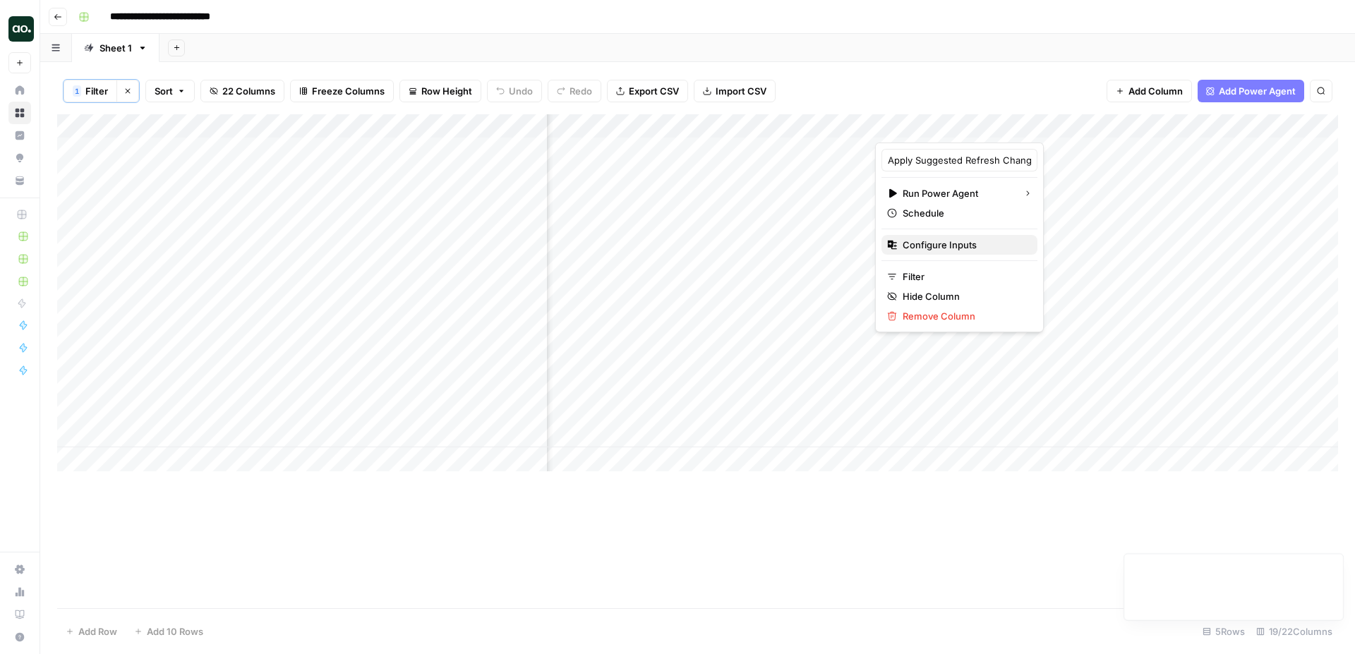
click at [967, 236] on button "Configure Inputs" at bounding box center [960, 245] width 156 height 20
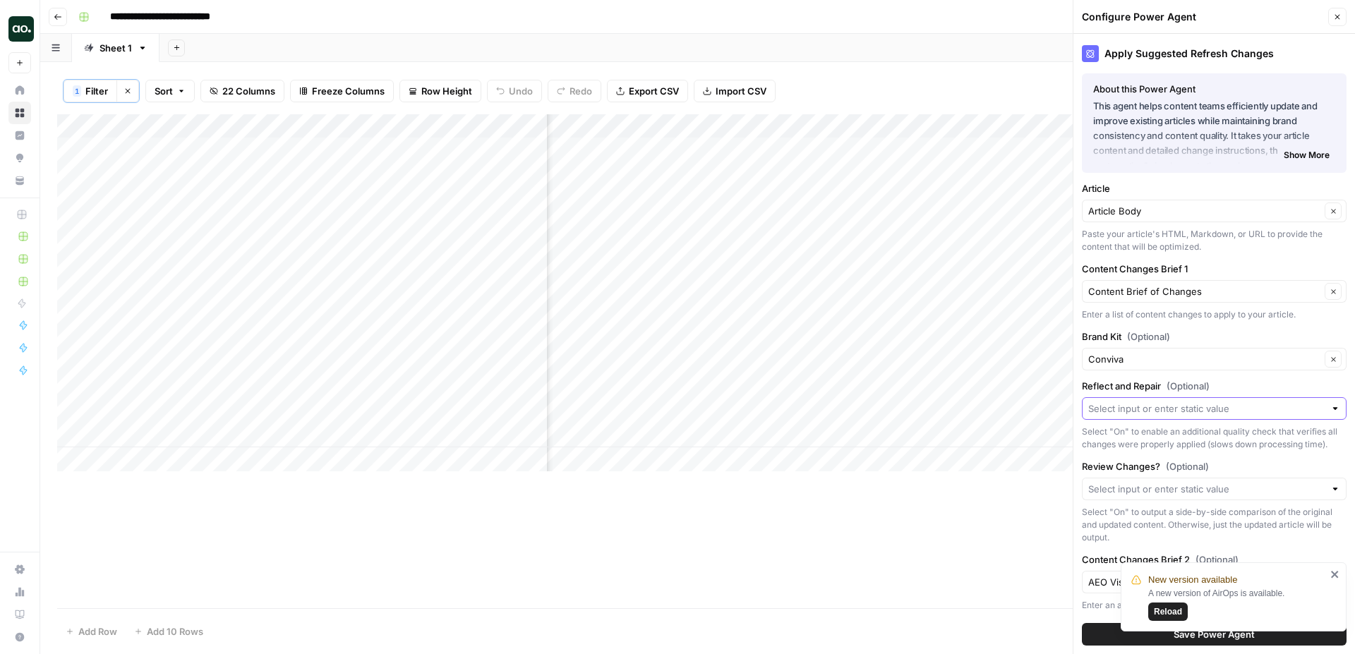
click at [1157, 414] on input "Reflect and Repair (Optional)" at bounding box center [1206, 409] width 236 height 14
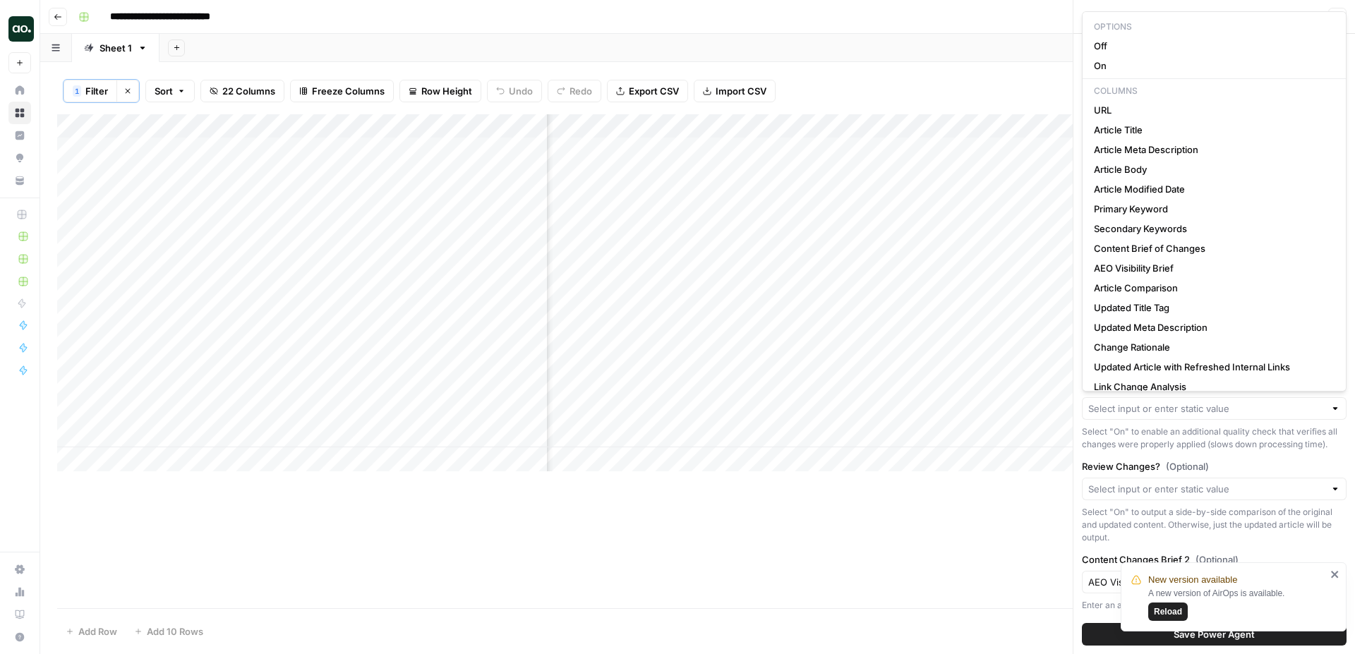
click at [1075, 417] on div "Apply Suggested Refresh Changes About this Power Agent This agent helps content…" at bounding box center [1214, 344] width 282 height 620
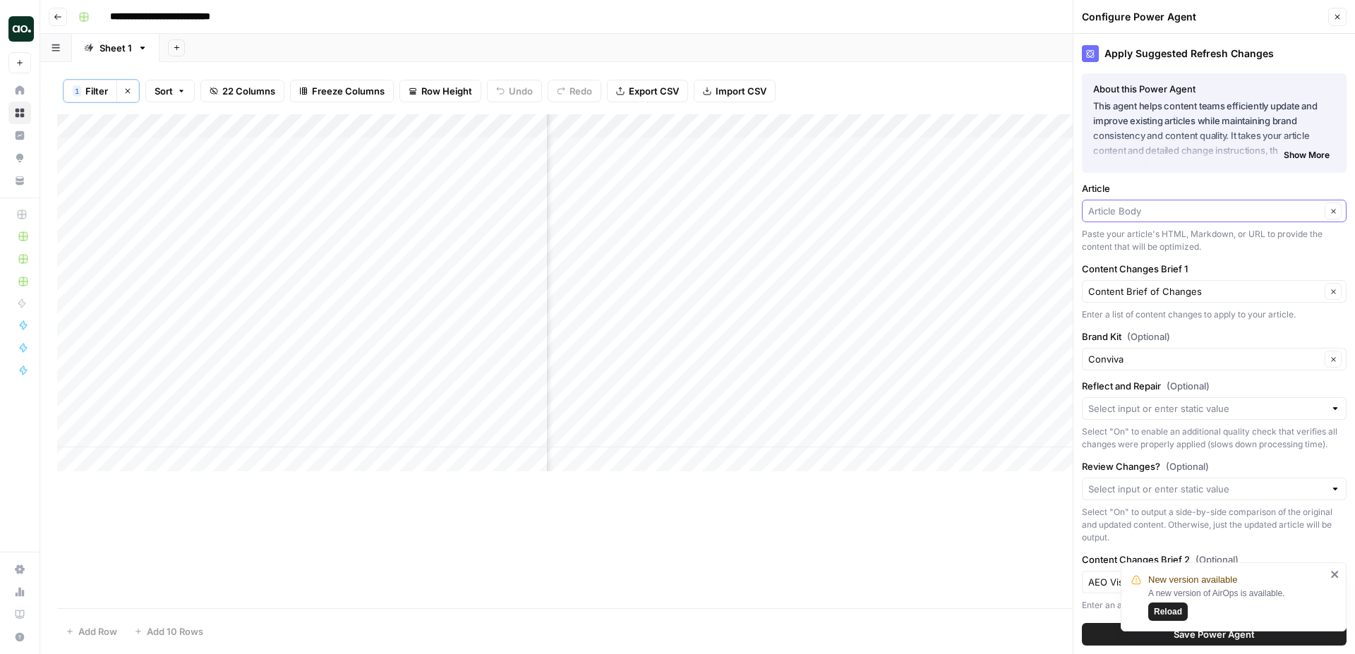
click at [1164, 206] on input "Article" at bounding box center [1204, 211] width 232 height 14
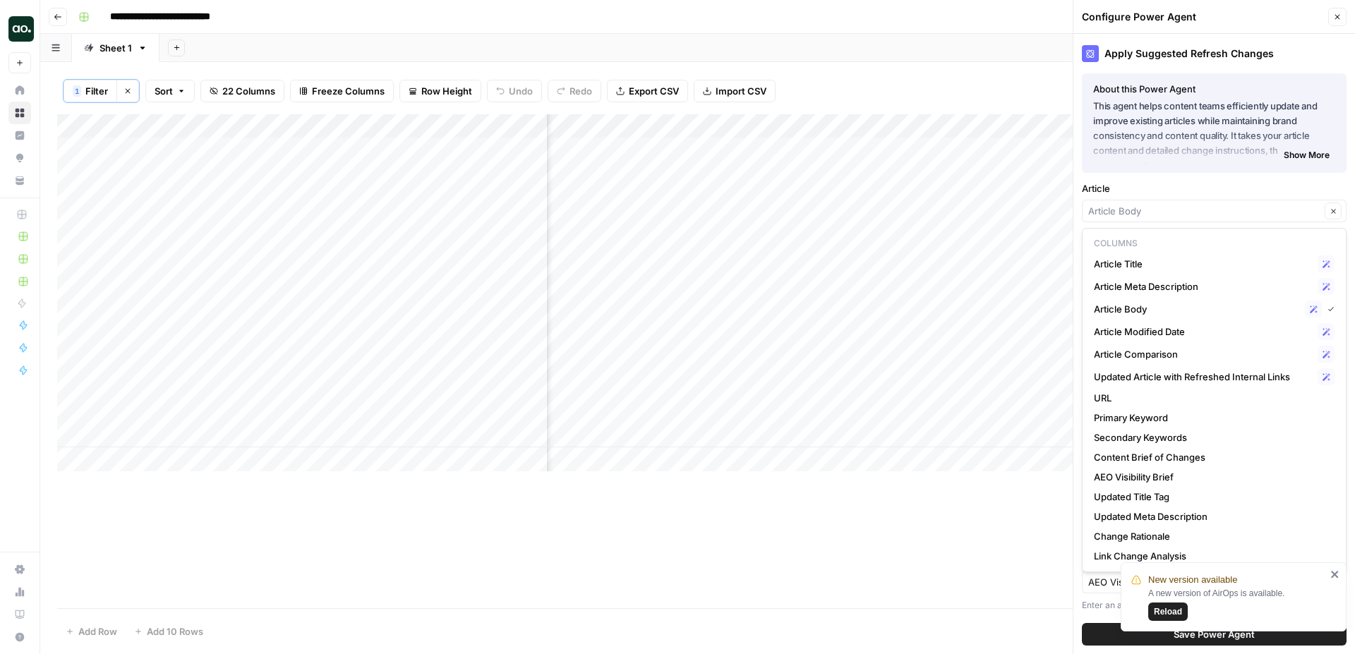
type input "Article Body"
click at [1172, 183] on label "Article" at bounding box center [1214, 188] width 265 height 14
click at [1172, 204] on input "Article Body" at bounding box center [1204, 211] width 232 height 14
click at [1334, 570] on icon "close" at bounding box center [1335, 574] width 10 height 11
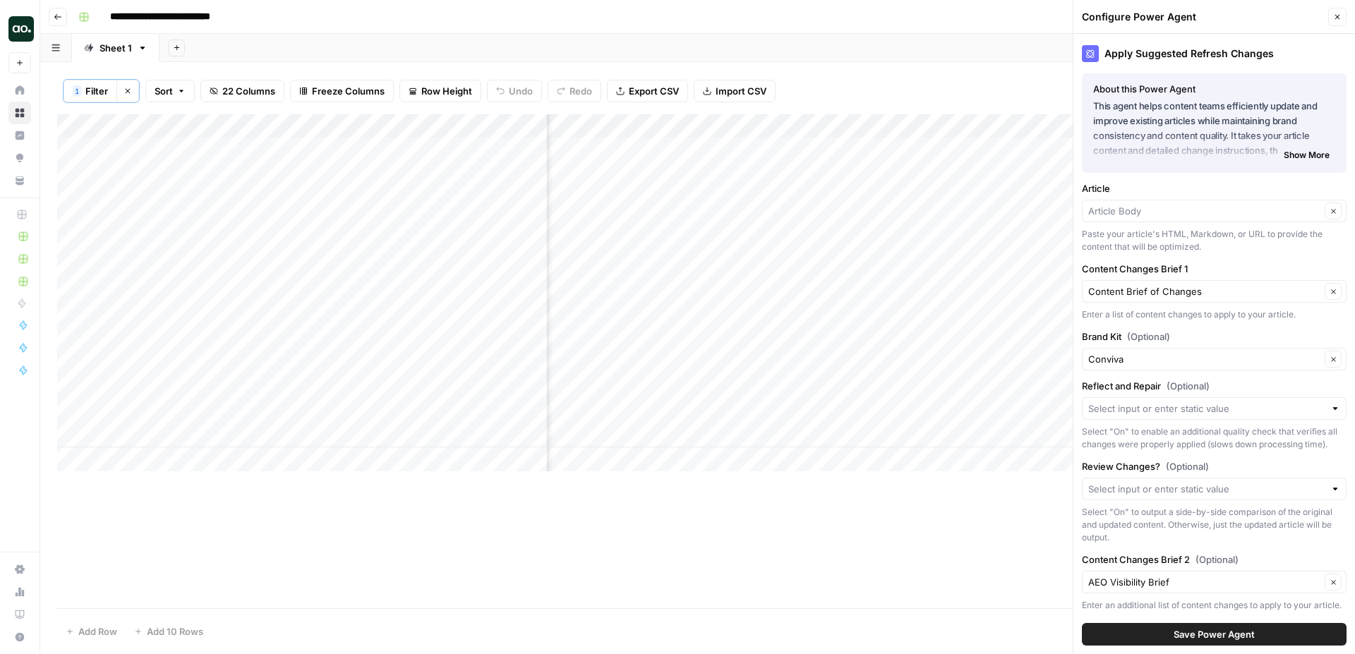
click at [1340, 15] on icon "button" at bounding box center [1337, 17] width 8 height 8
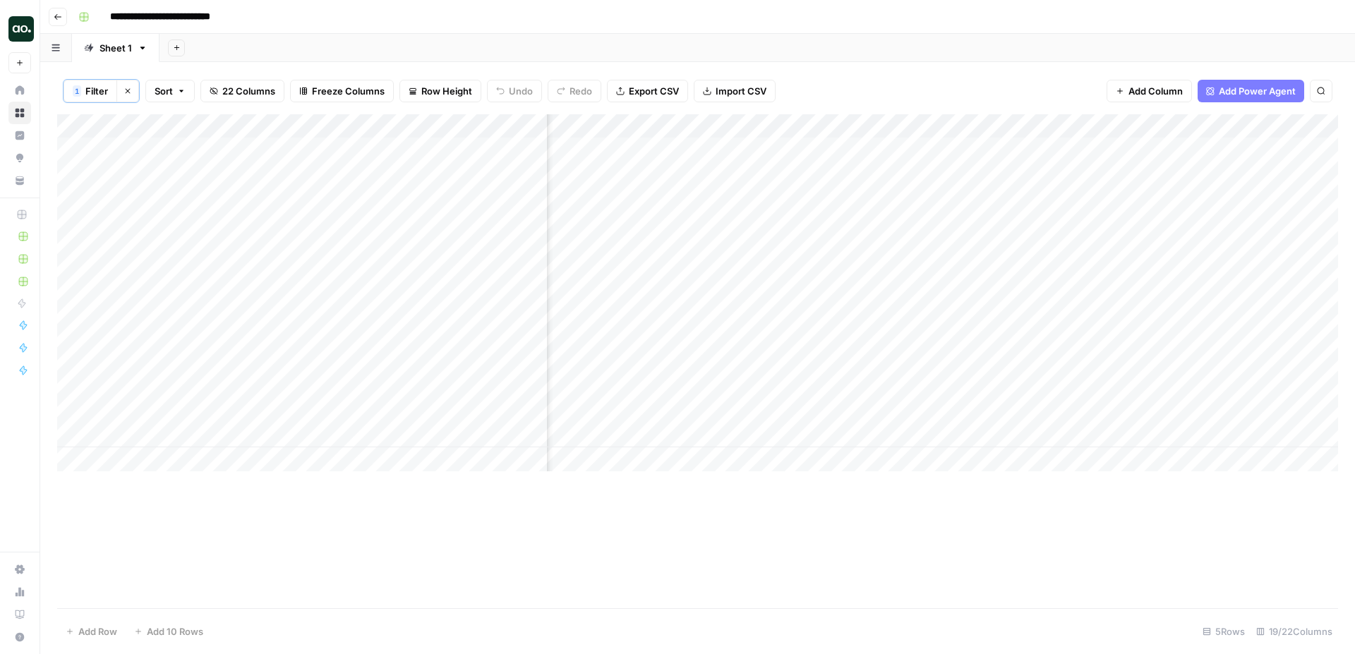
click at [985, 146] on div "Add Column" at bounding box center [697, 292] width 1281 height 357
click at [982, 152] on div "Add Column" at bounding box center [697, 292] width 1281 height 357
click at [985, 206] on div "Add Column" at bounding box center [697, 292] width 1281 height 357
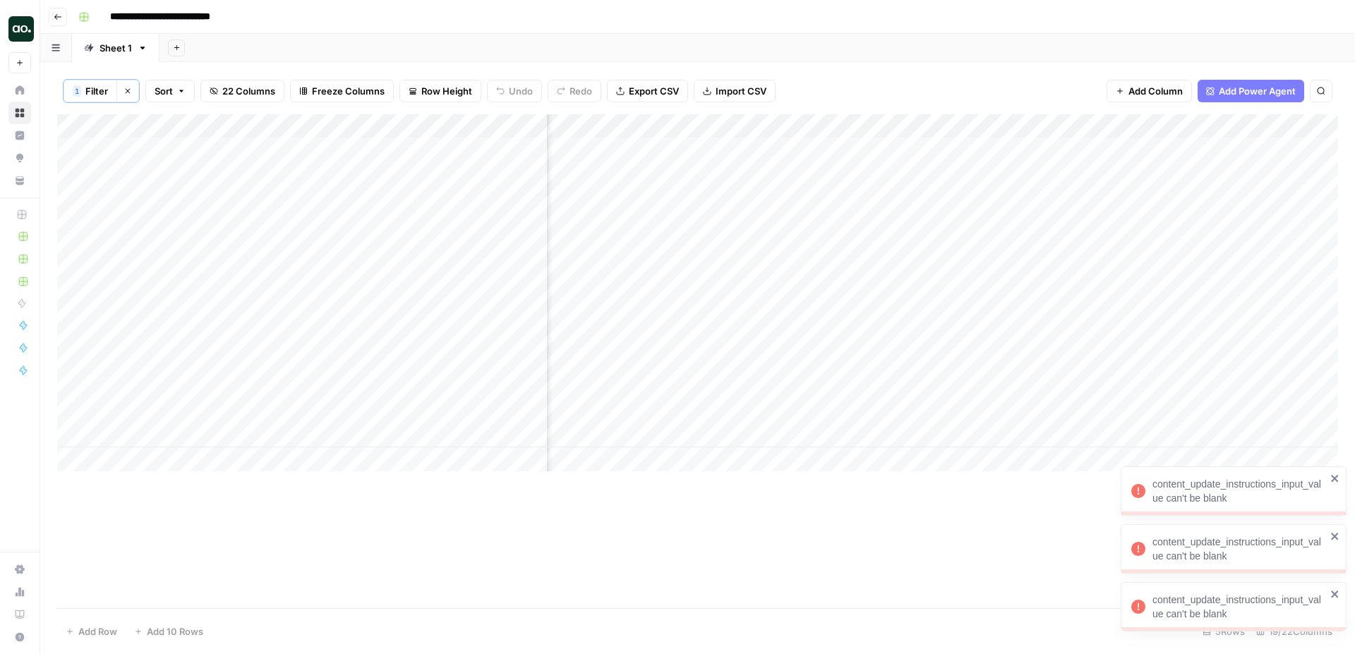
click at [1340, 591] on div "content_update_instructions_input_value can't be blank" at bounding box center [1234, 606] width 226 height 49
click at [1337, 589] on icon "close" at bounding box center [1335, 594] width 10 height 11
click at [1337, 536] on icon "close" at bounding box center [1335, 536] width 10 height 11
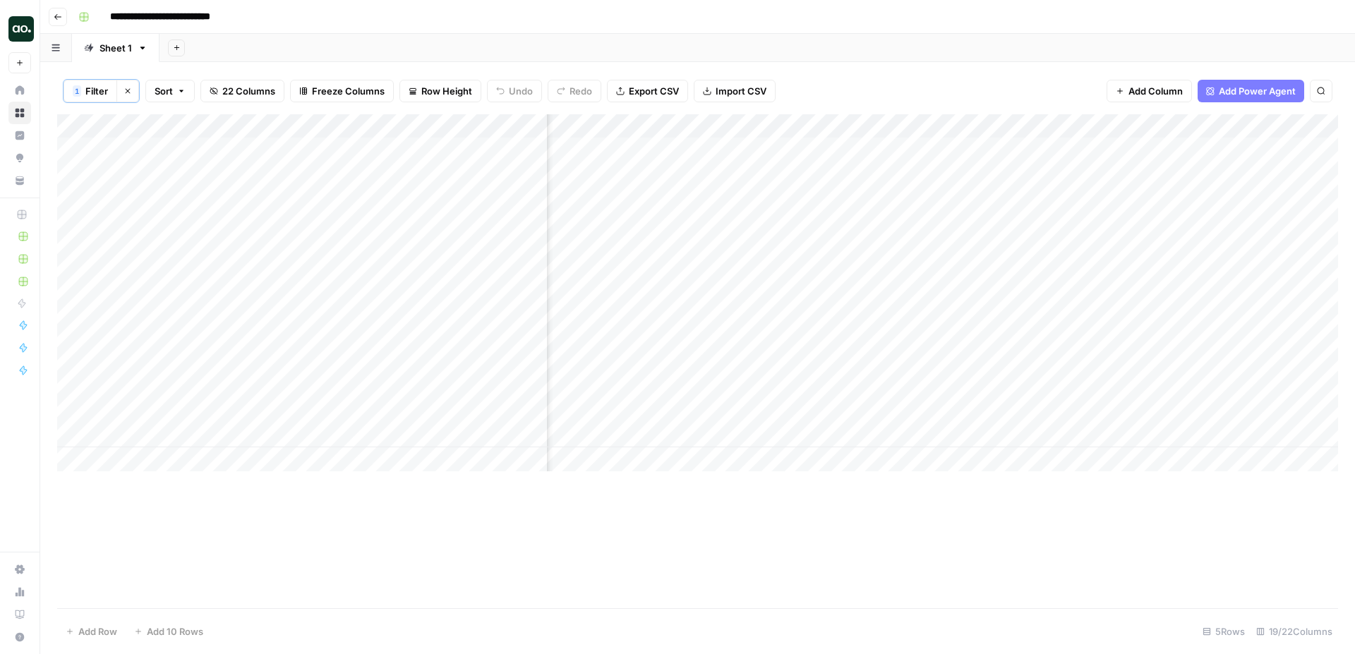
click at [992, 145] on div "Add Column" at bounding box center [697, 292] width 1281 height 357
click at [987, 148] on div "Add Column" at bounding box center [697, 292] width 1281 height 357
click at [1064, 123] on div "Add Column" at bounding box center [697, 292] width 1281 height 357
click at [940, 241] on span "Configure Inputs" at bounding box center [965, 245] width 124 height 14
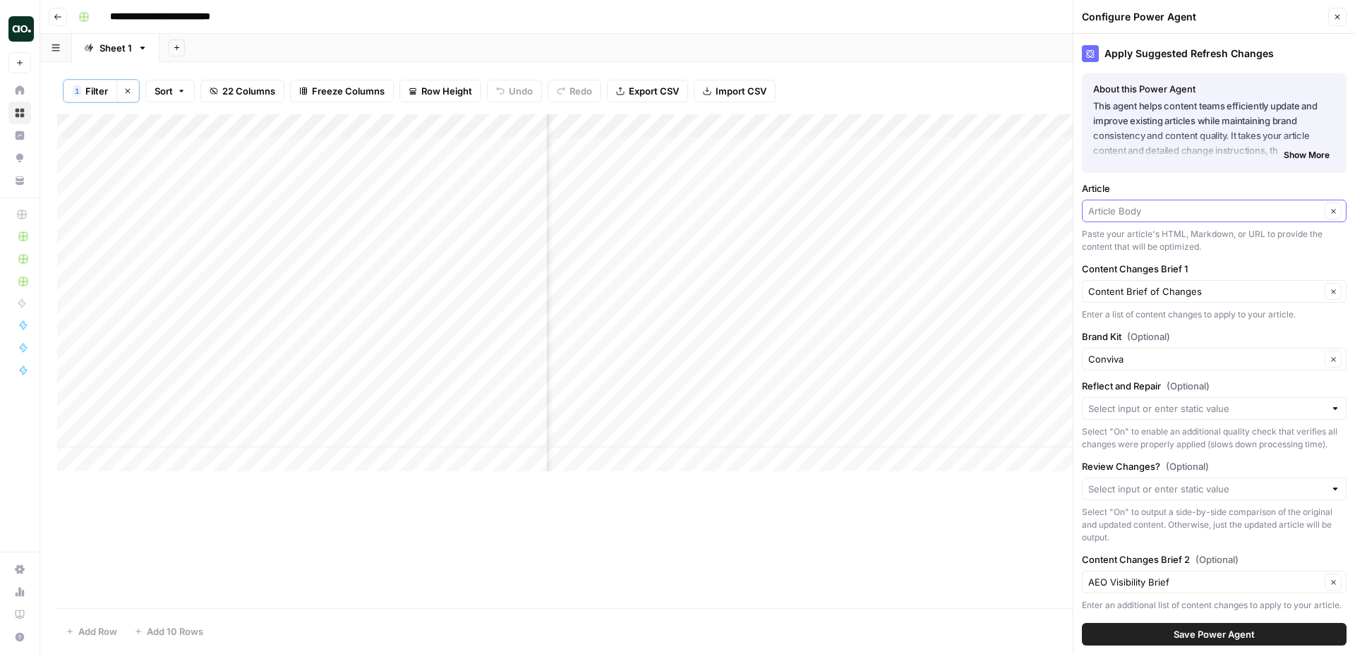
click at [1177, 211] on input "Article" at bounding box center [1204, 211] width 232 height 14
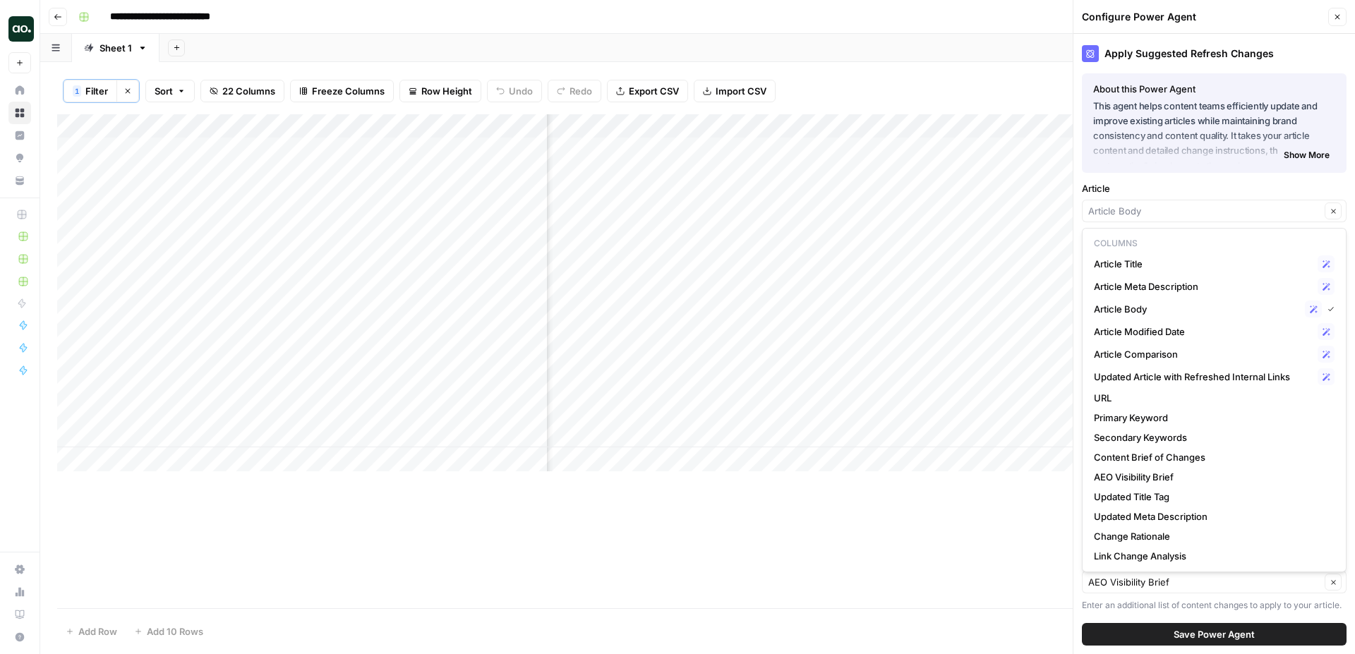
click at [985, 85] on div "1 Filter Clear filters Sort 22 Columns Freeze Columns Row Height Undo Redo Expo…" at bounding box center [697, 91] width 1281 height 47
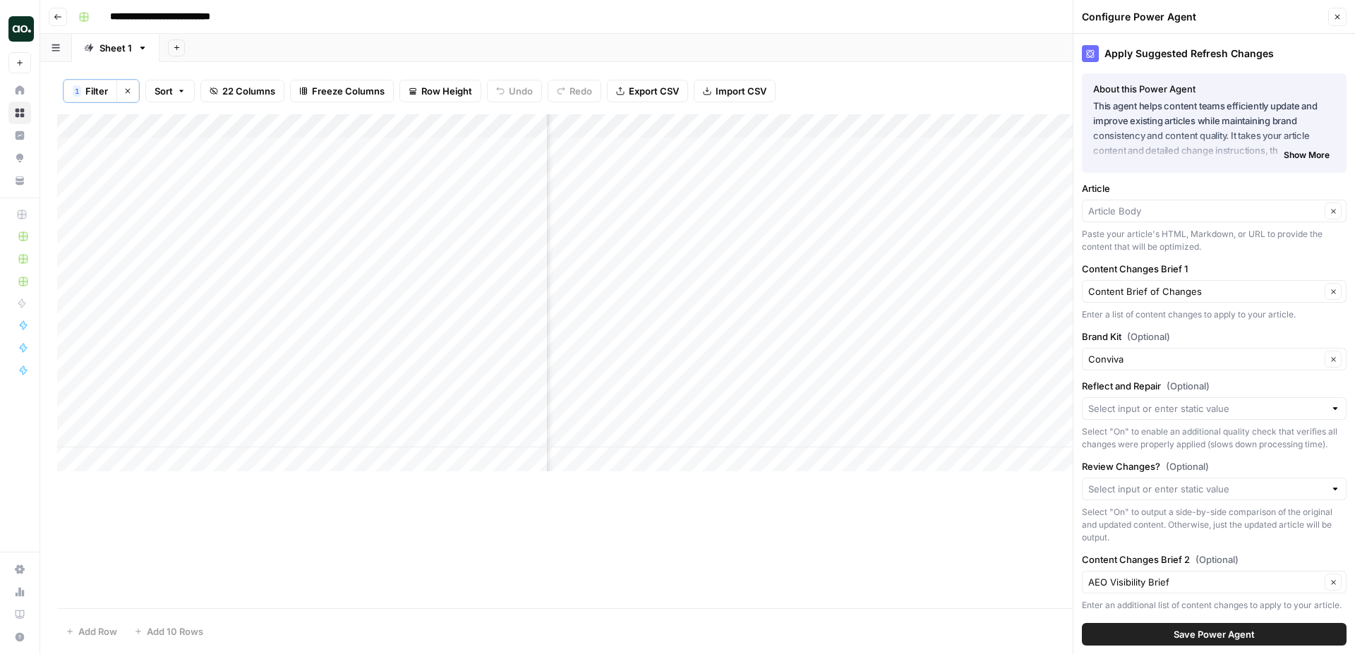
click at [1340, 16] on icon "button" at bounding box center [1337, 17] width 8 height 8
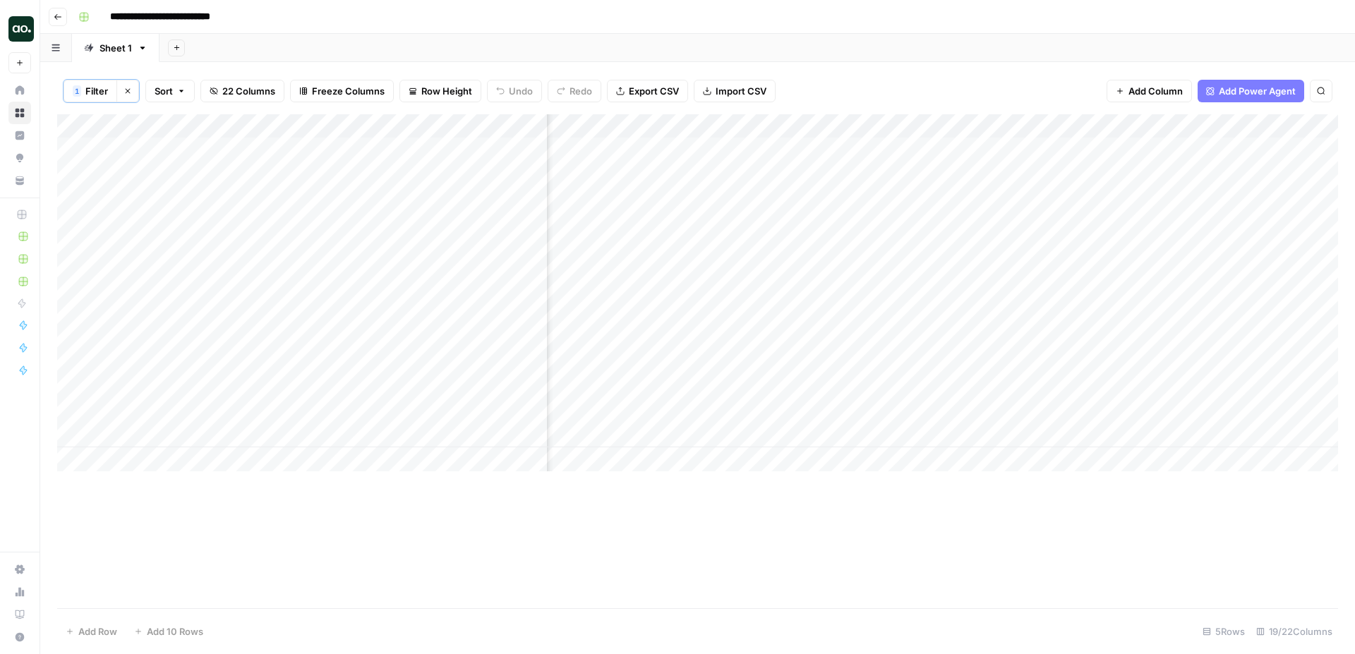
click at [980, 149] on div "Add Column" at bounding box center [697, 292] width 1281 height 357
click at [1162, 498] on div "Add Column" at bounding box center [697, 361] width 1281 height 494
click at [1064, 125] on div "Add Column" at bounding box center [697, 292] width 1281 height 357
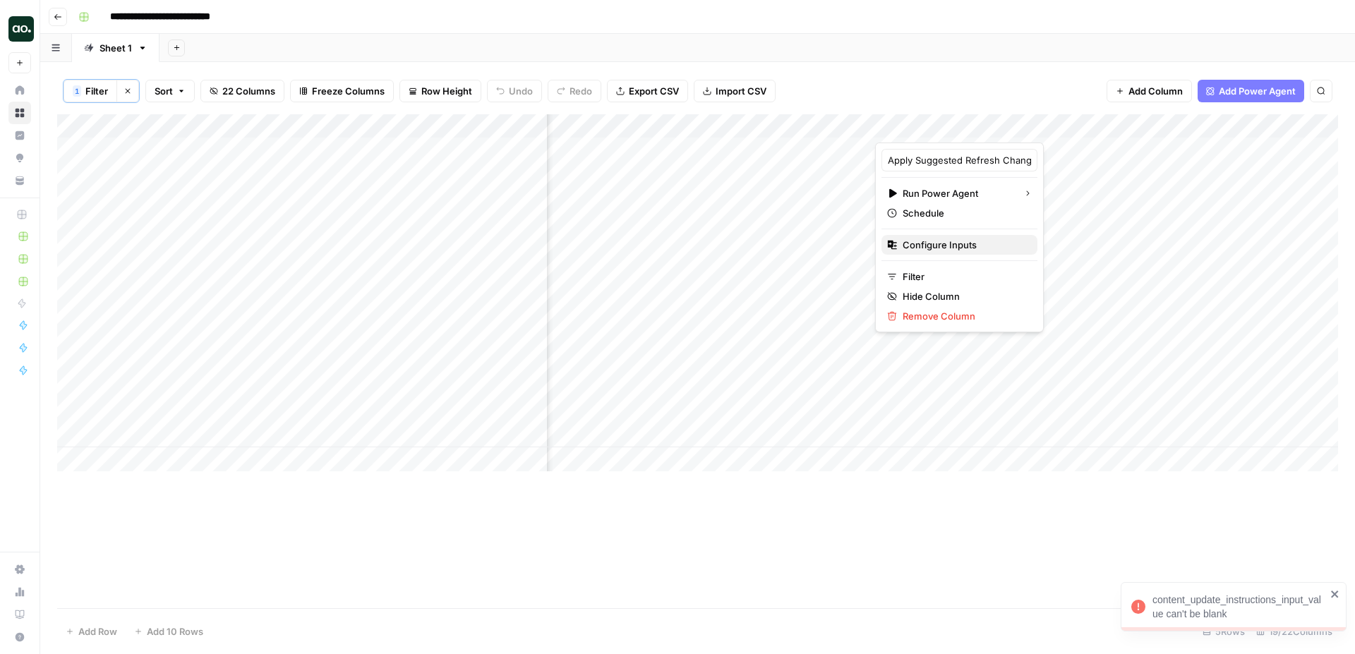
click at [957, 241] on span "Configure Inputs" at bounding box center [965, 245] width 124 height 14
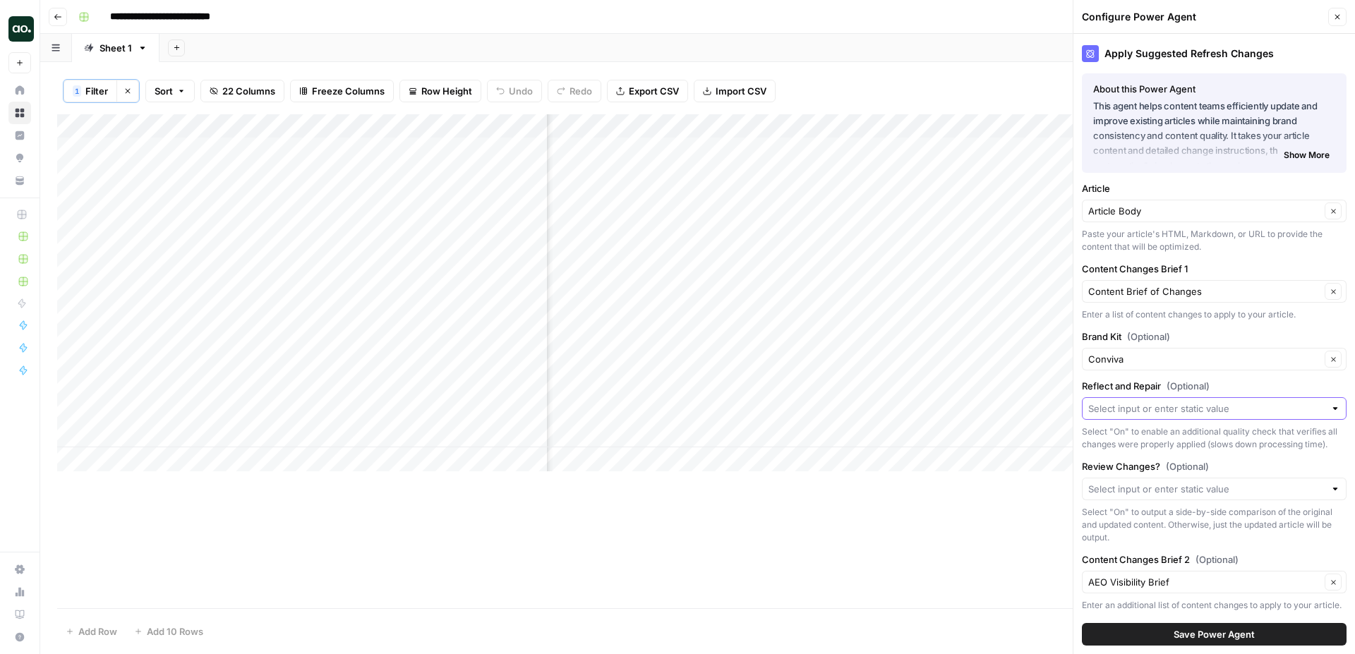
click at [1163, 407] on input "Reflect and Repair (Optional)" at bounding box center [1206, 409] width 236 height 14
click at [1016, 18] on div "**********" at bounding box center [707, 17] width 1268 height 23
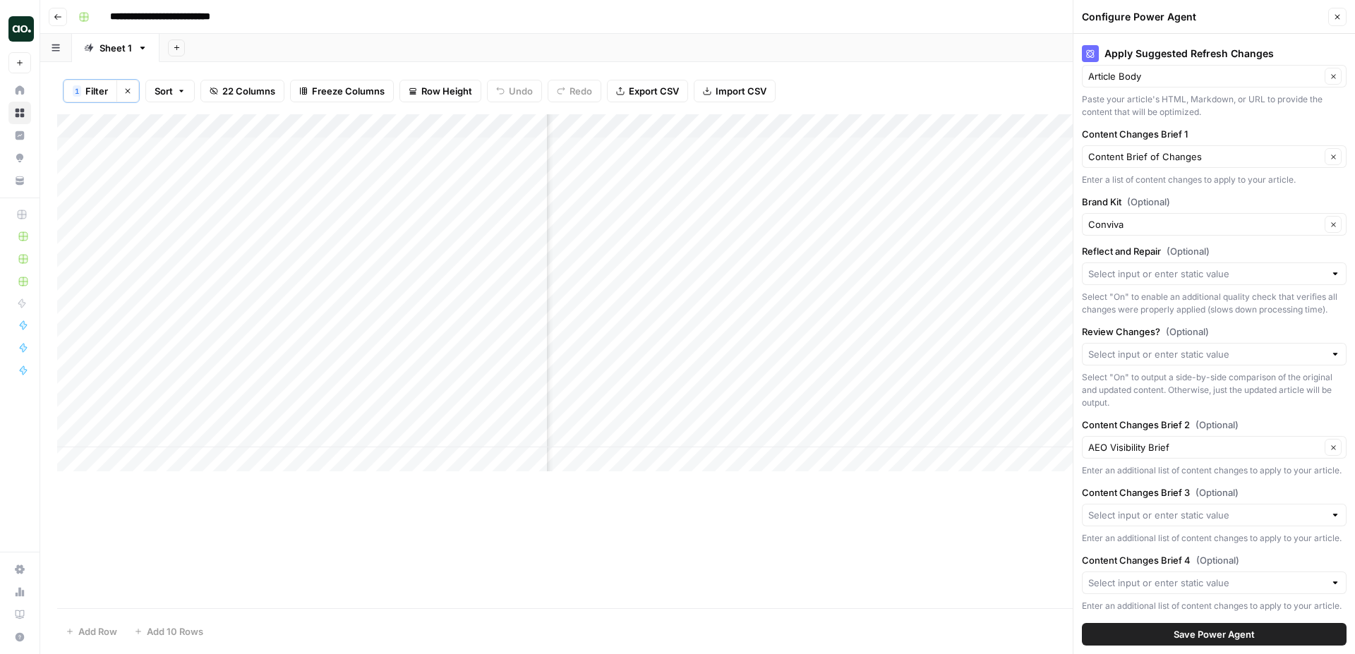
scroll to position [165, 0]
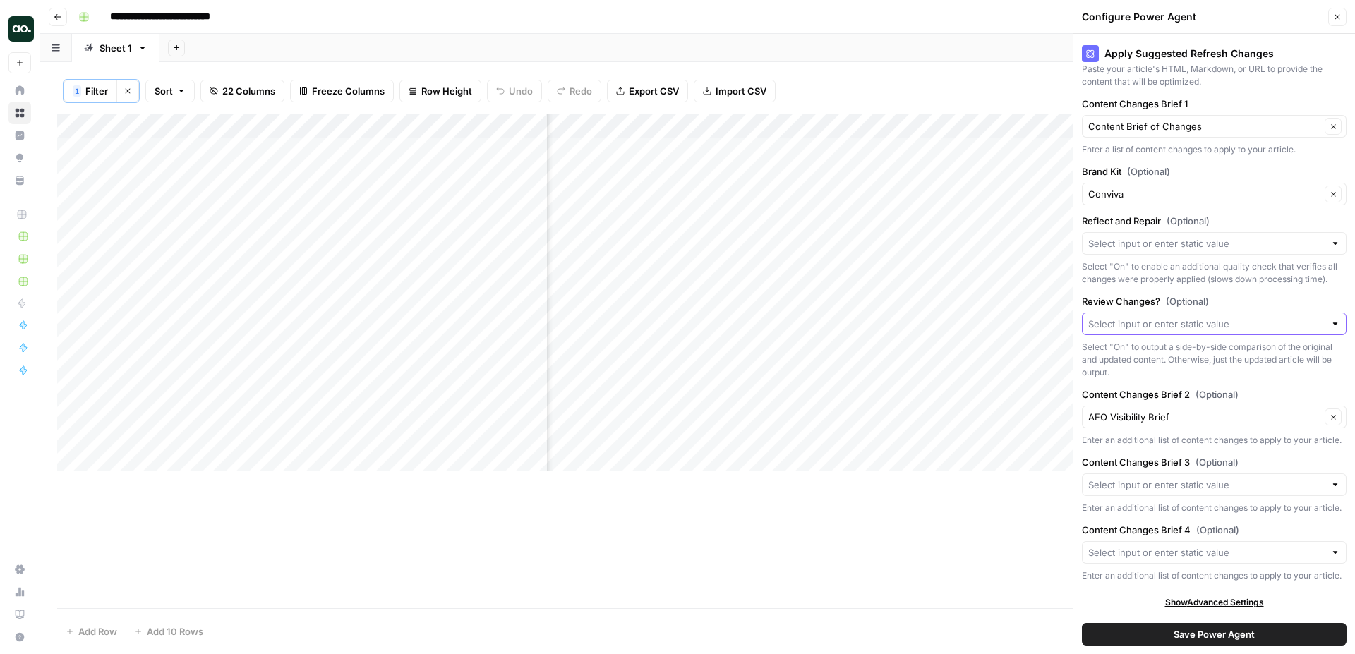
click at [1148, 325] on input "Review Changes? (Optional)" at bounding box center [1206, 324] width 236 height 14
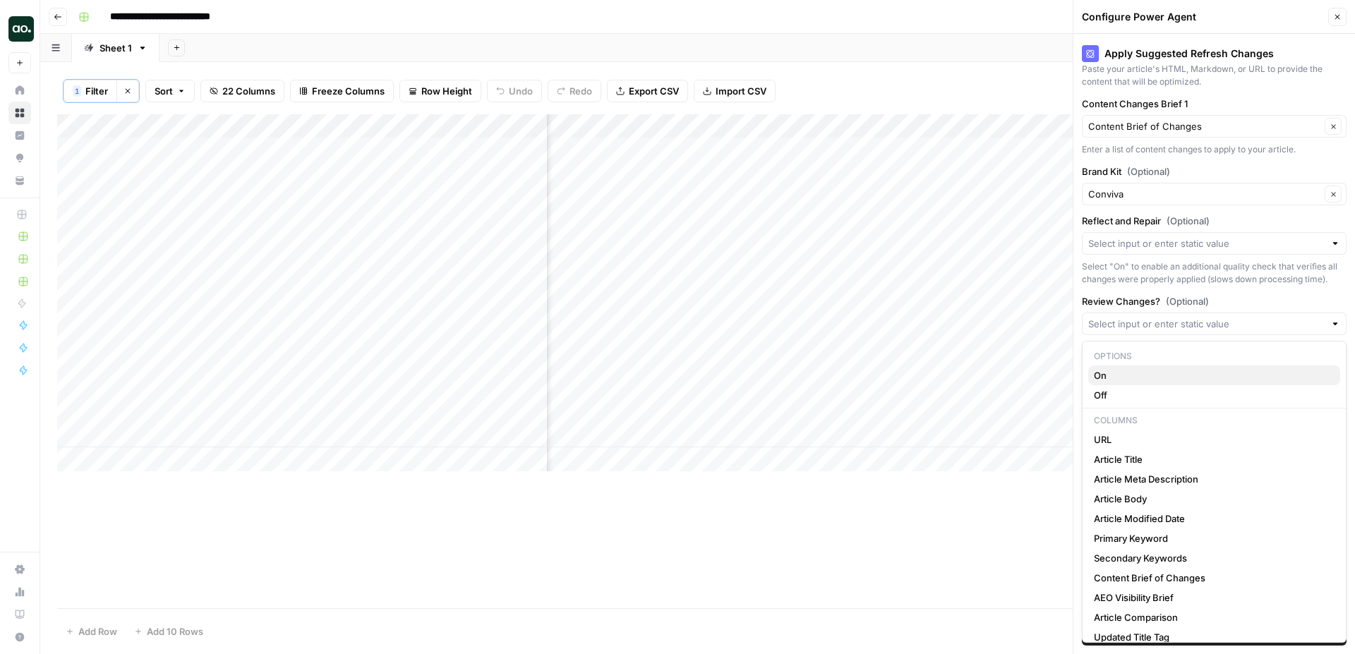
click at [1132, 375] on span "On" at bounding box center [1211, 375] width 235 height 14
type input "On"
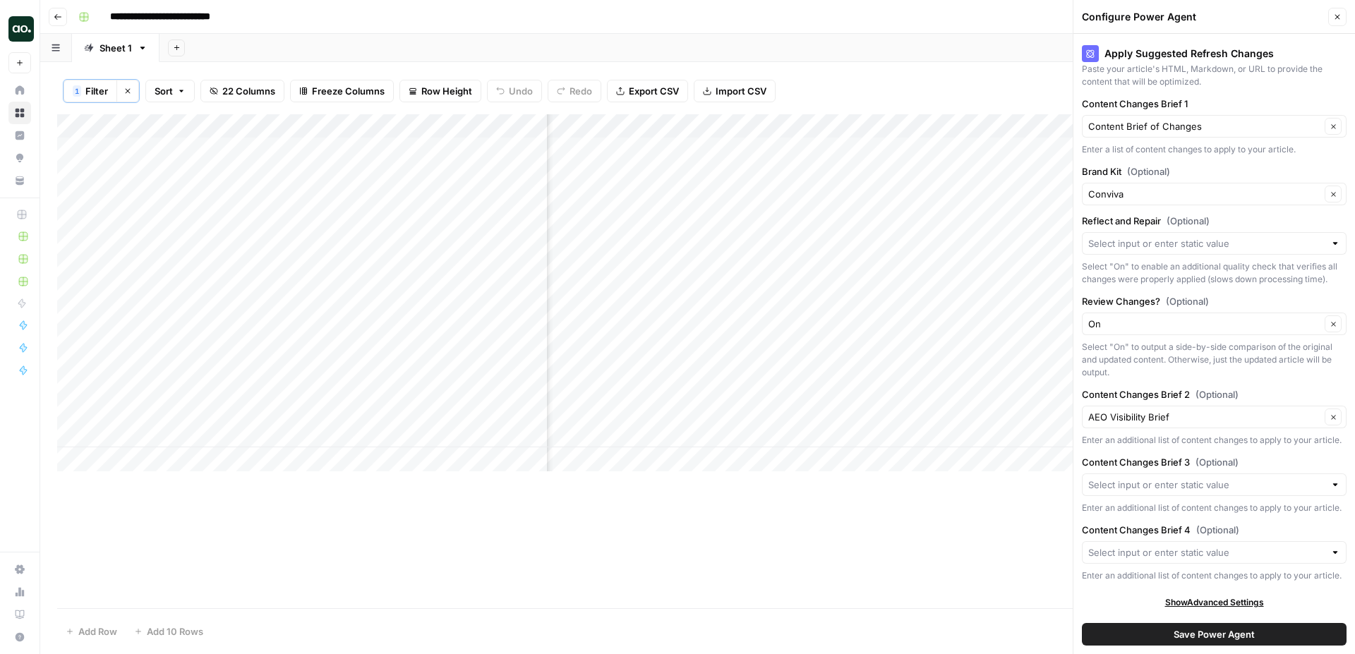
click at [1161, 630] on button "Save Power Agent" at bounding box center [1214, 634] width 265 height 23
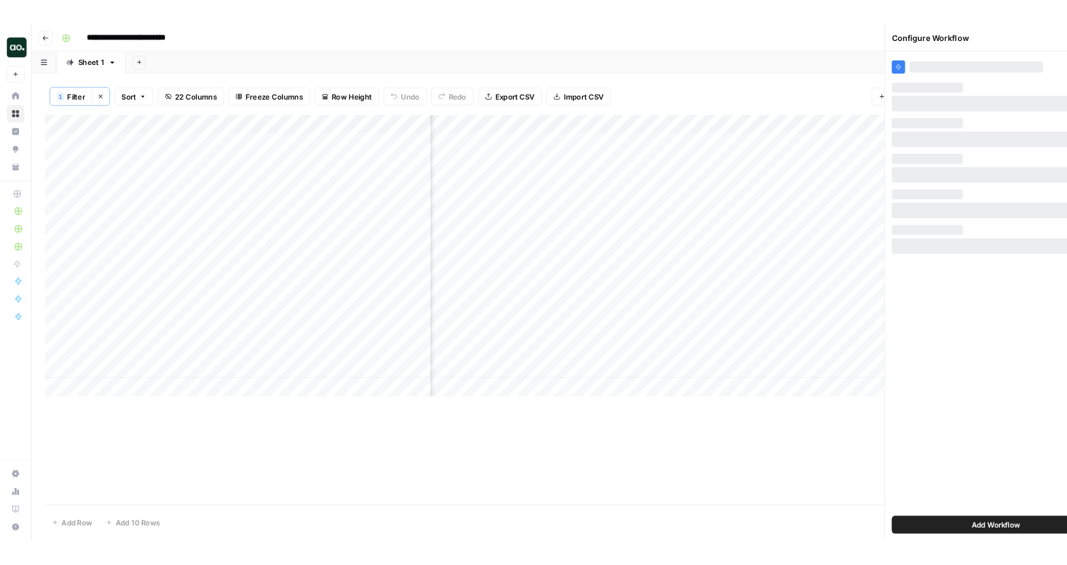
scroll to position [0, 0]
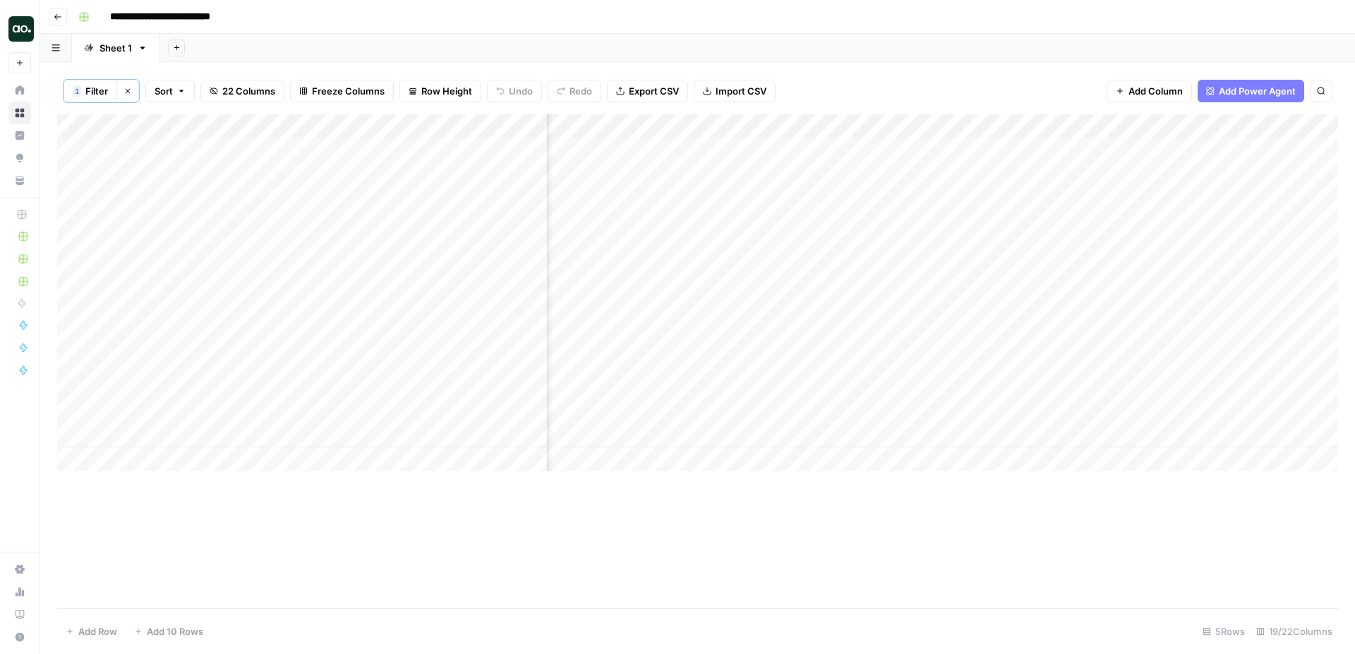
click at [983, 152] on div "Add Column" at bounding box center [697, 292] width 1281 height 357
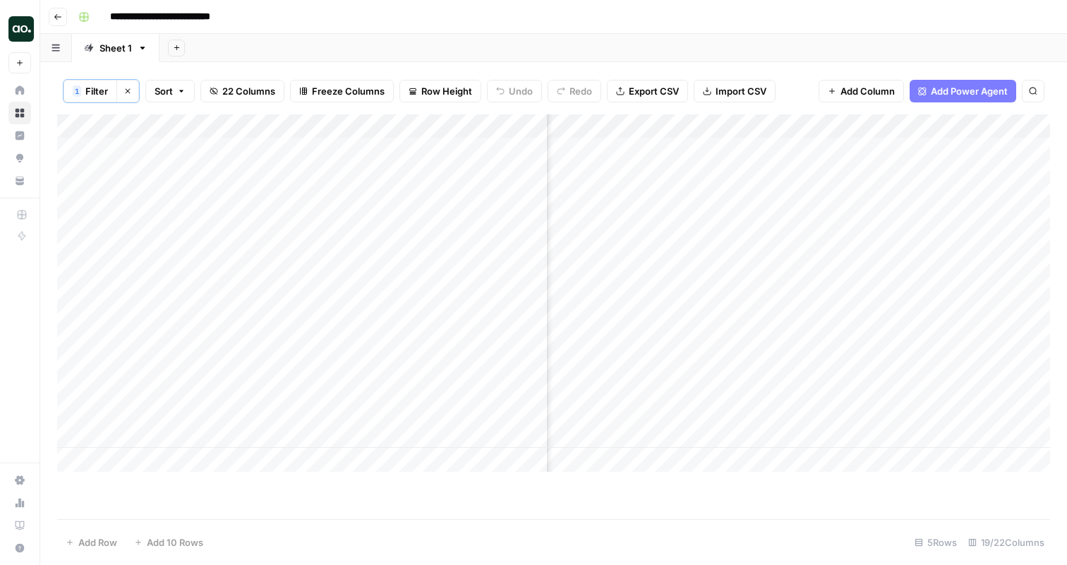
scroll to position [0, 1127]
click at [918, 149] on div "Add Column" at bounding box center [553, 292] width 993 height 357
click at [920, 148] on div at bounding box center [921, 168] width 222 height 64
click at [920, 150] on div at bounding box center [921, 168] width 222 height 64
click at [914, 159] on div at bounding box center [921, 168] width 222 height 64
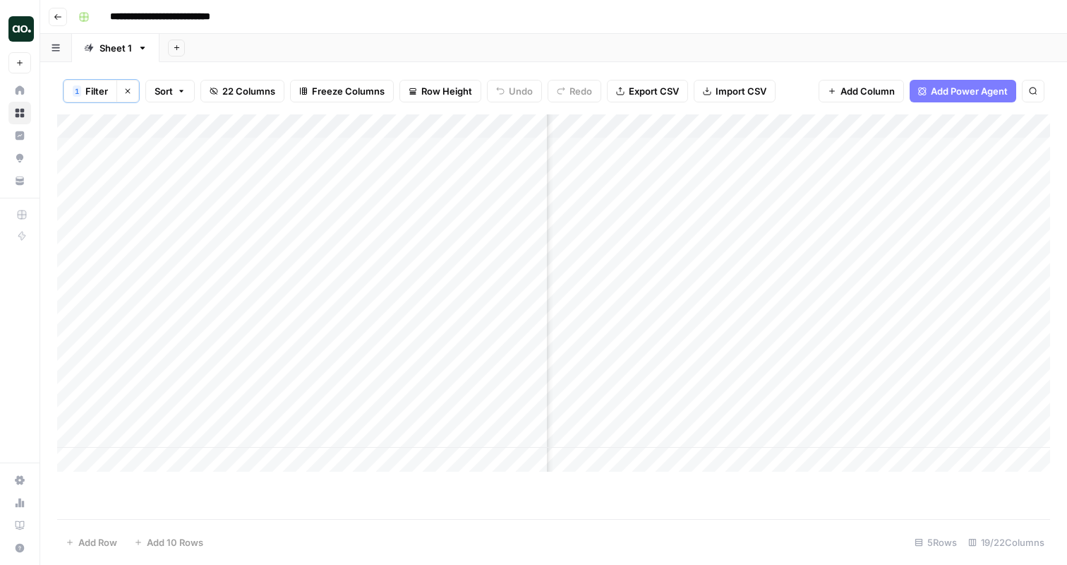
click at [1002, 124] on div "Add Column" at bounding box center [553, 292] width 993 height 357
click at [922, 38] on div "Add Sheet" at bounding box center [614, 48] width 908 height 28
click at [932, 223] on div "Add Column" at bounding box center [553, 292] width 993 height 357
click at [923, 212] on div "Add Column" at bounding box center [553, 292] width 993 height 357
click at [920, 210] on div at bounding box center [921, 230] width 222 height 64
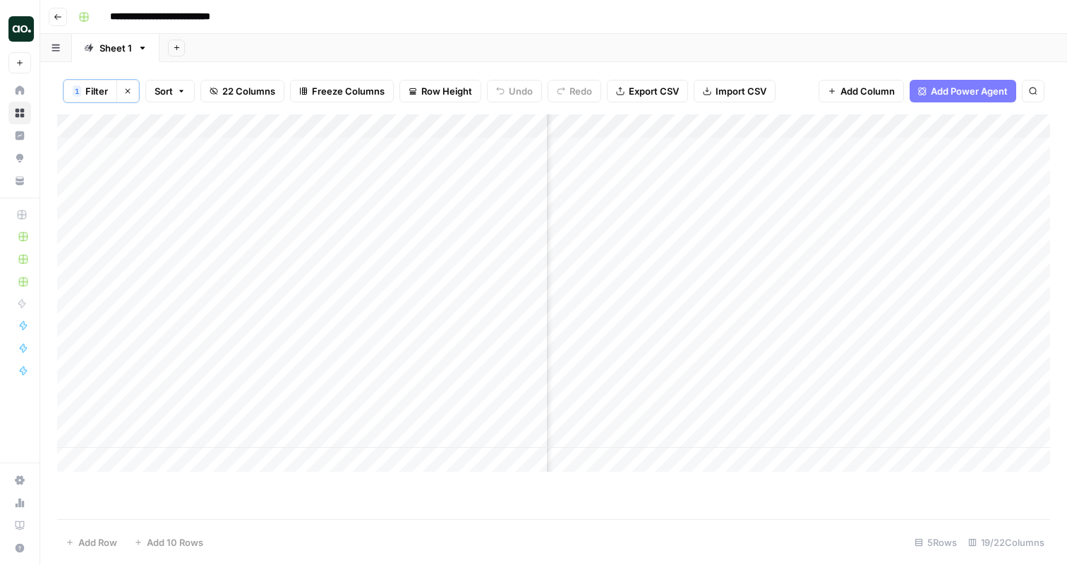
scroll to position [0, 1313]
click at [816, 125] on div "Add Column" at bounding box center [553, 292] width 993 height 357
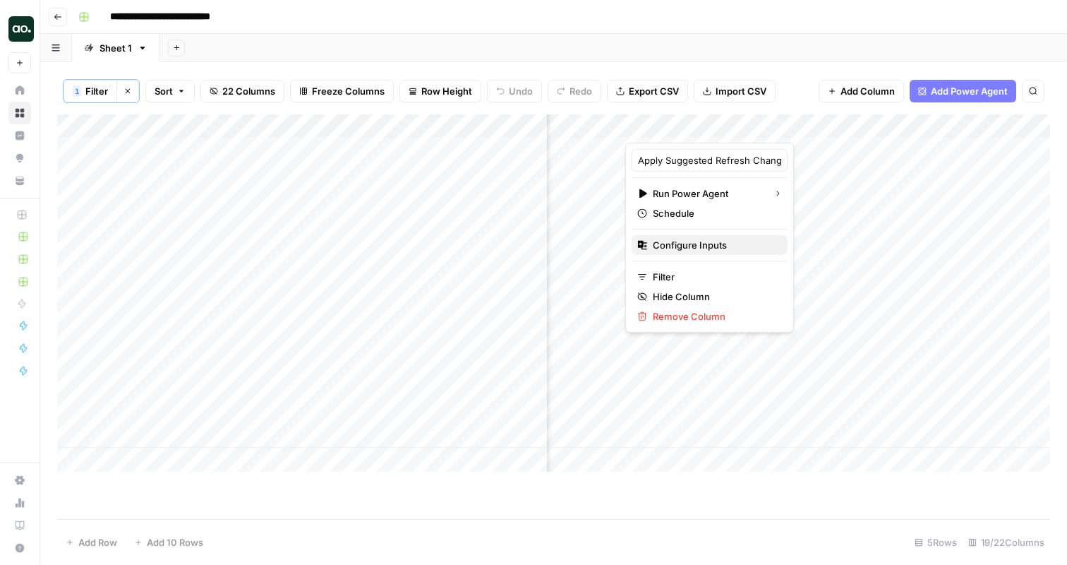
click at [712, 248] on span "Configure Inputs" at bounding box center [715, 245] width 124 height 14
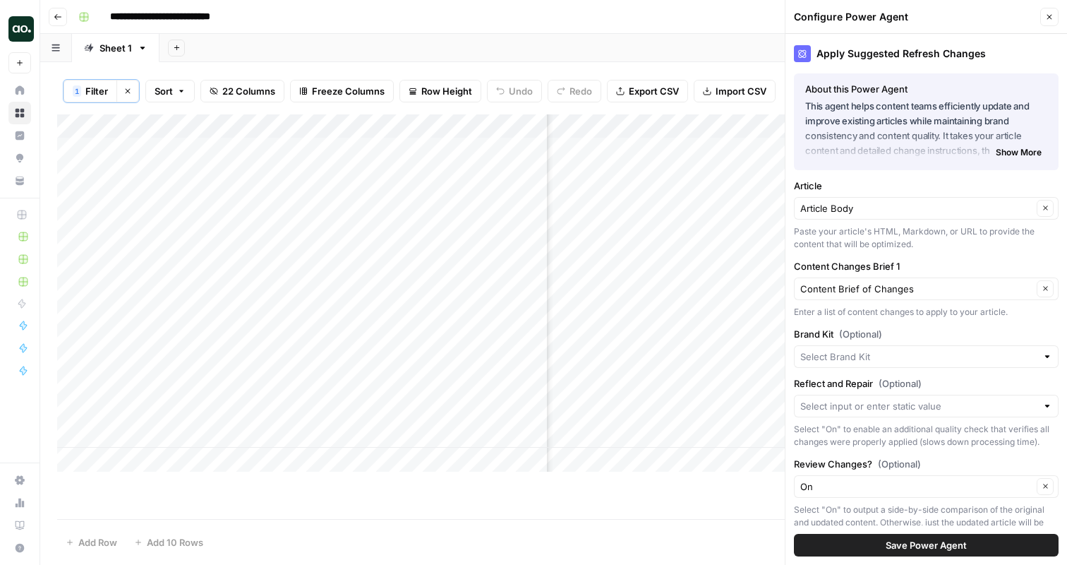
type input "Conviva"
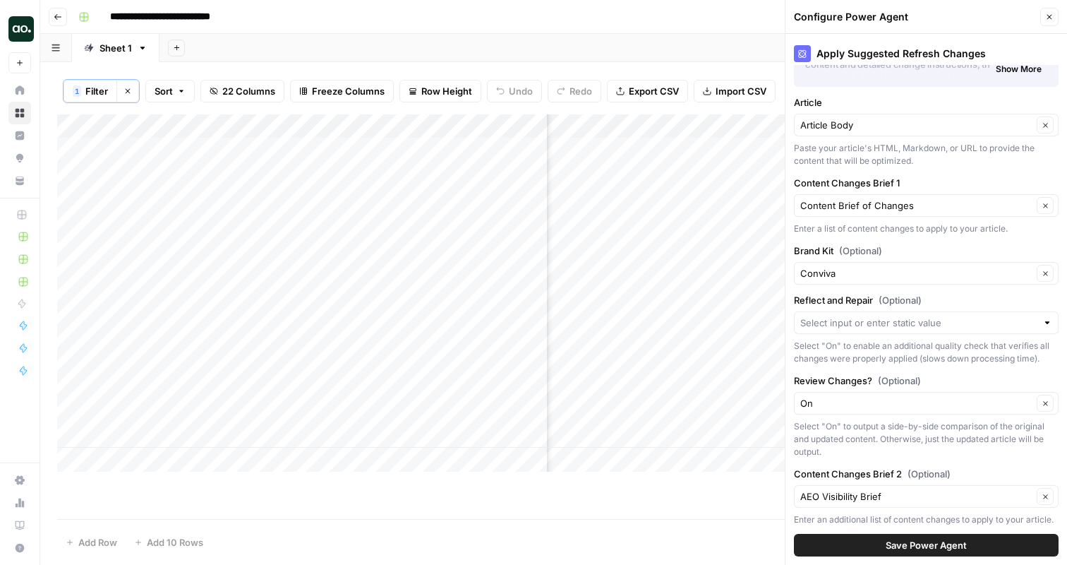
scroll to position [65, 0]
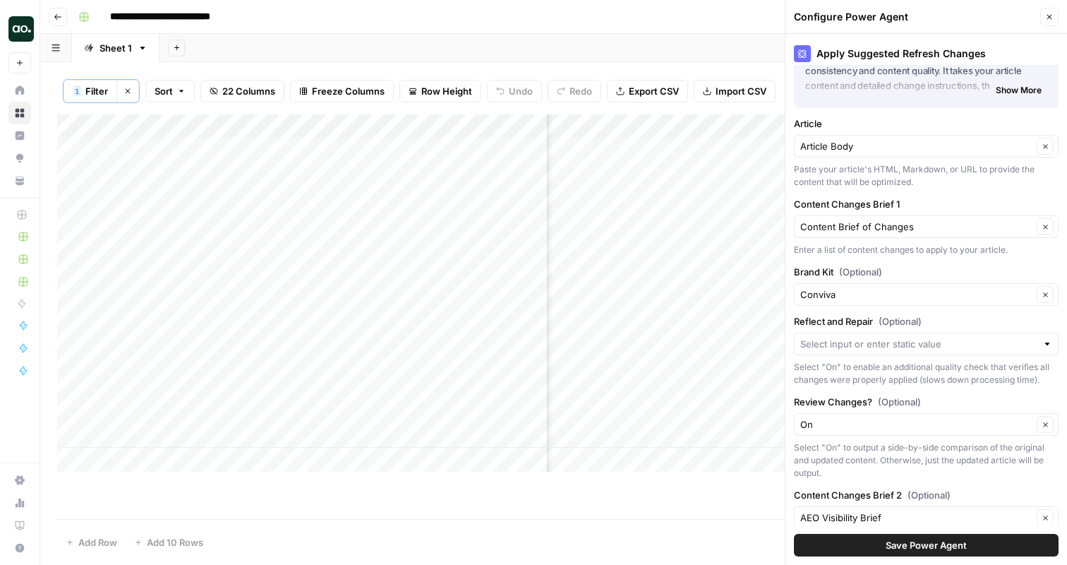
click at [1046, 23] on button "Close" at bounding box center [1049, 17] width 18 height 18
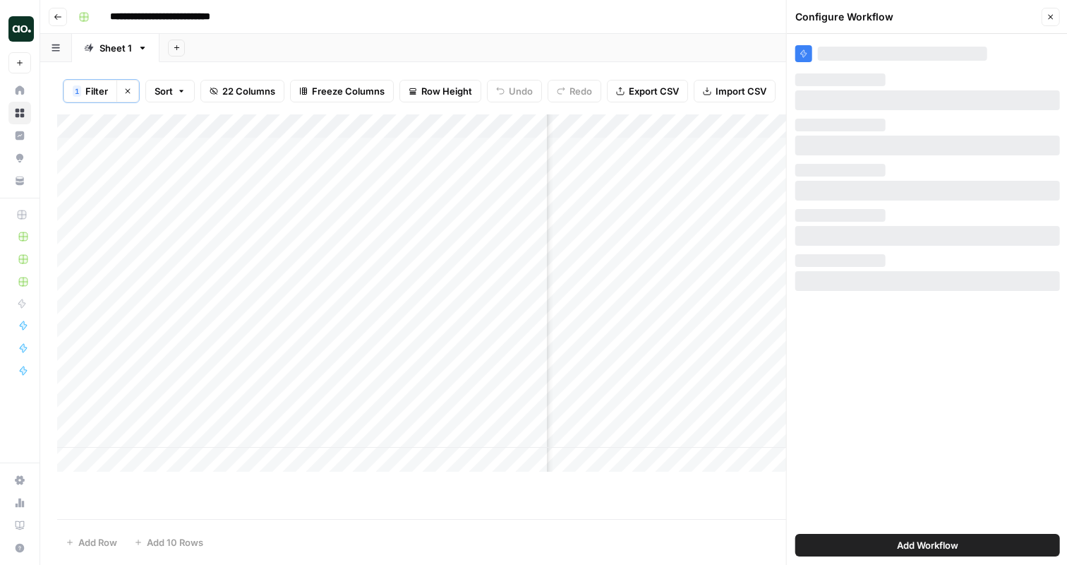
scroll to position [0, 0]
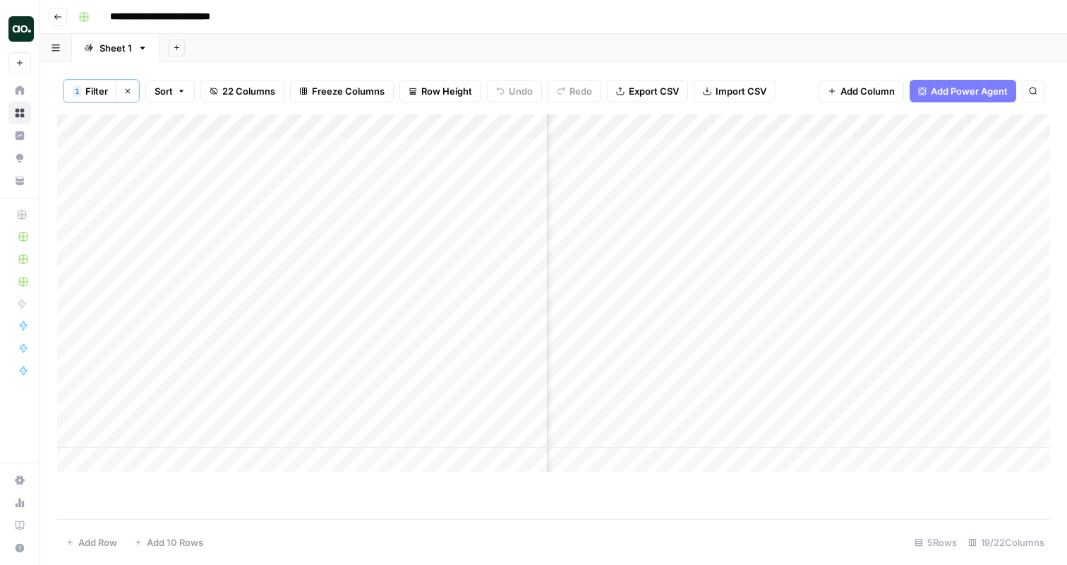
click at [740, 150] on div "Add Column" at bounding box center [553, 292] width 993 height 357
click at [973, 123] on div "Add Column" at bounding box center [553, 292] width 993 height 357
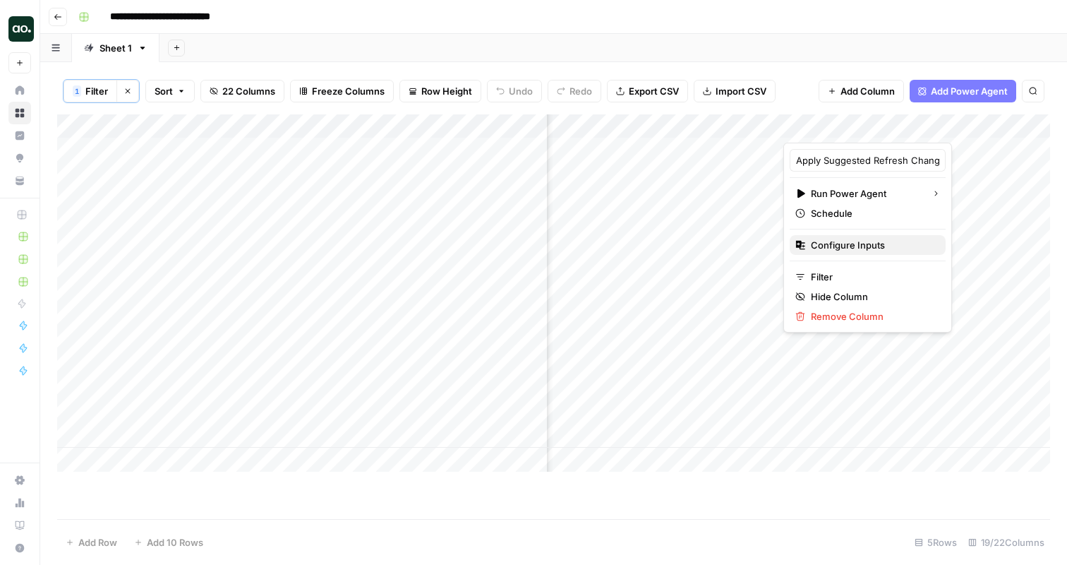
click at [855, 246] on span "Configure Inputs" at bounding box center [873, 245] width 124 height 14
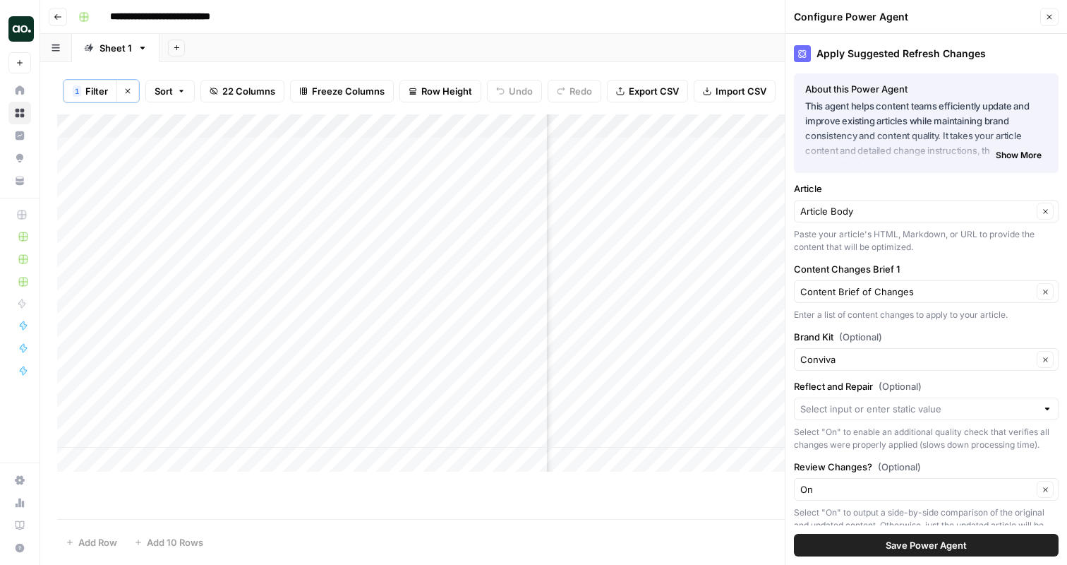
click at [746, 41] on div "Add Sheet" at bounding box center [614, 48] width 908 height 28
drag, startPoint x: 546, startPoint y: 128, endPoint x: 416, endPoint y: 137, distance: 130.8
click at [416, 137] on div "Add Column" at bounding box center [553, 292] width 993 height 357
click at [645, 169] on div "Add Column" at bounding box center [553, 292] width 993 height 357
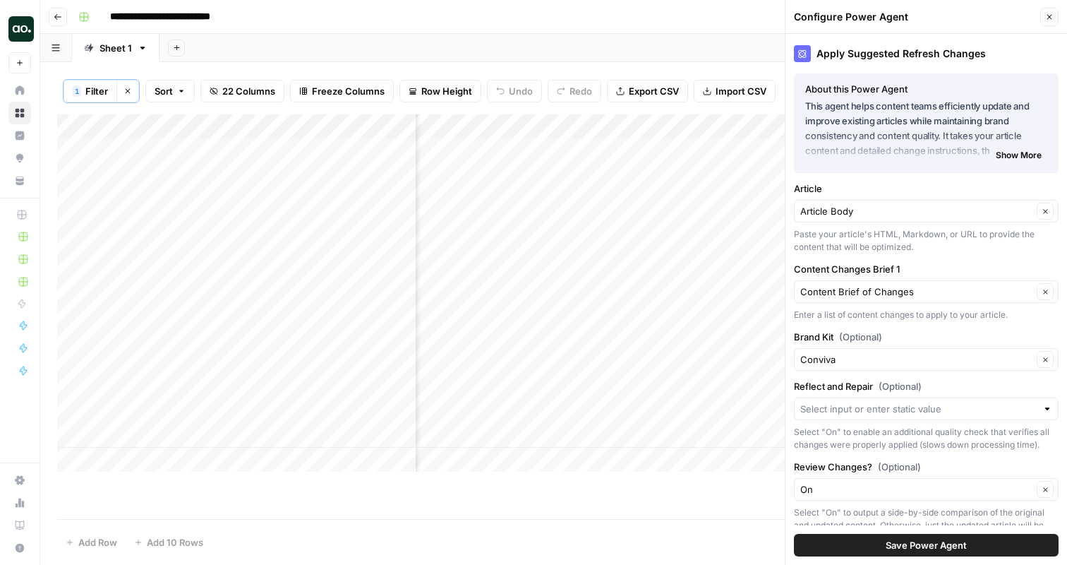
scroll to position [0, 630]
click at [588, 151] on div "Add Column" at bounding box center [553, 292] width 993 height 357
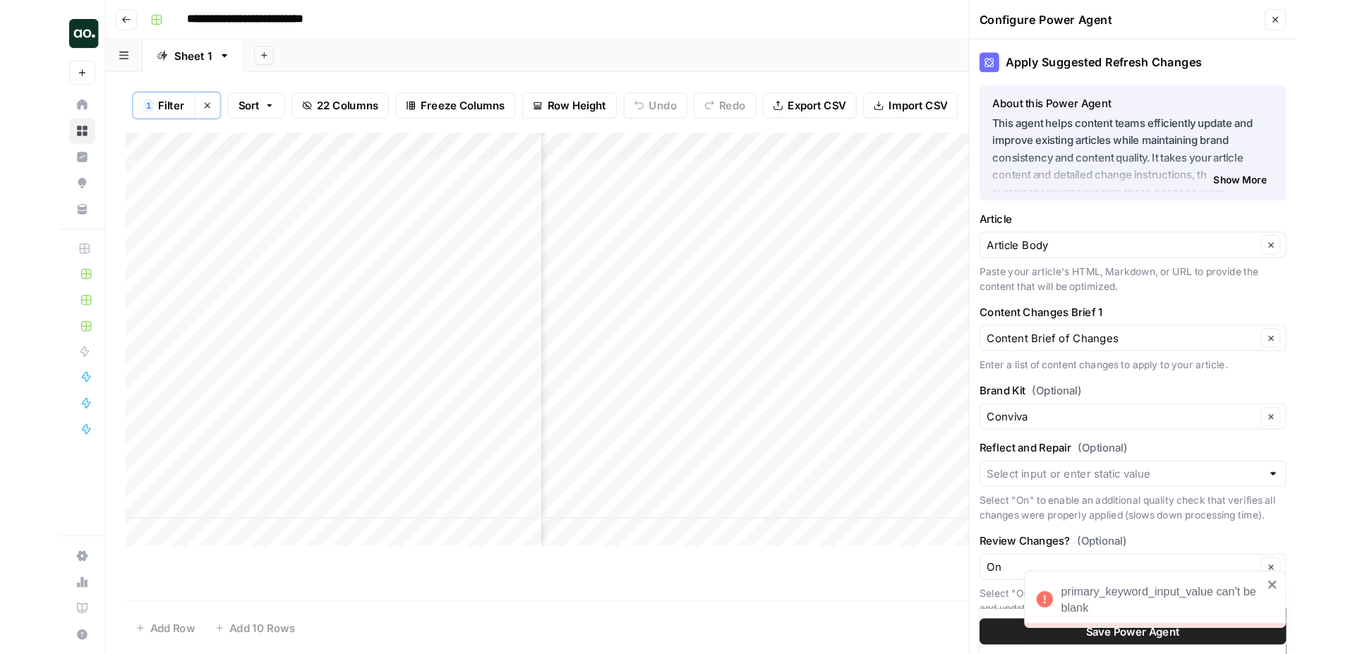
scroll to position [0, 409]
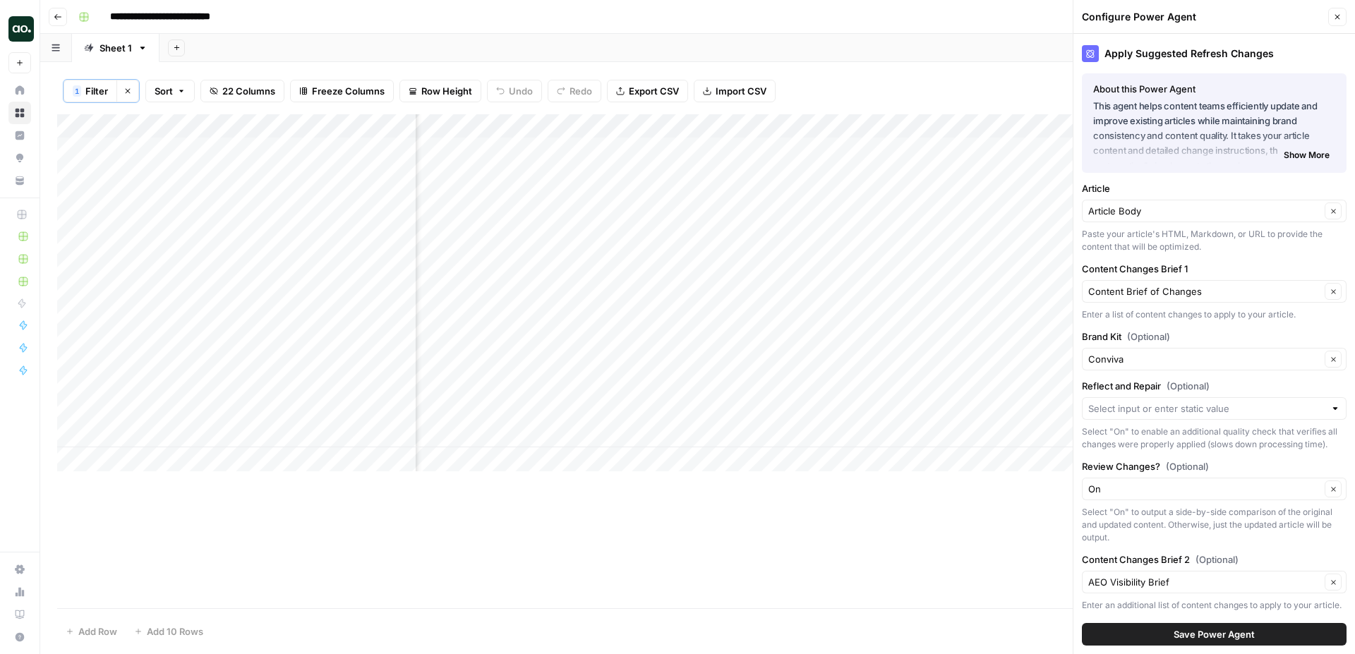
click at [255, 83] on button "22 Columns" at bounding box center [242, 91] width 84 height 23
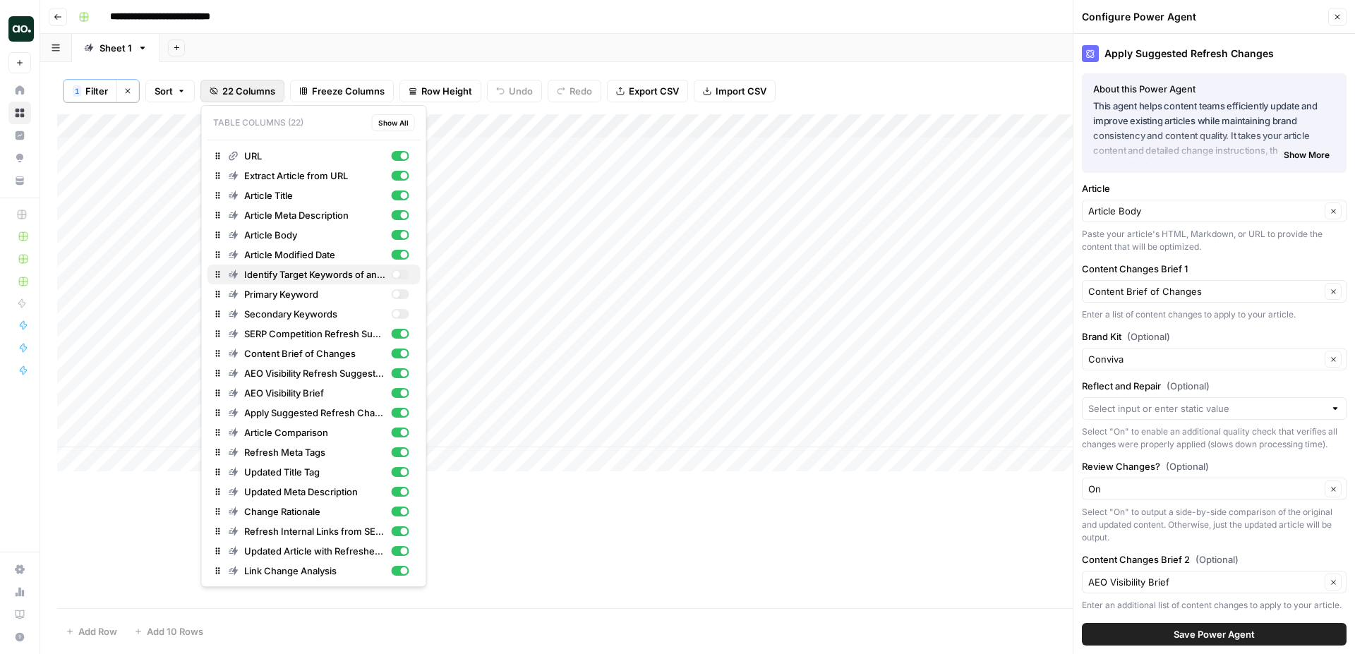
click at [402, 277] on div "button" at bounding box center [400, 275] width 18 height 10
click at [399, 294] on div "button" at bounding box center [400, 294] width 18 height 10
click at [399, 309] on div "button" at bounding box center [400, 314] width 18 height 10
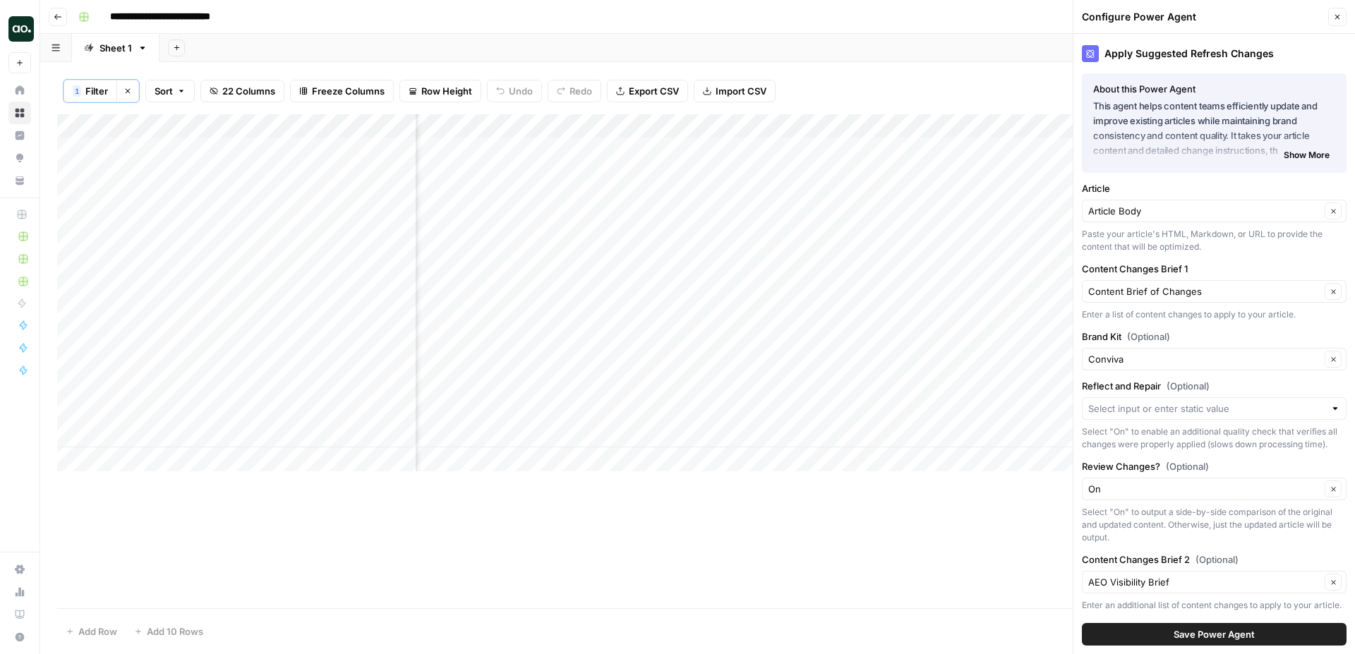
click at [802, 148] on div "Add Column" at bounding box center [697, 292] width 1281 height 357
click at [807, 209] on div "Add Column" at bounding box center [697, 292] width 1281 height 357
click at [802, 272] on div "Add Column" at bounding box center [697, 292] width 1281 height 357
click at [802, 333] on div "Add Column" at bounding box center [697, 292] width 1281 height 357
click at [807, 395] on div "Add Column" at bounding box center [697, 292] width 1281 height 357
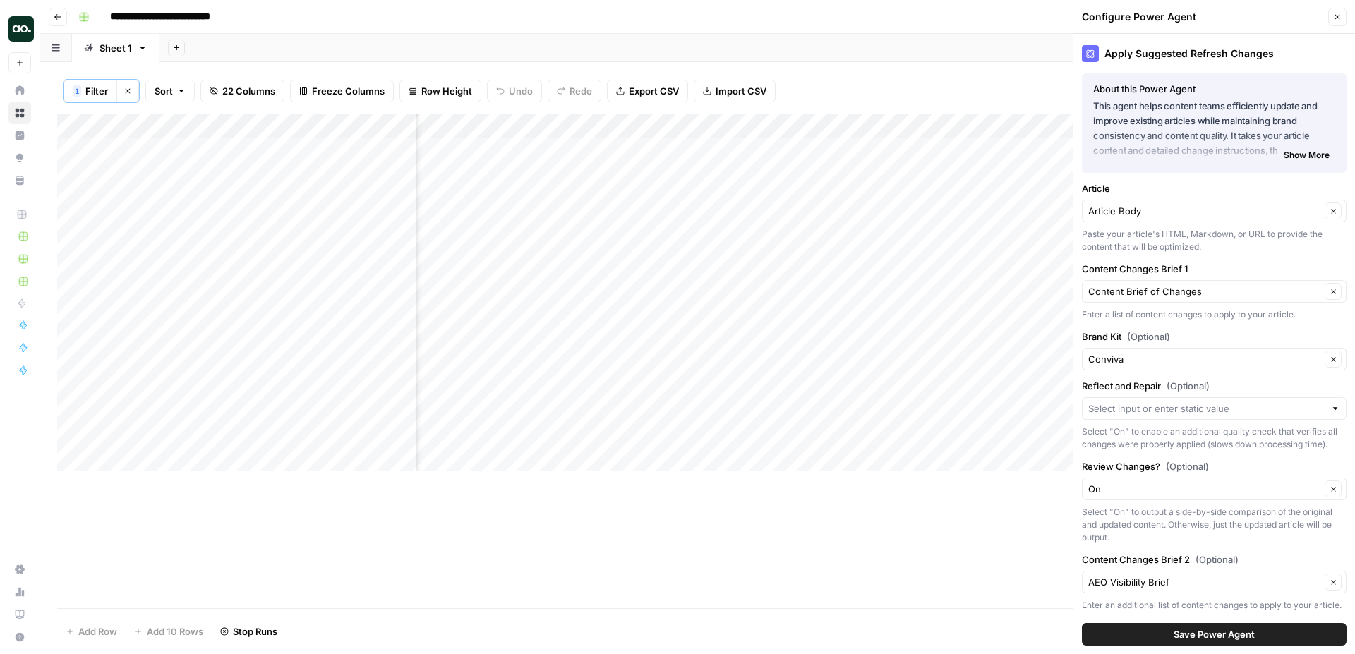
click at [803, 331] on div "Add Column" at bounding box center [697, 292] width 1281 height 357
click at [885, 148] on div "Add Column" at bounding box center [697, 292] width 1281 height 357
click at [889, 206] on div "Add Column" at bounding box center [697, 292] width 1281 height 357
click at [886, 277] on div "Add Column" at bounding box center [697, 292] width 1281 height 357
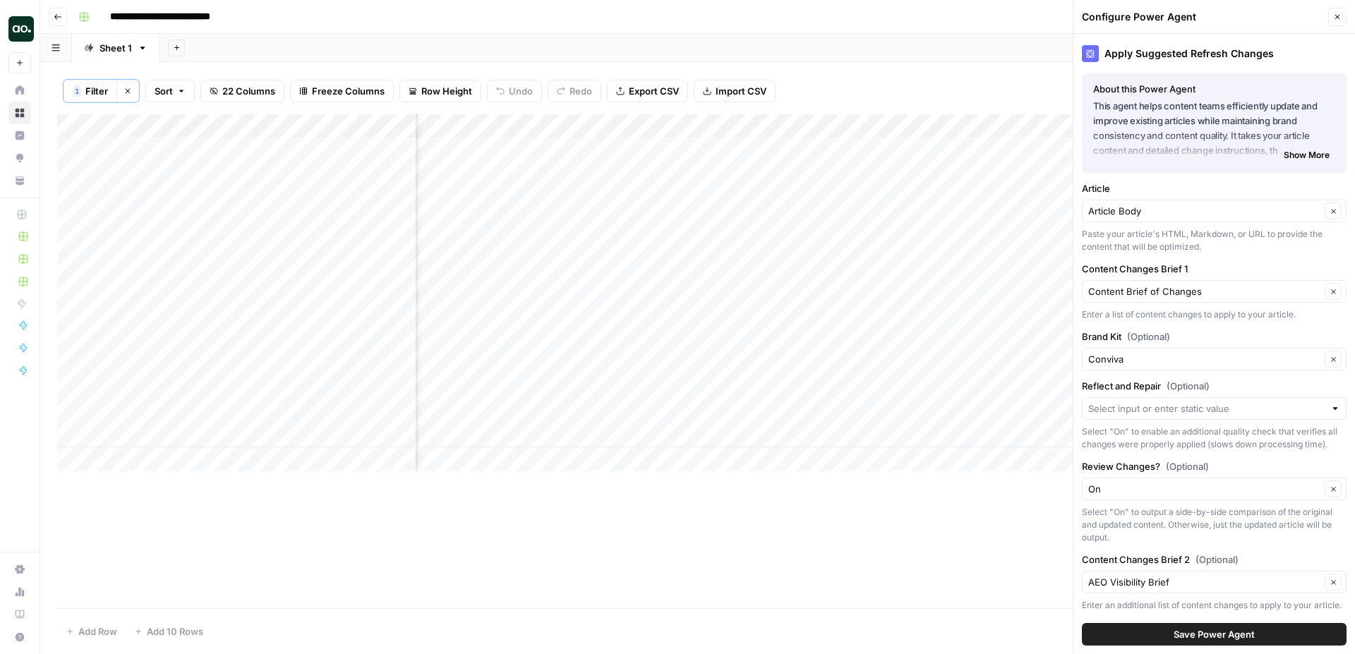
click at [886, 336] on div "Add Column" at bounding box center [697, 292] width 1281 height 357
click at [884, 395] on div "Add Column" at bounding box center [697, 292] width 1281 height 357
click at [1066, 13] on button "Close" at bounding box center [1337, 17] width 18 height 18
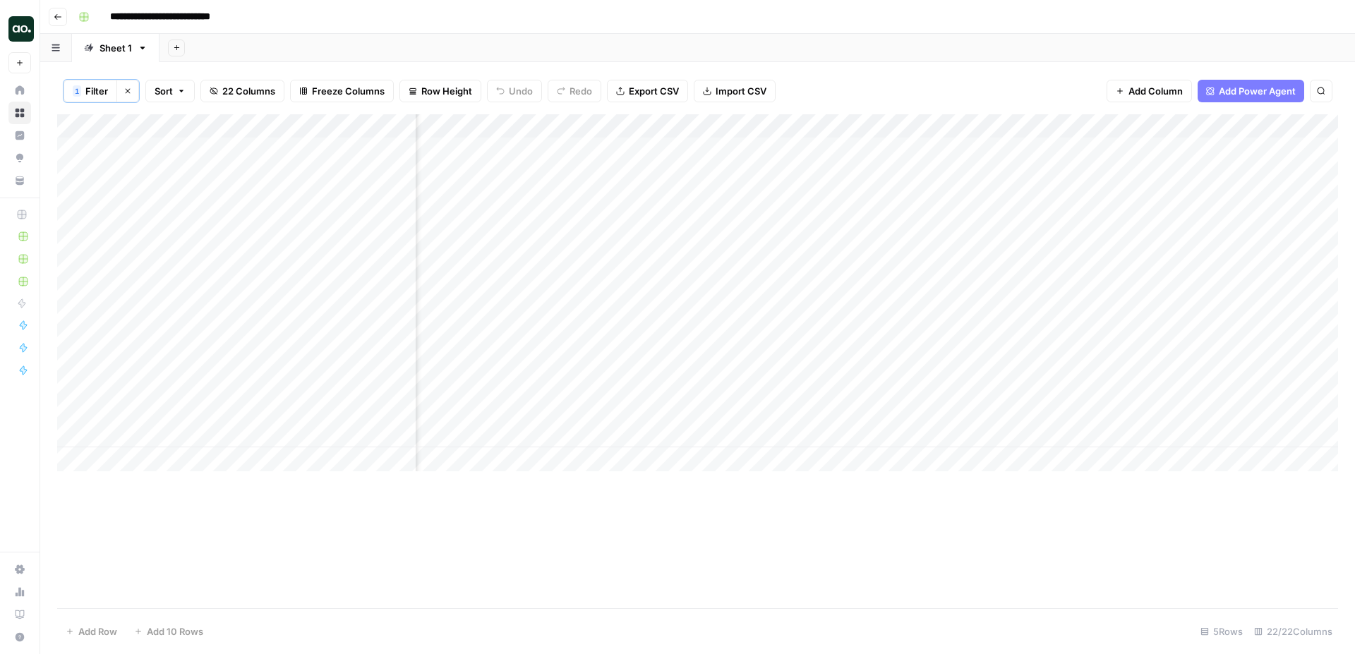
scroll to position [0, 1429]
click at [972, 148] on div "Add Column" at bounding box center [697, 292] width 1281 height 357
click at [973, 212] on div "Add Column" at bounding box center [697, 292] width 1281 height 357
click at [974, 210] on div "Add Column" at bounding box center [697, 292] width 1281 height 357
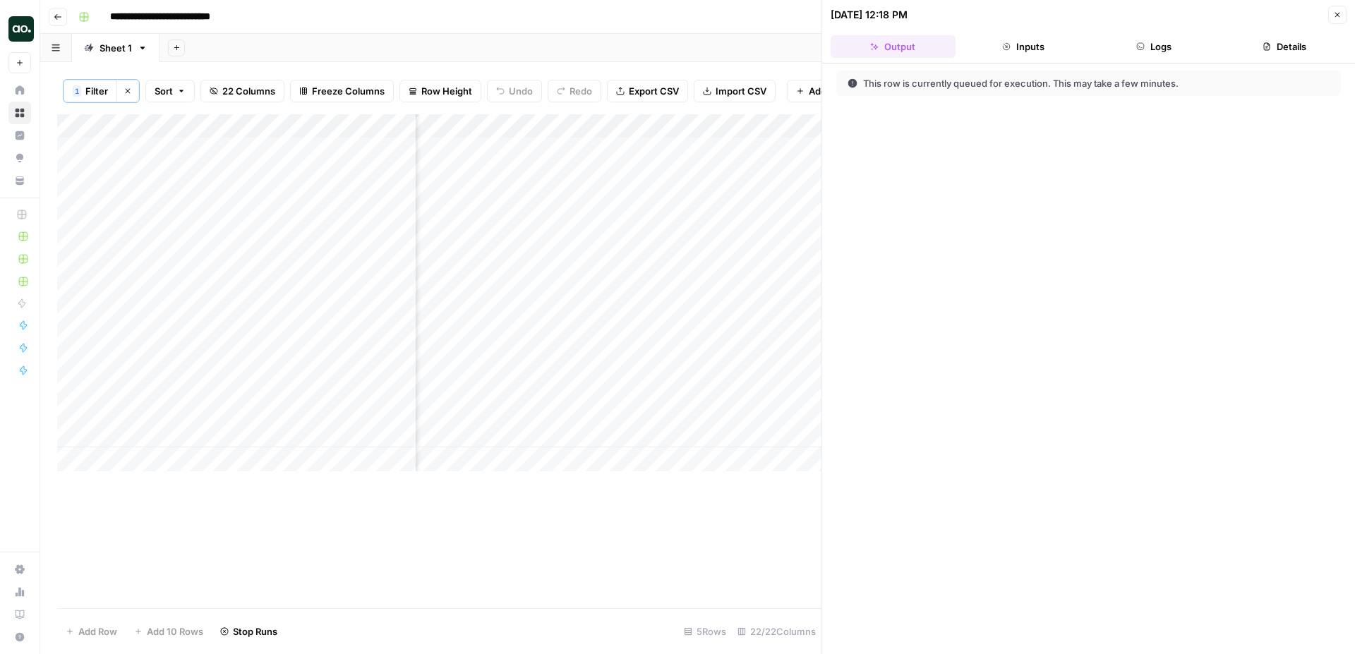
click at [1066, 12] on icon "button" at bounding box center [1337, 15] width 8 height 8
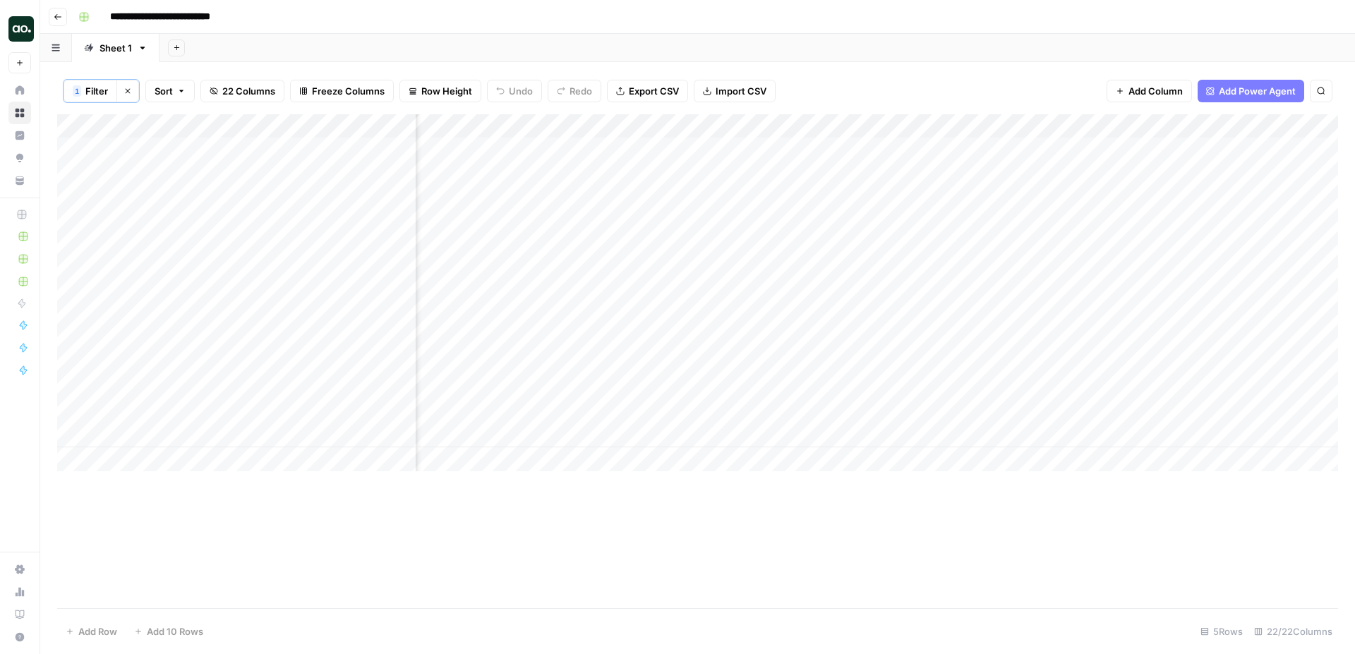
click at [966, 275] on div "Add Column" at bounding box center [697, 292] width 1281 height 357
click at [970, 332] on div "Add Column" at bounding box center [697, 292] width 1281 height 357
click at [975, 397] on div "Add Column" at bounding box center [697, 292] width 1281 height 357
click at [246, 14] on input "**********" at bounding box center [177, 17] width 147 height 23
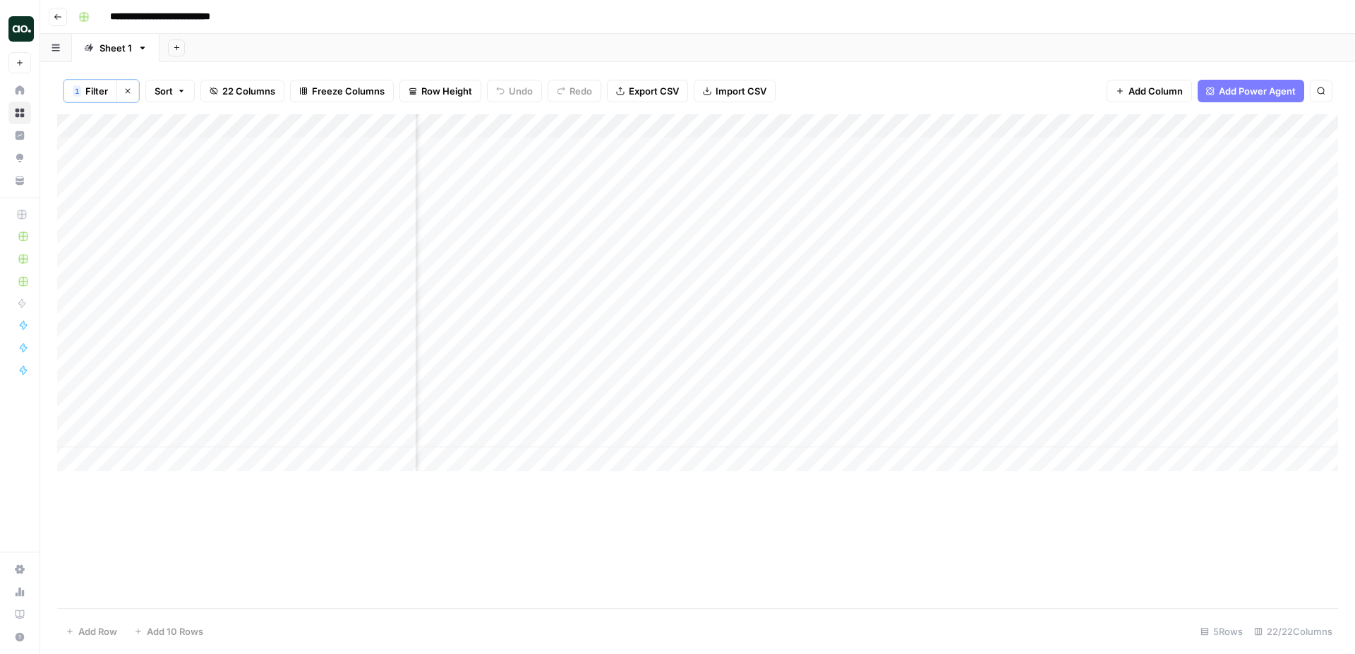
click at [243, 18] on input "**********" at bounding box center [177, 17] width 147 height 23
type input "**********"
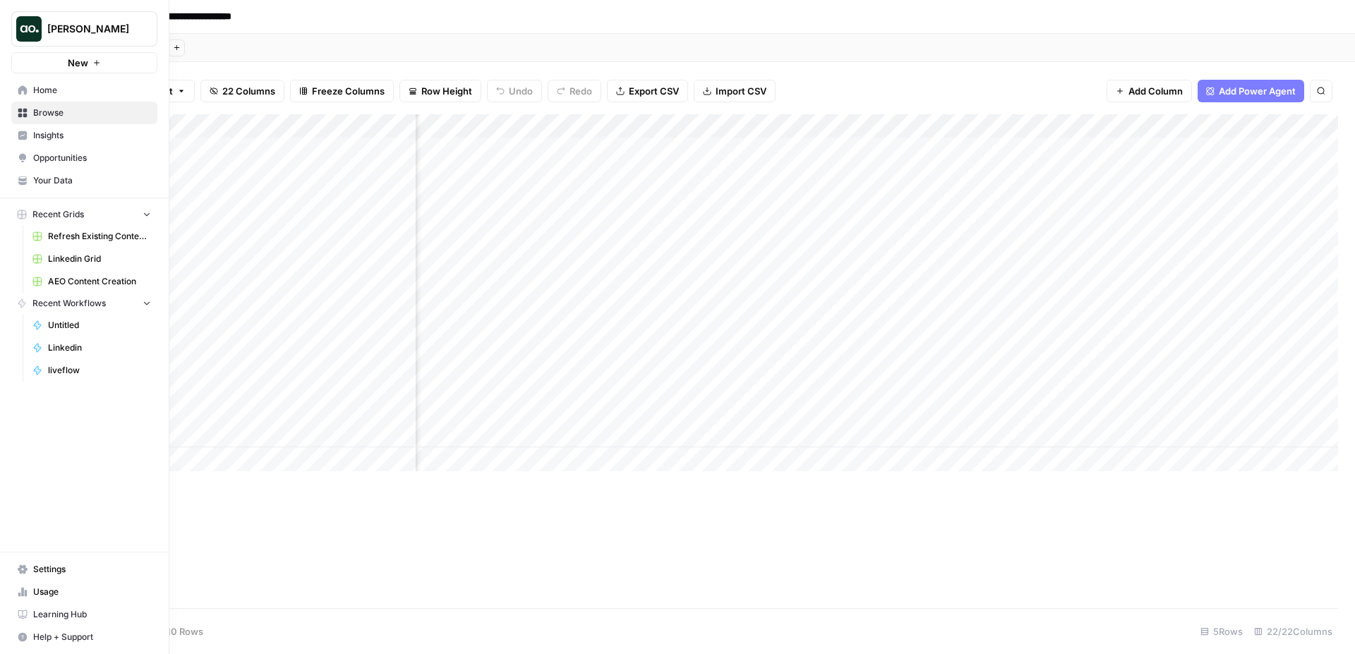
click at [97, 116] on span "Browse" at bounding box center [92, 113] width 118 height 13
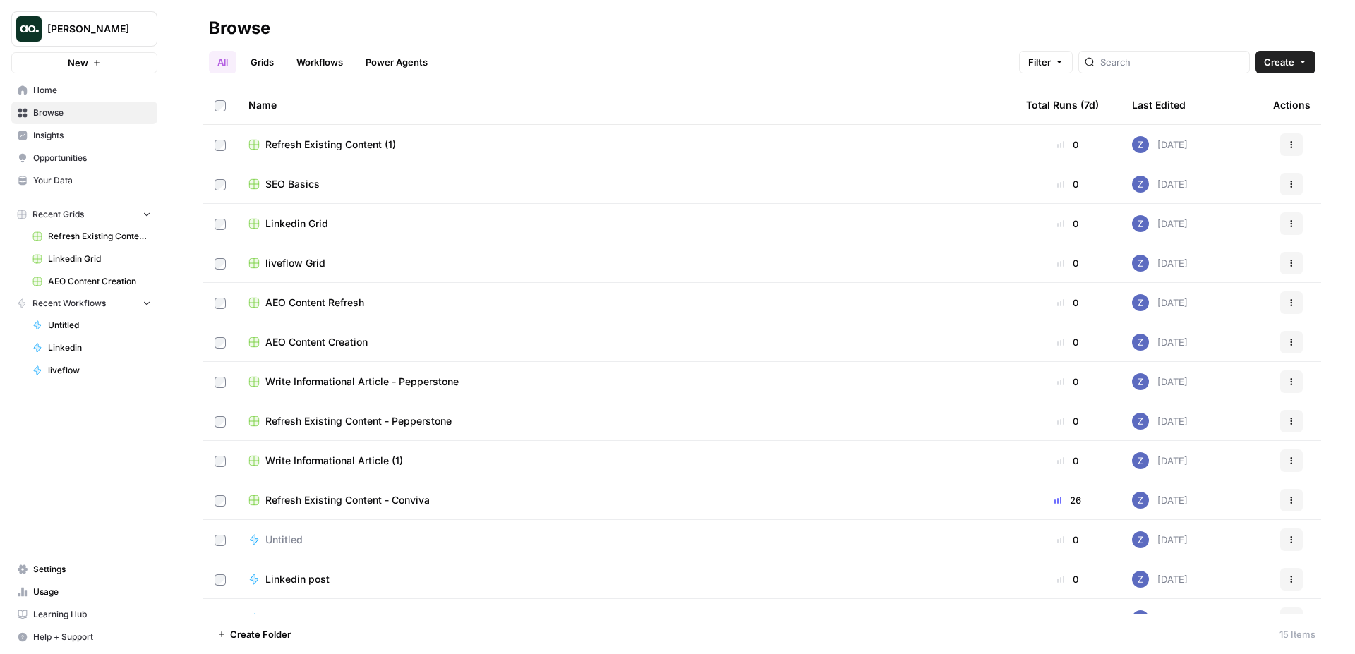
click at [341, 462] on span "Write Informational Article (1)" at bounding box center [334, 461] width 138 height 14
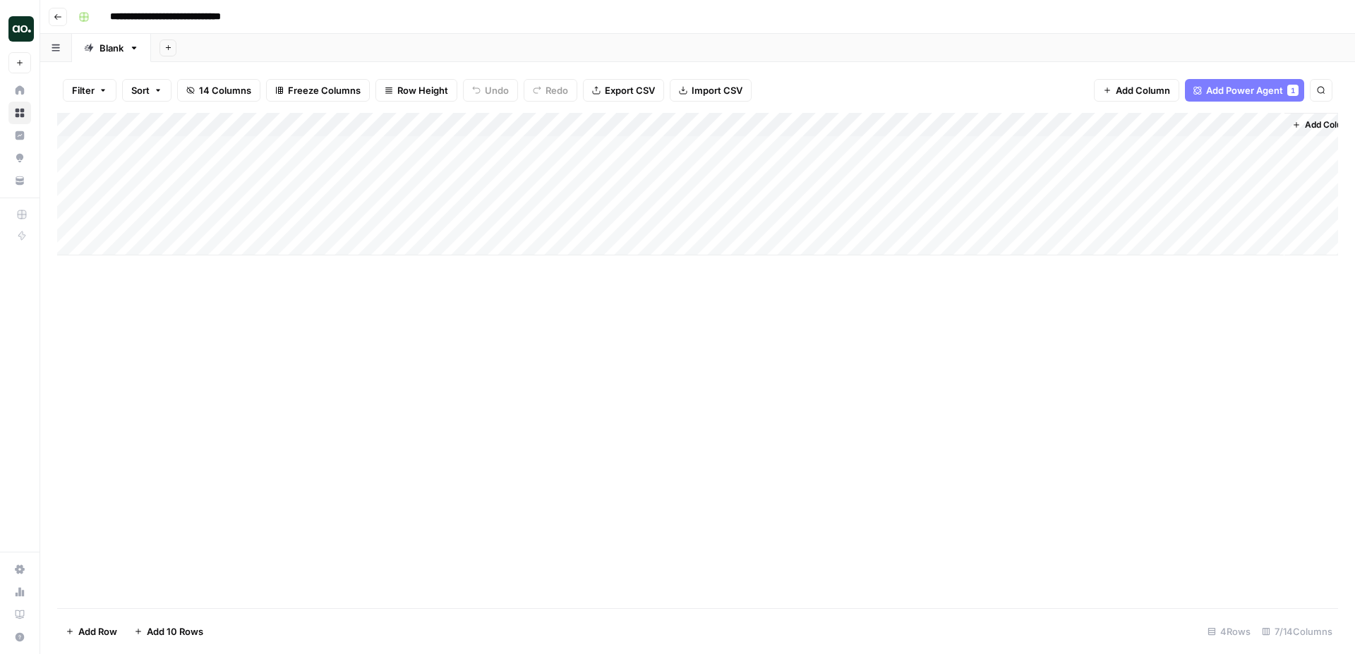
click at [416, 90] on span "Row Height" at bounding box center [422, 90] width 51 height 14
click at [433, 181] on span "Tall" at bounding box center [453, 179] width 102 height 14
click at [345, 90] on span "Freeze Columns" at bounding box center [324, 90] width 73 height 14
click at [410, 30] on header "**********" at bounding box center [697, 17] width 1315 height 34
click at [398, 147] on div "Add Column" at bounding box center [697, 260] width 1281 height 295
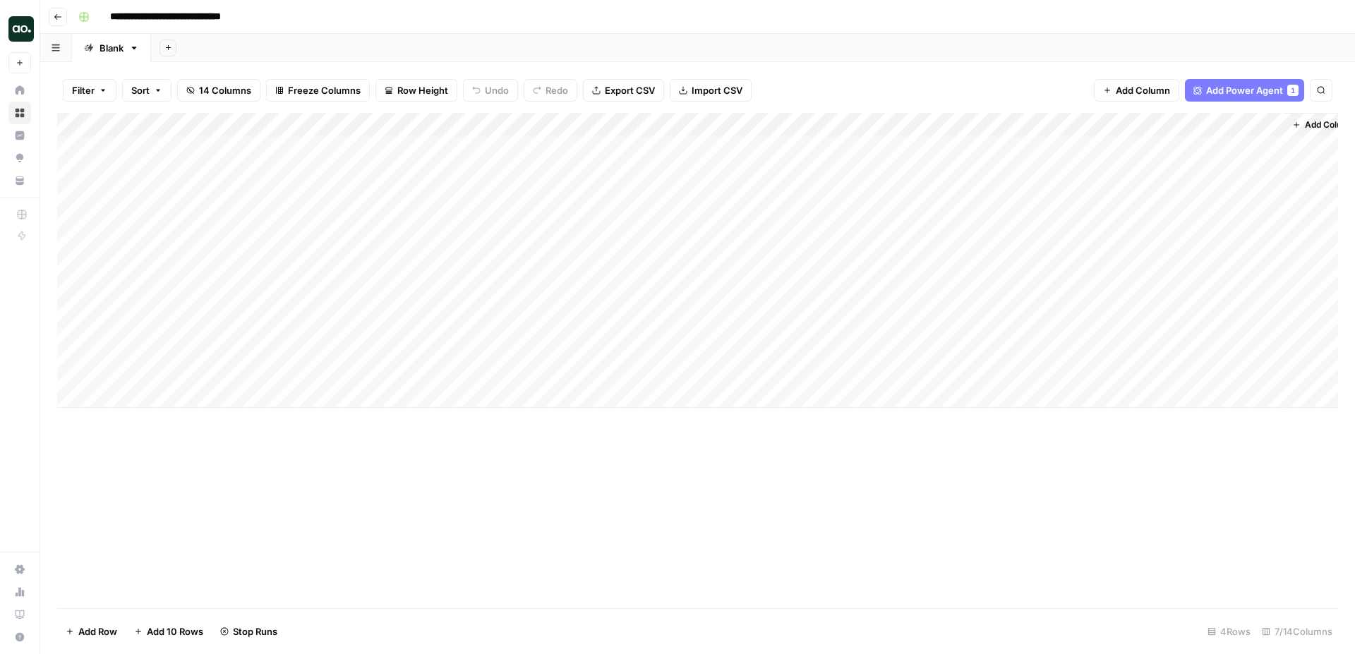
click at [400, 206] on div "Add Column" at bounding box center [697, 260] width 1281 height 295
click at [398, 271] on div "Add Column" at bounding box center [697, 260] width 1281 height 295
click at [399, 331] on div "Add Column" at bounding box center [697, 260] width 1281 height 295
click at [493, 148] on div "Add Column" at bounding box center [697, 260] width 1281 height 295
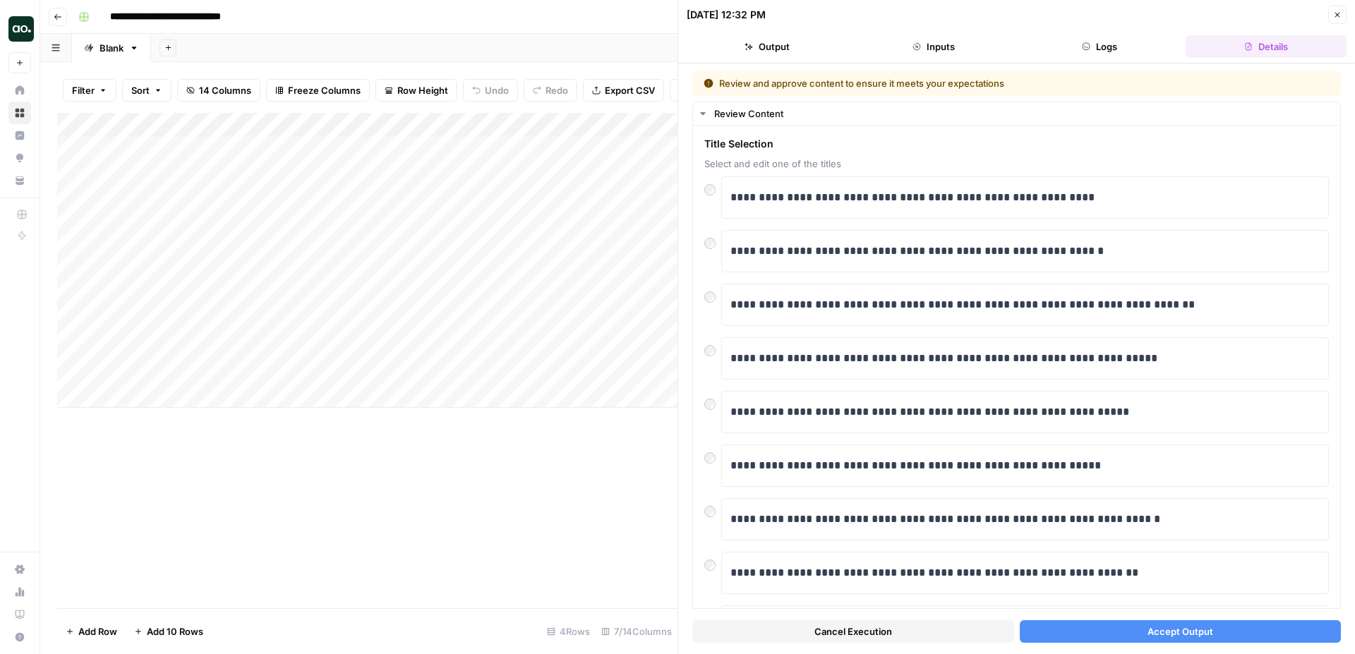
click at [1066, 564] on button "Accept Output" at bounding box center [1181, 631] width 322 height 23
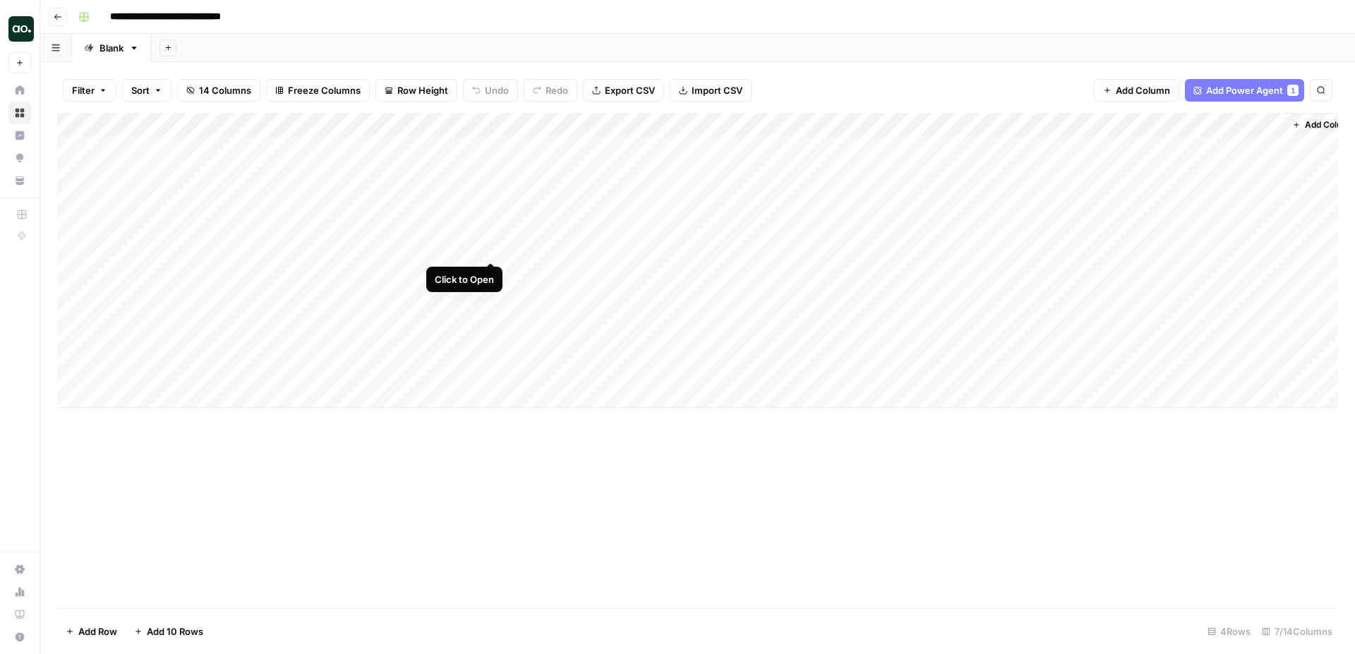
click at [491, 210] on div "Add Column" at bounding box center [697, 260] width 1281 height 295
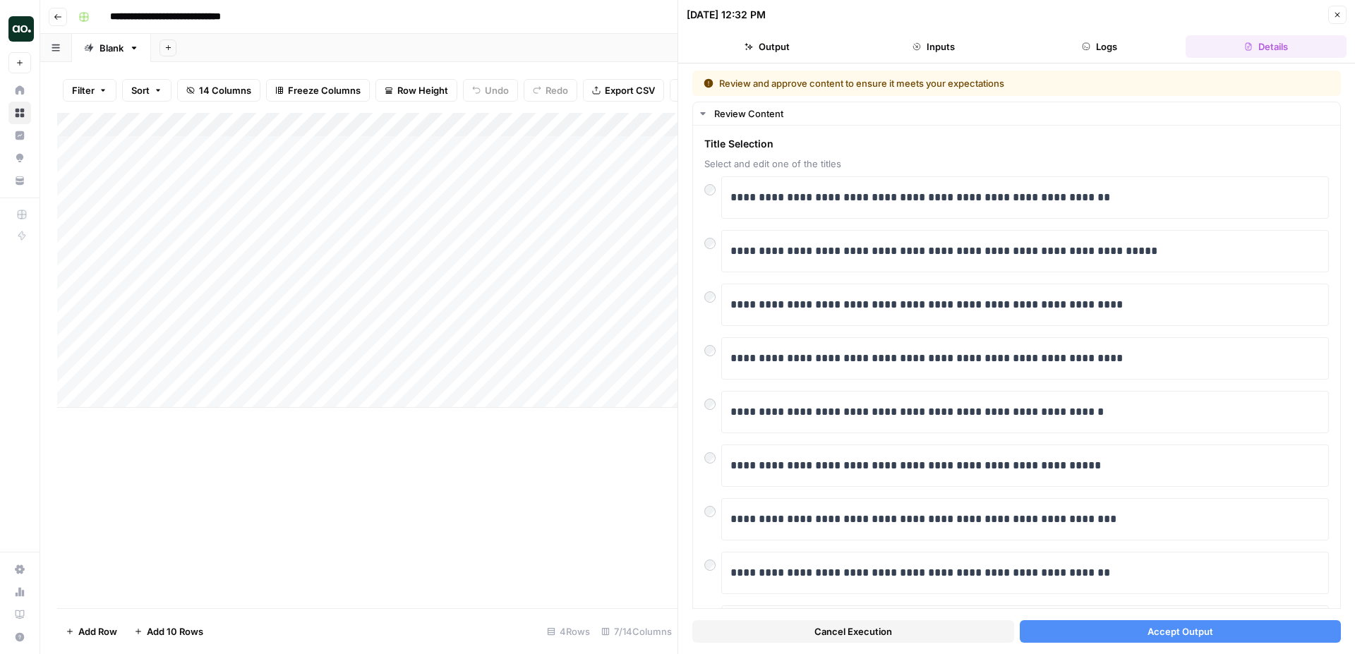
click at [1085, 632] on button "Accept Output" at bounding box center [1181, 631] width 322 height 23
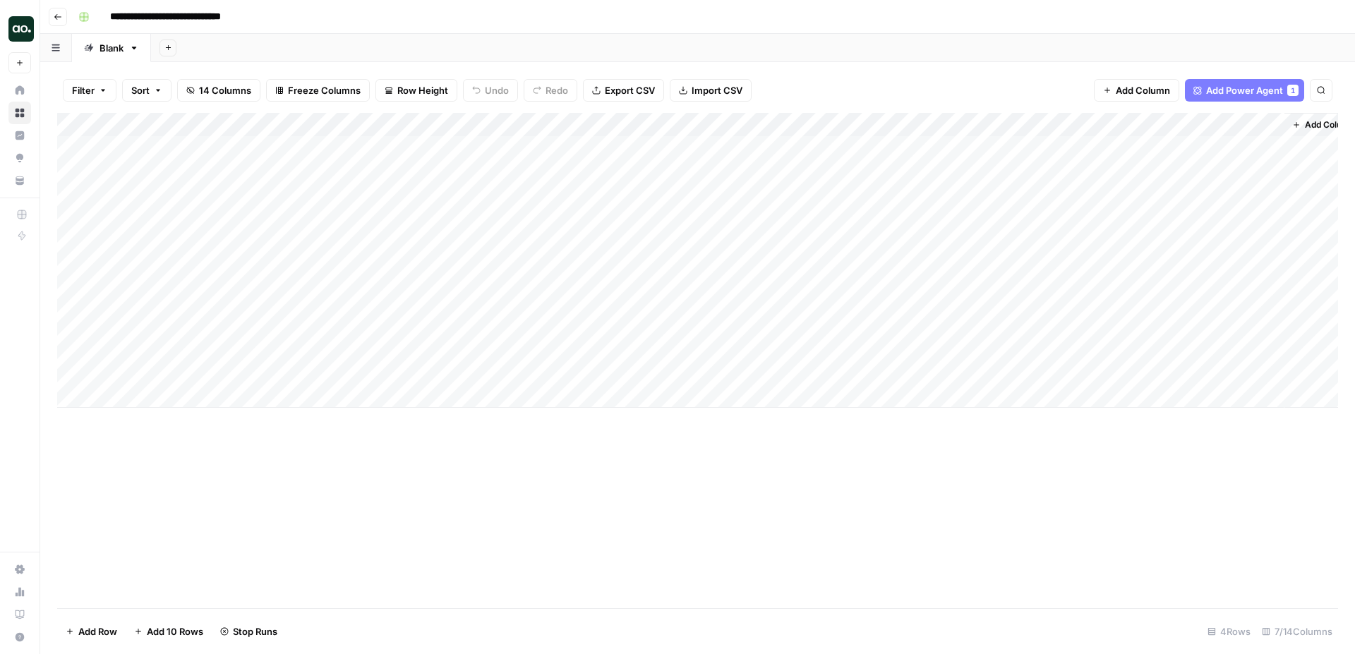
click at [490, 272] on div "Add Column" at bounding box center [697, 260] width 1281 height 295
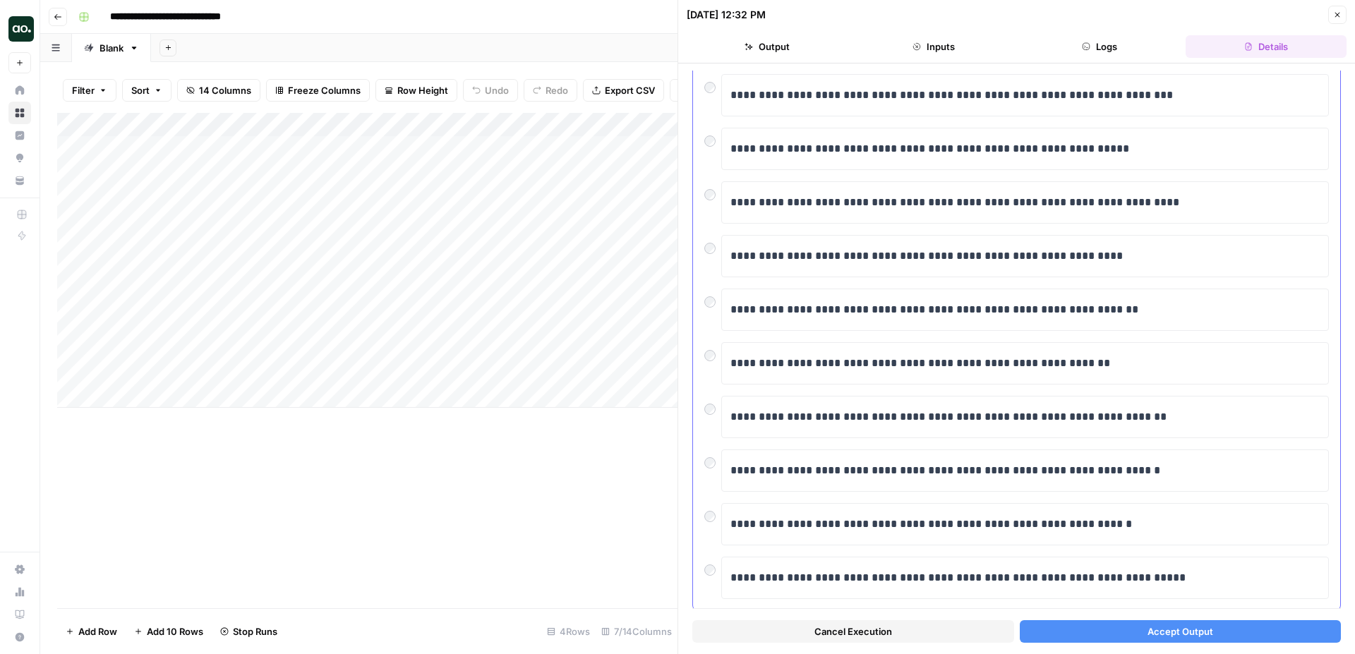
scroll to position [107, 0]
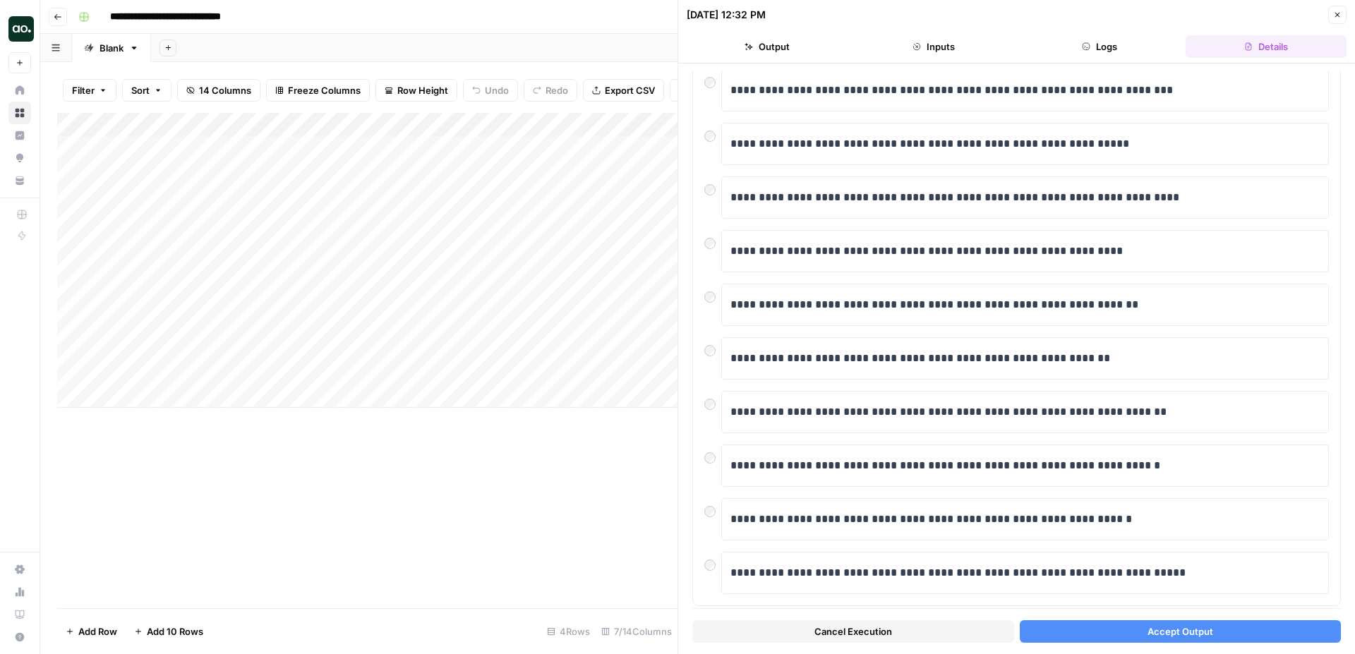
click at [1129, 632] on button "Accept Output" at bounding box center [1181, 631] width 322 height 23
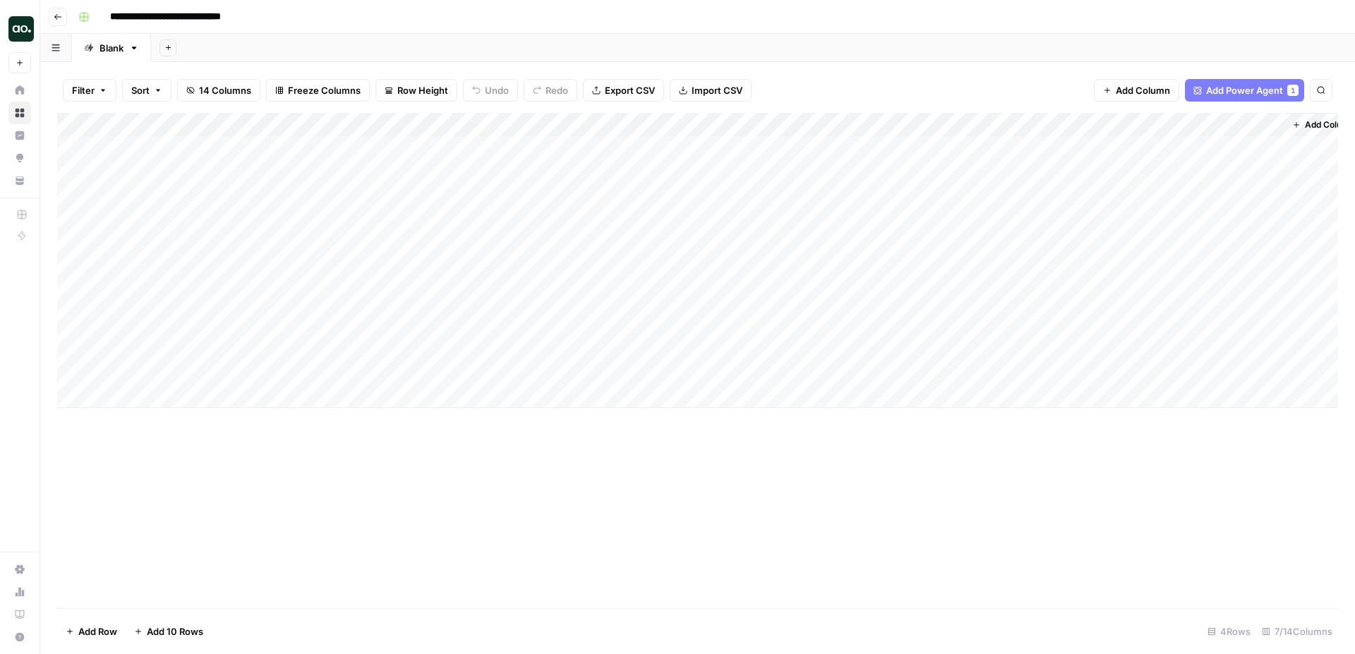
click at [249, 13] on input "**********" at bounding box center [180, 17] width 152 height 23
type input "**********"
click at [728, 148] on div "Add Column" at bounding box center [697, 260] width 1281 height 295
click at [728, 208] on div "Add Column" at bounding box center [697, 260] width 1281 height 295
click at [730, 270] on div "Add Column" at bounding box center [697, 260] width 1281 height 295
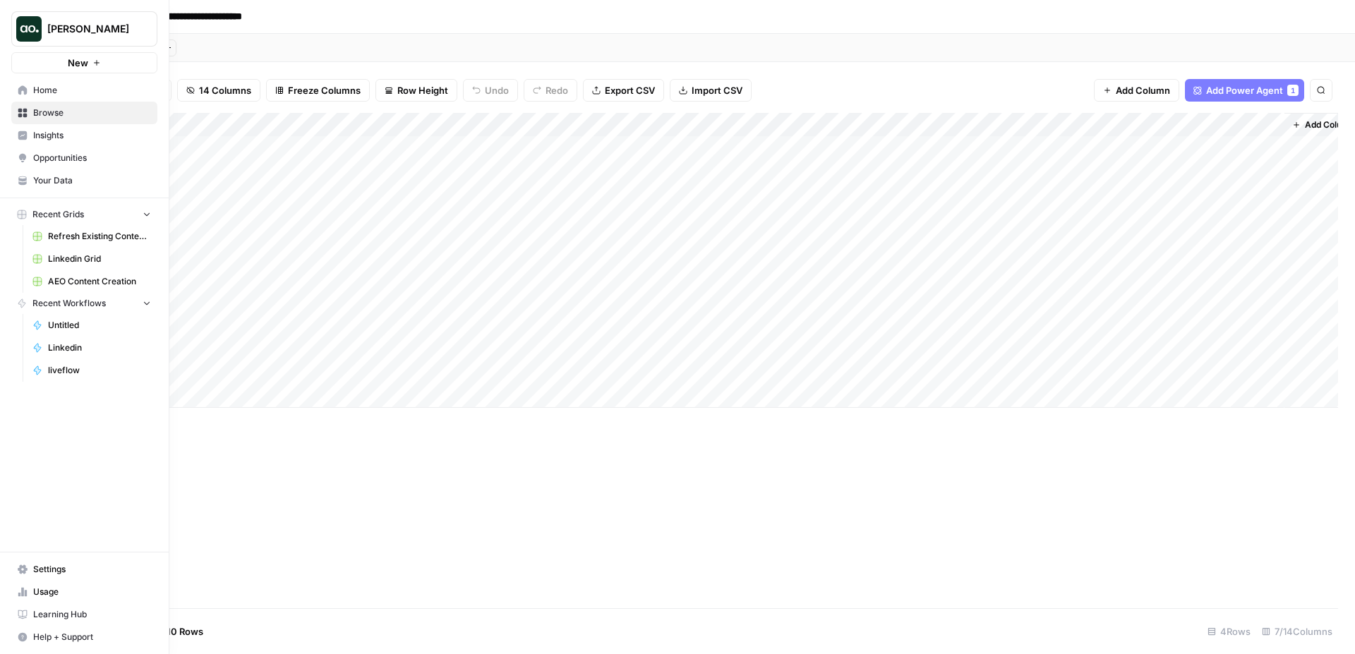
click at [73, 112] on span "Browse" at bounding box center [92, 113] width 118 height 13
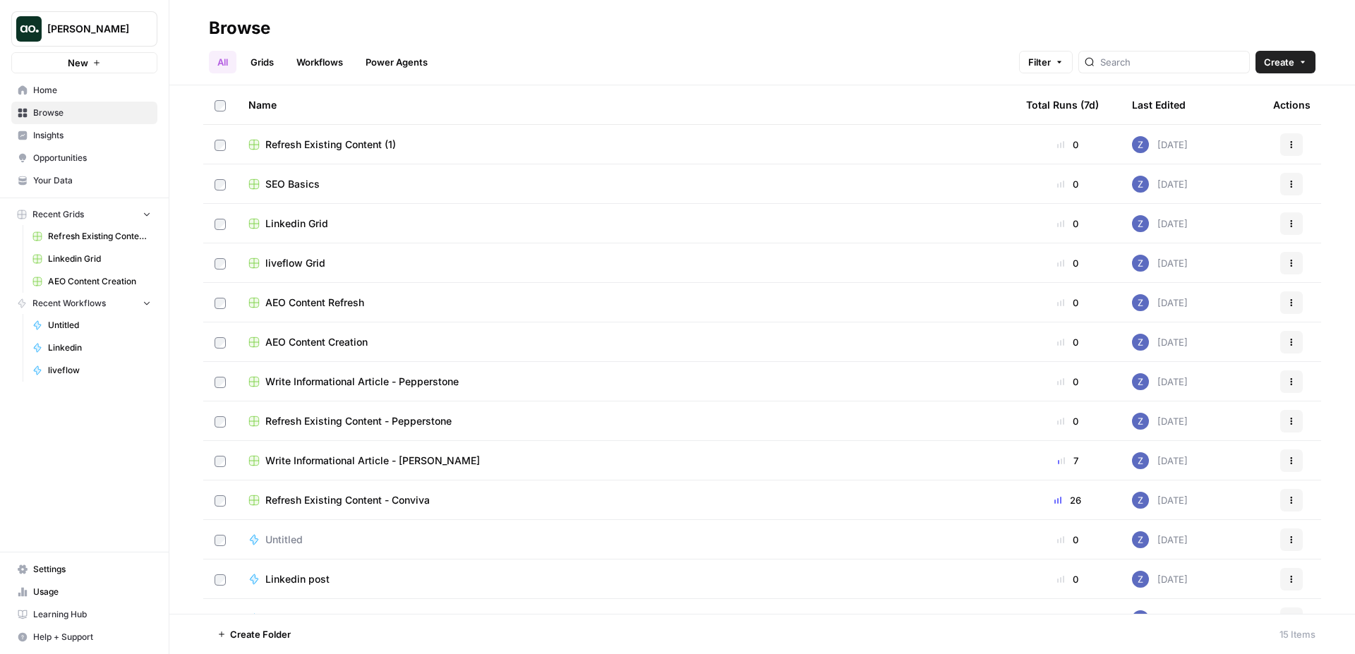
click at [366, 455] on span "Write Informational Article - Conviva" at bounding box center [372, 461] width 215 height 14
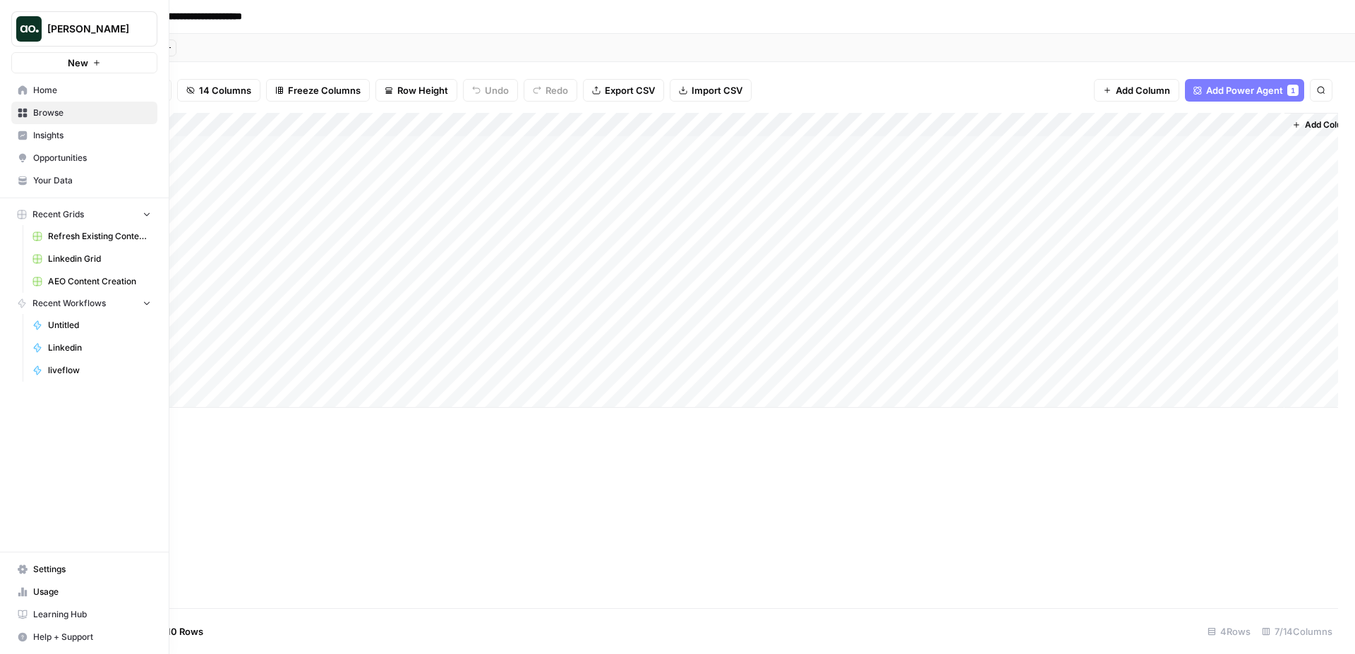
click at [87, 107] on span "Browse" at bounding box center [92, 113] width 118 height 13
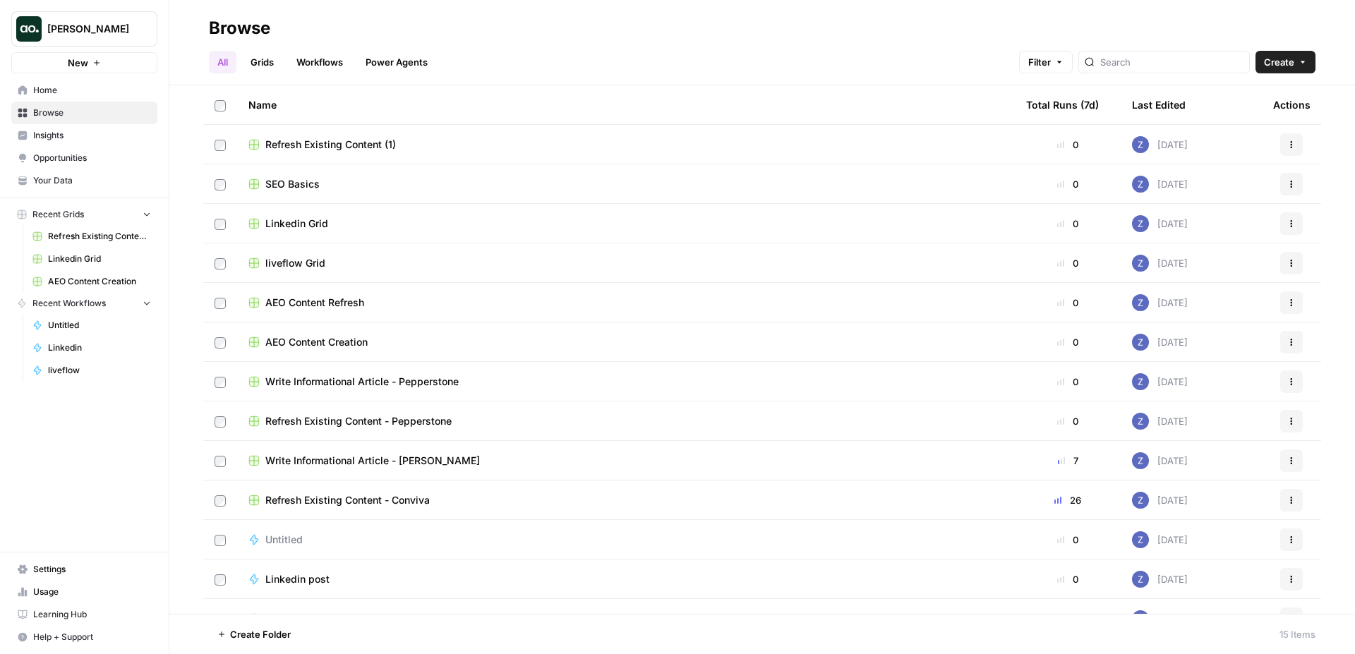
click at [310, 494] on span "Refresh Existing Content - Conviva" at bounding box center [347, 500] width 164 height 14
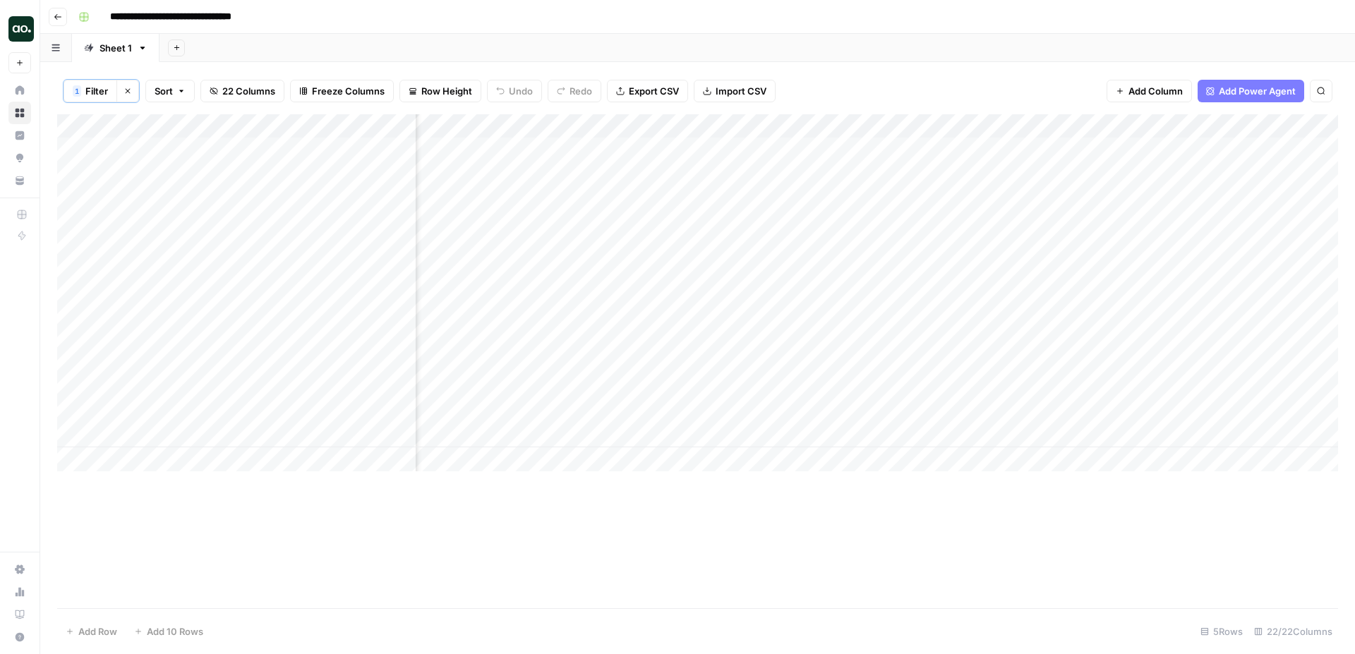
scroll to position [0, 2276]
click at [481, 128] on div "Add Column" at bounding box center [697, 292] width 1281 height 357
type input "Refresh Meta Tags"
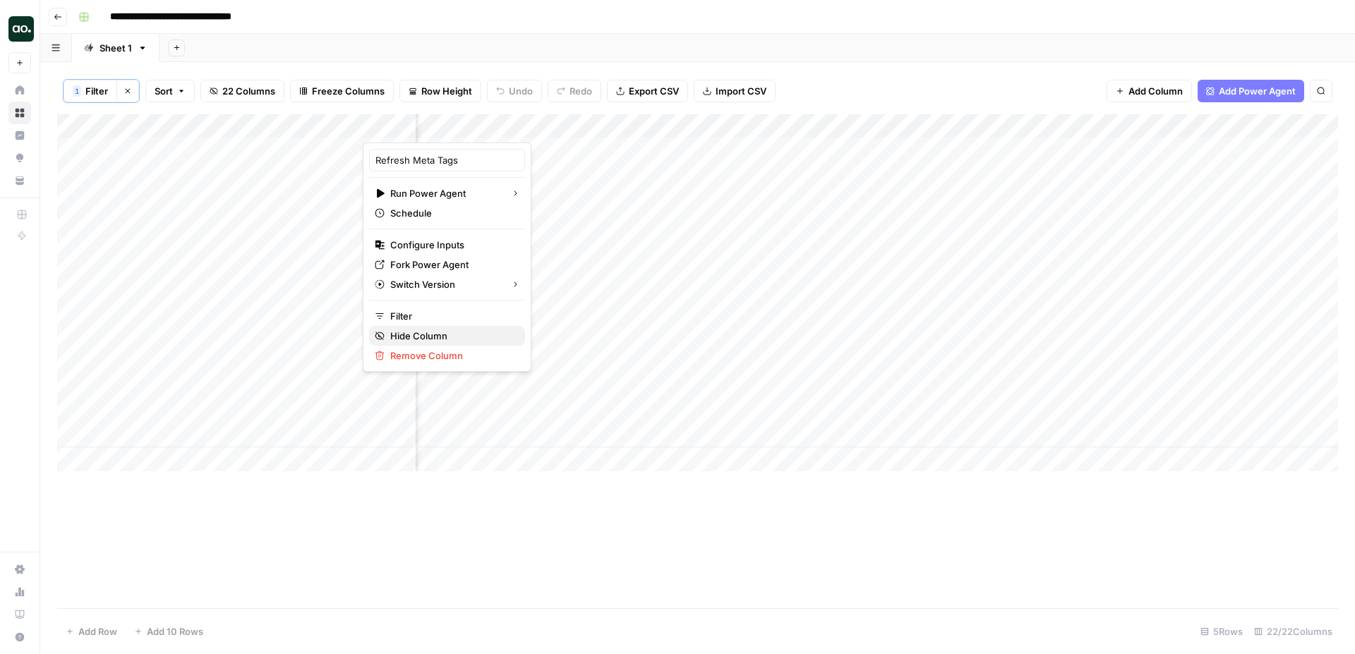
click at [459, 333] on span "Hide Column" at bounding box center [452, 336] width 124 height 14
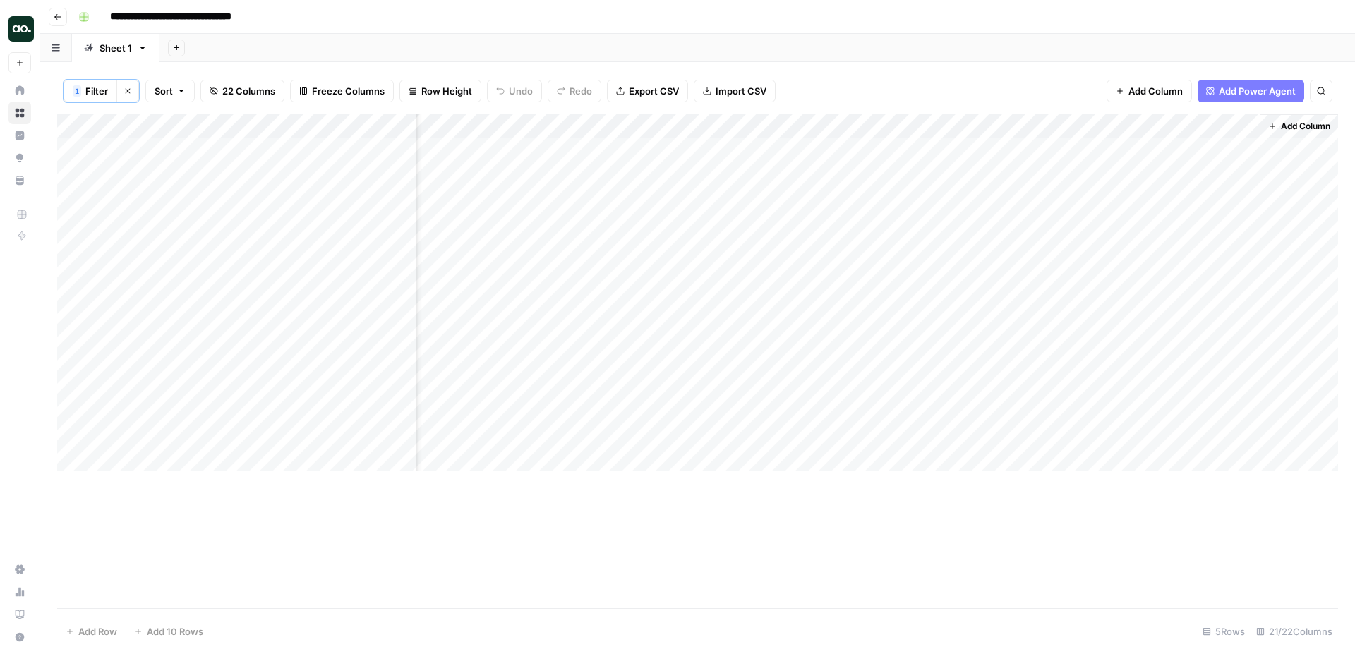
scroll to position [0, 2225]
click at [529, 128] on div "Add Column" at bounding box center [697, 292] width 1281 height 357
click at [496, 246] on span "Hide Column" at bounding box center [503, 245] width 124 height 14
click at [655, 123] on div "Add Column" at bounding box center [697, 292] width 1281 height 357
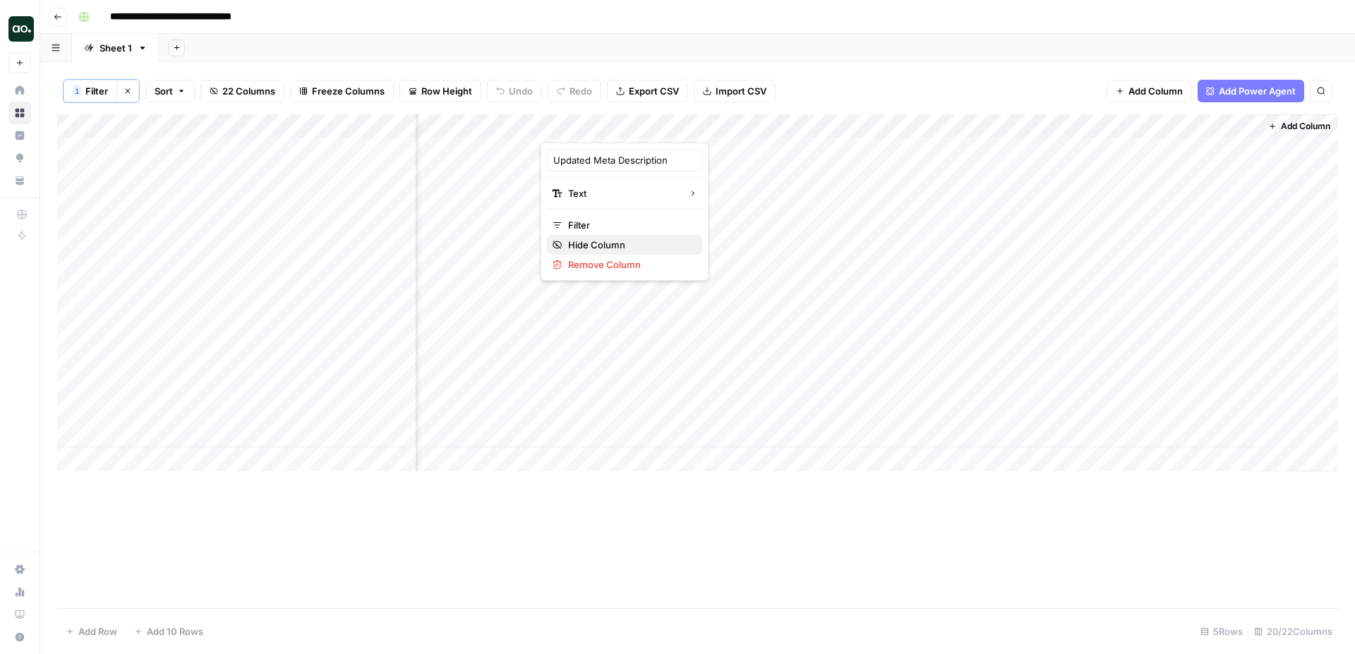
click at [573, 238] on span "Hide Column" at bounding box center [630, 245] width 124 height 14
click at [785, 123] on div "Add Column" at bounding box center [697, 292] width 1281 height 357
click at [735, 240] on span "Hide Column" at bounding box center [757, 245] width 124 height 14
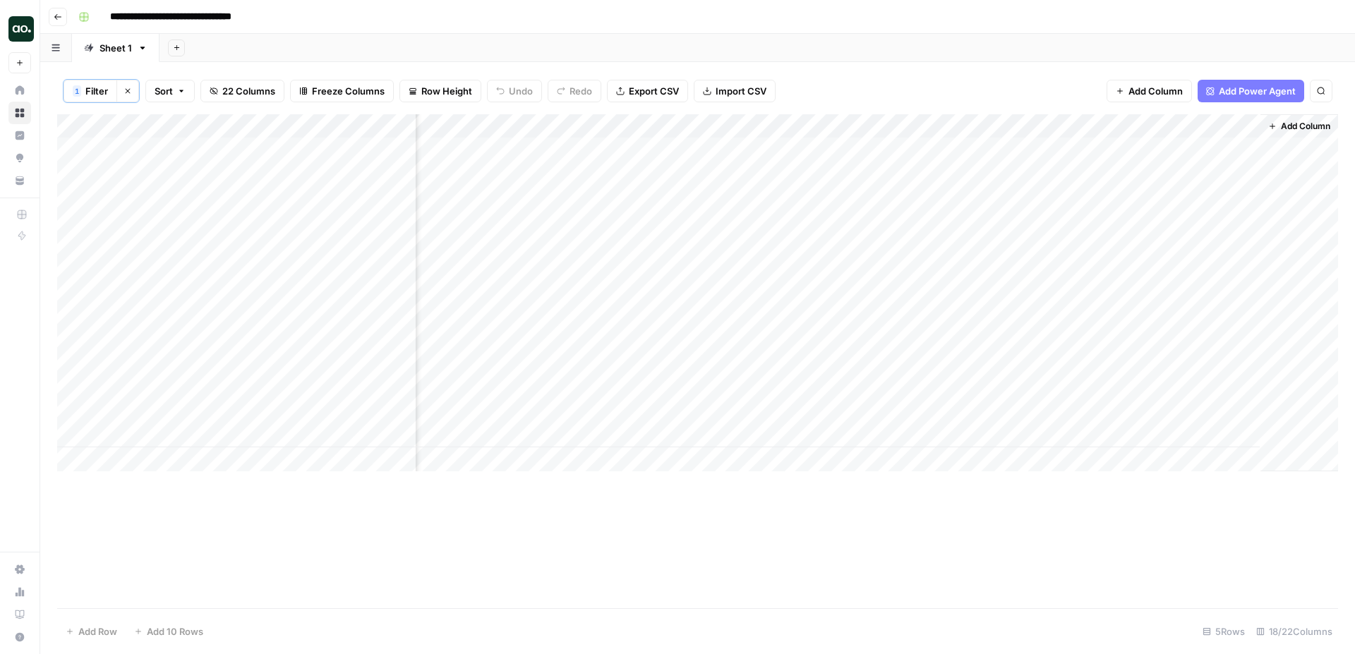
click at [906, 146] on div "Add Column" at bounding box center [697, 292] width 1281 height 357
click at [898, 210] on div "Add Column" at bounding box center [697, 292] width 1281 height 357
click at [899, 273] on div "Add Column" at bounding box center [697, 292] width 1281 height 357
drag, startPoint x: 414, startPoint y: 121, endPoint x: 386, endPoint y: 121, distance: 28.2
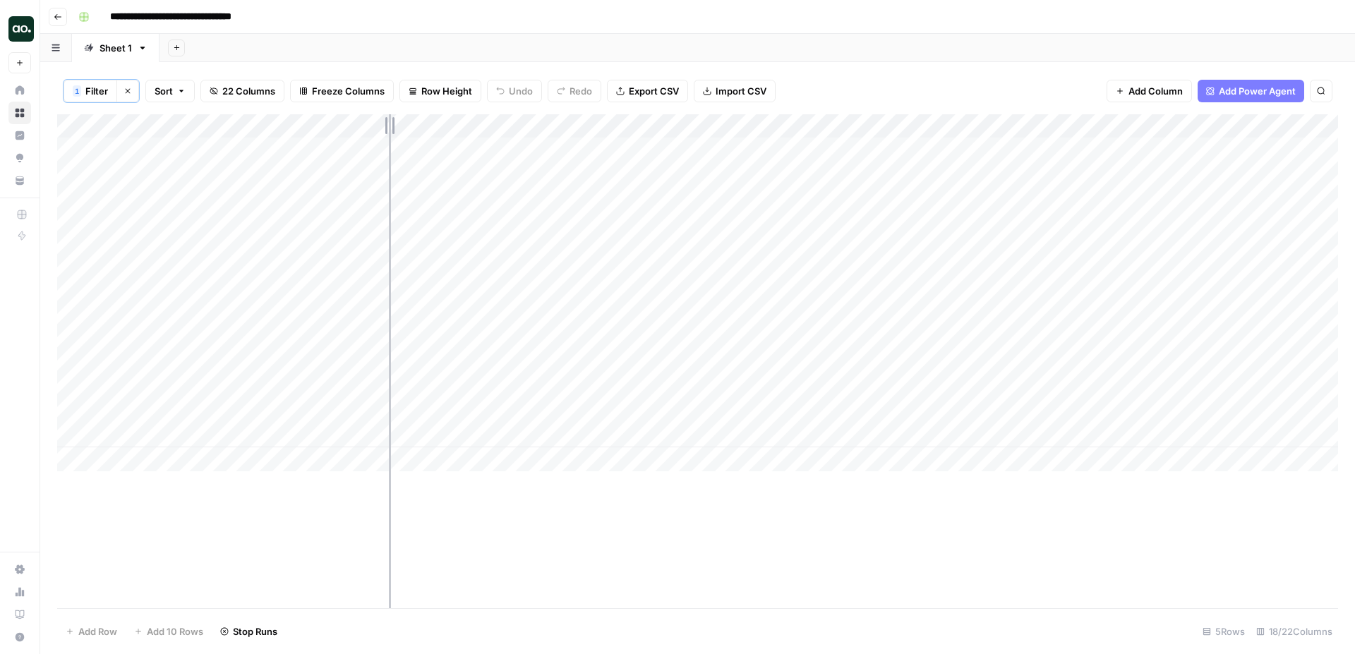
click at [386, 121] on div "Add Column" at bounding box center [697, 292] width 1281 height 357
click at [950, 335] on div "Add Column" at bounding box center [697, 292] width 1281 height 357
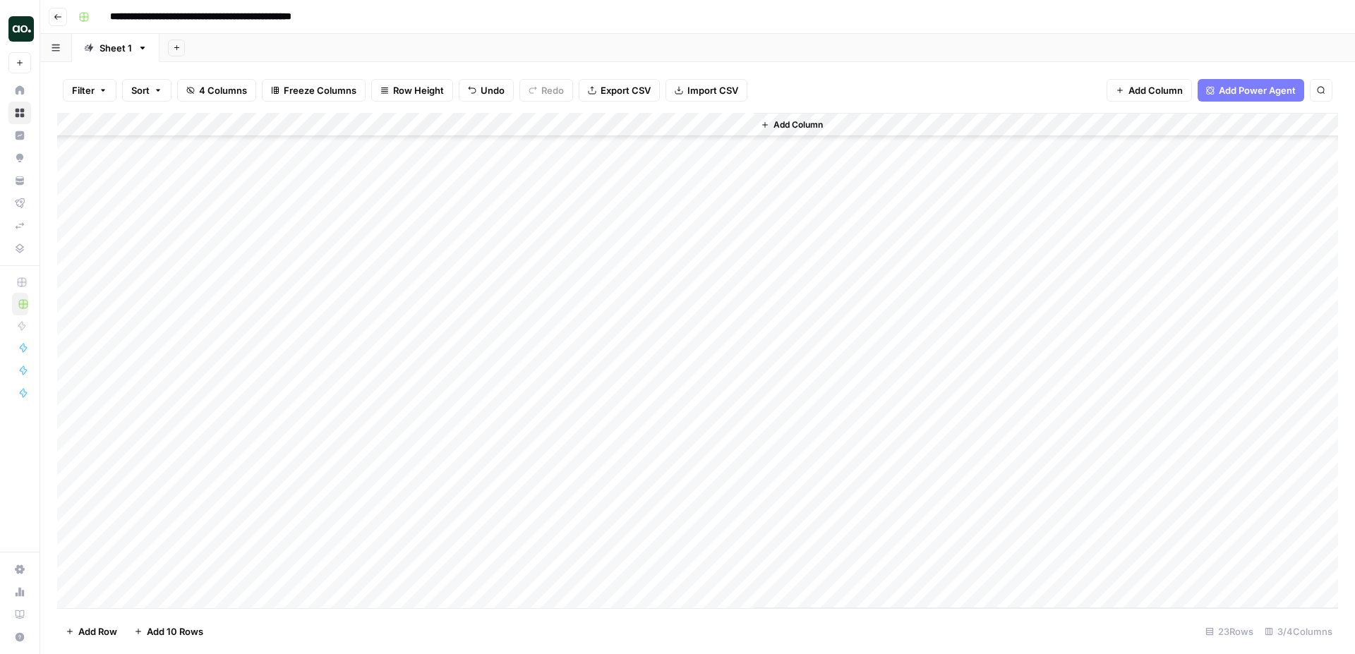
scroll to position [103, 0]
click at [142, 572] on div "Add Column" at bounding box center [697, 360] width 1281 height 495
click at [153, 572] on div "Add Column" at bounding box center [697, 360] width 1281 height 495
type textarea "**********"
click at [464, 572] on div "Add Column" at bounding box center [697, 360] width 1281 height 495
